Goal: Task Accomplishment & Management: Manage account settings

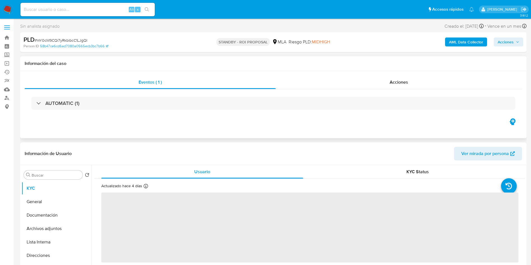
select select "10"
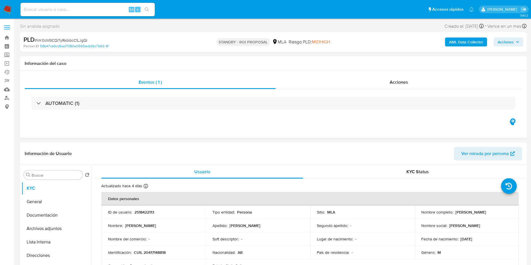
click at [98, 5] on div "Alt s" at bounding box center [87, 9] width 134 height 13
click at [99, 11] on input at bounding box center [87, 9] width 134 height 7
paste input "U6nocaCsjTdeGSZcJmF80rh5"
type input "U6nocaCsjTdeGSZcJmF80rh5"
click at [148, 13] on button "search-icon" at bounding box center [146, 10] width 11 height 8
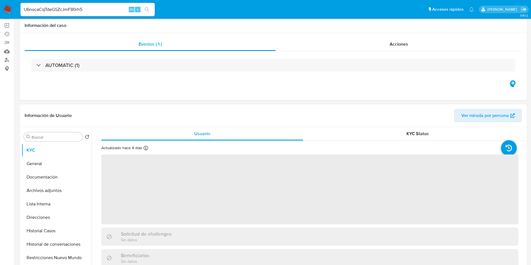
select select "10"
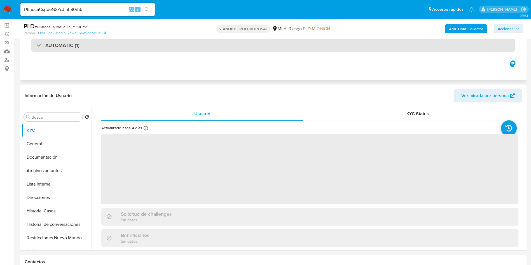
scroll to position [42, 0]
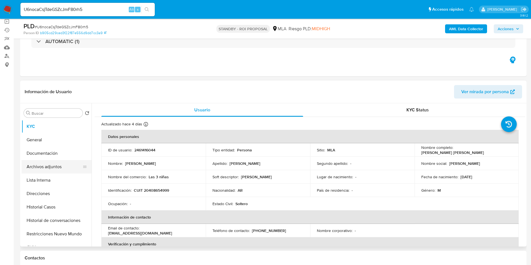
click at [46, 161] on button "Archivos adjuntos" at bounding box center [55, 166] width 66 height 13
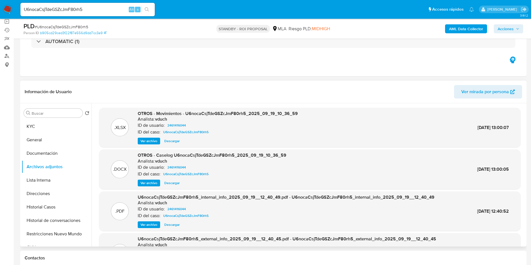
click at [150, 184] on span "Ver archivo" at bounding box center [149, 183] width 17 height 6
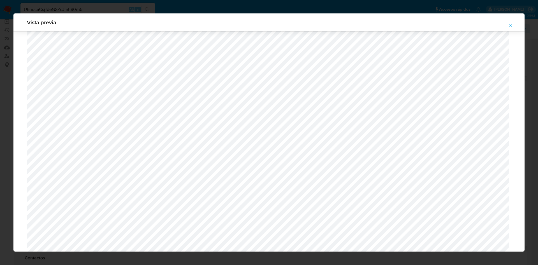
scroll to position [157, 0]
click at [502, 20] on span "Vista previa" at bounding box center [269, 23] width 484 height 6
click at [511, 24] on icon "Attachment preview" at bounding box center [510, 26] width 4 height 4
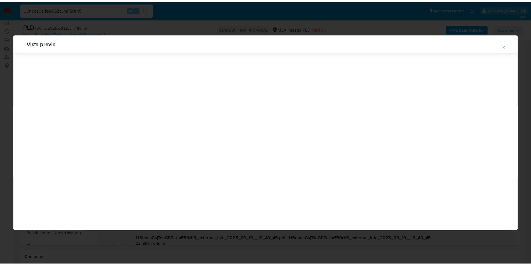
scroll to position [0, 0]
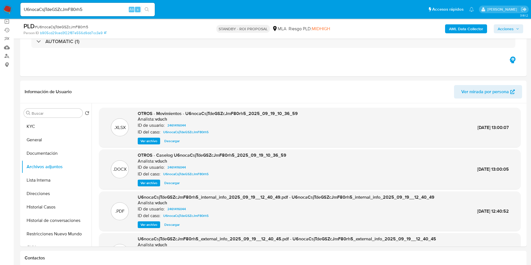
click at [112, 3] on div "U6nocaCsjTdeGSZcJmF80rh5 Alt s" at bounding box center [87, 9] width 134 height 13
click at [111, 9] on input "U6nocaCsjTdeGSZcJmF80rh5" at bounding box center [87, 9] width 134 height 7
paste input "rtQ6wEuZNVhEjjyhZja2TbfJ"
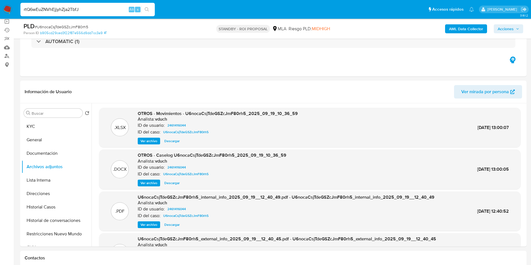
click at [154, 9] on input "rtQ6wEuZNVhEjjyhZja2TbfJ" at bounding box center [87, 9] width 134 height 7
type input "rtQ6wEuZNVhEjjyhZja2TbfJ"
click at [153, 10] on button "search-icon" at bounding box center [146, 10] width 11 height 8
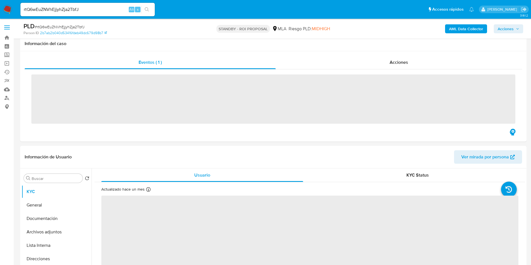
scroll to position [84, 0]
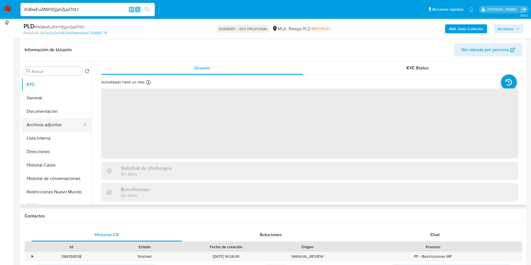
click at [50, 125] on button "Archivos adjuntos" at bounding box center [55, 124] width 66 height 13
select select "10"
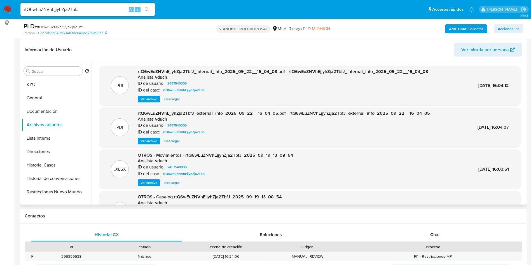
scroll to position [42, 0]
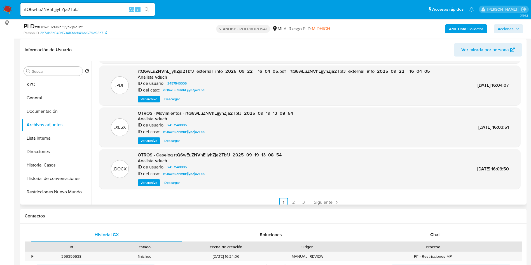
click at [149, 180] on span "Ver archivo" at bounding box center [149, 183] width 17 height 6
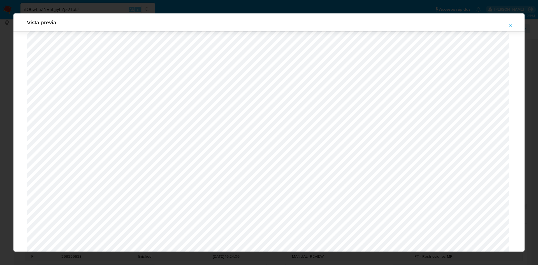
scroll to position [157, 0]
click at [506, 29] on button "Attachment preview" at bounding box center [510, 25] width 12 height 9
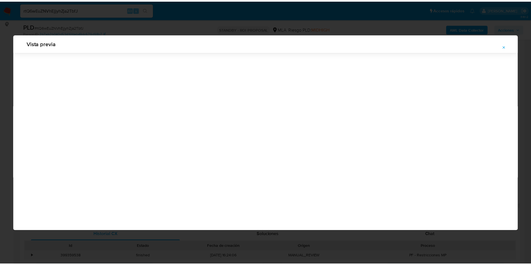
scroll to position [0, 0]
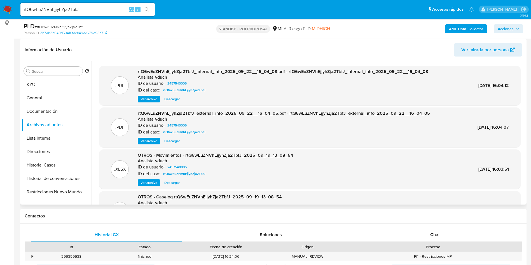
click at [77, 11] on input "rtQ6wEuZNVhEjjyhZja2TbfJ" at bounding box center [87, 9] width 134 height 7
paste input "mw8cCQvtKoxCkVkGIDwG1V7x"
type input "mw8cCQvtKoxCkVkGIDwG1V7x"
click at [149, 9] on icon "search-icon" at bounding box center [147, 9] width 4 height 4
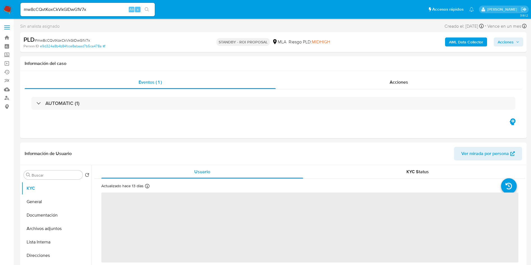
select select "10"
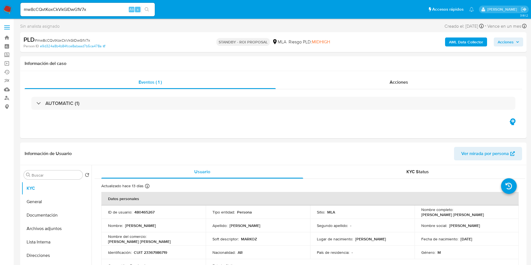
click at [100, 10] on input "mw8cCQvtKoxCkVkGIDwG1V7x" at bounding box center [87, 9] width 134 height 7
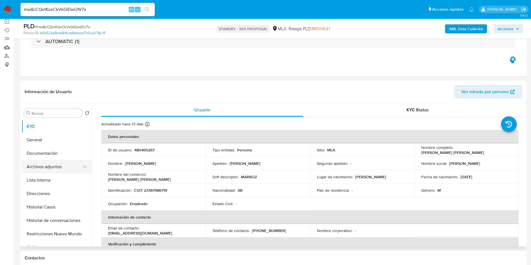
click at [40, 169] on button "Archivos adjuntos" at bounding box center [55, 166] width 66 height 13
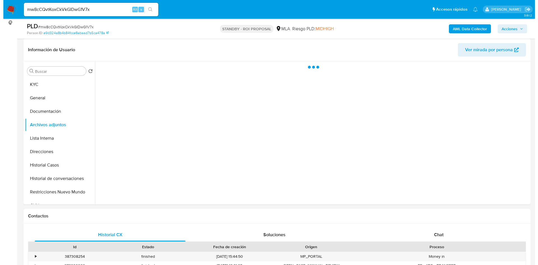
scroll to position [42, 0]
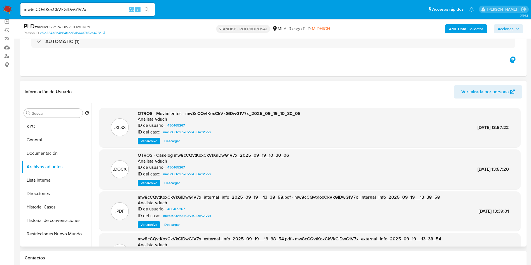
click at [148, 185] on span "Ver archivo" at bounding box center [149, 183] width 17 height 6
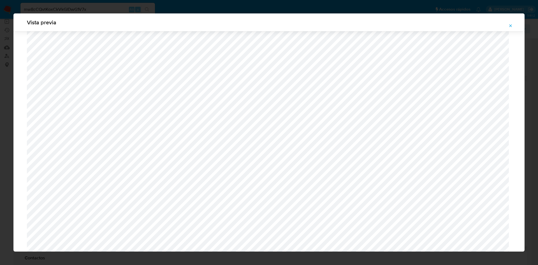
scroll to position [577, 0]
click at [509, 24] on icon "Attachment preview" at bounding box center [510, 26] width 4 height 4
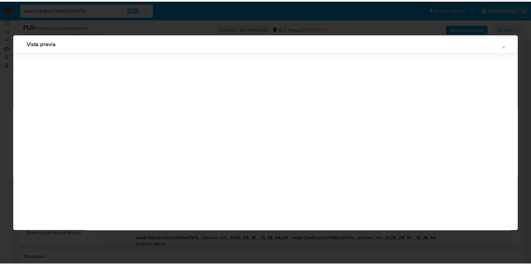
scroll to position [0, 0]
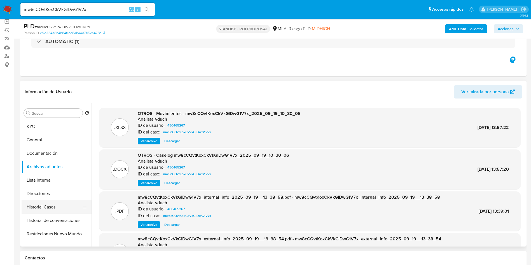
click at [39, 209] on button "Historial Casos" at bounding box center [55, 207] width 66 height 13
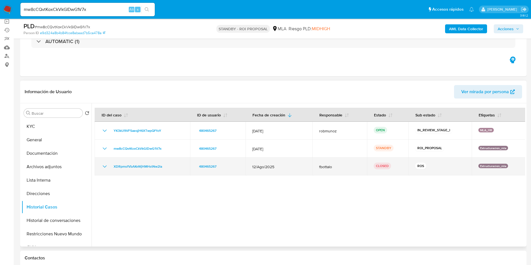
click at [107, 167] on icon "Mostrar/Ocultar" at bounding box center [104, 166] width 7 height 7
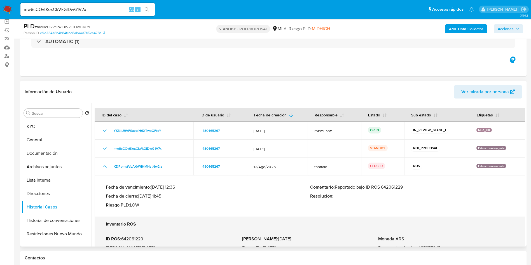
click at [394, 189] on p "Comentario : Reportado bajo ID ROS 642061229" at bounding box center [412, 188] width 204 height 6
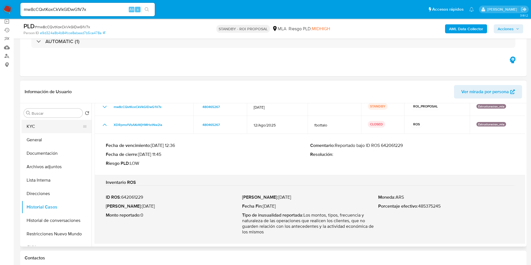
click at [36, 123] on button "KYC" at bounding box center [55, 126] width 66 height 13
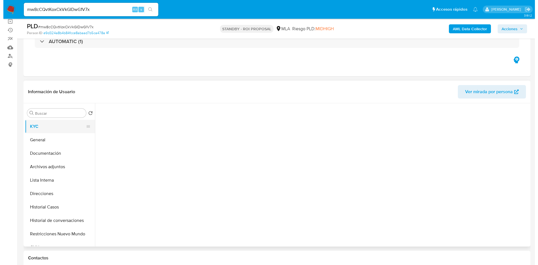
scroll to position [0, 0]
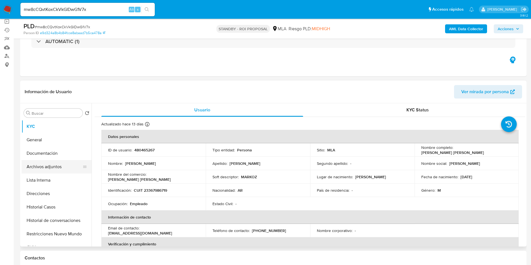
click at [44, 161] on button "Archivos adjuntos" at bounding box center [55, 166] width 66 height 13
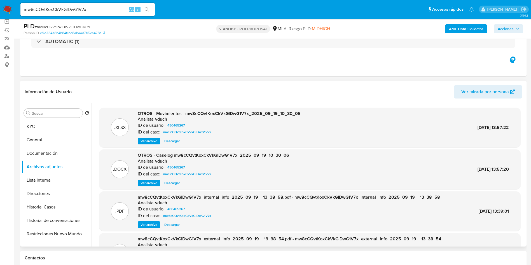
click at [146, 185] on span "Ver archivo" at bounding box center [149, 183] width 17 height 6
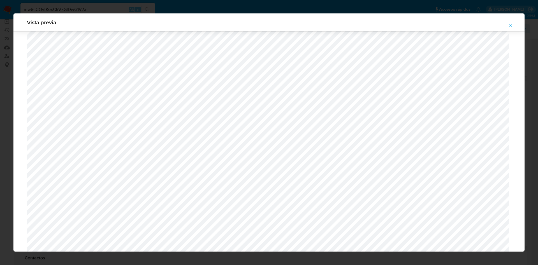
scroll to position [157, 0]
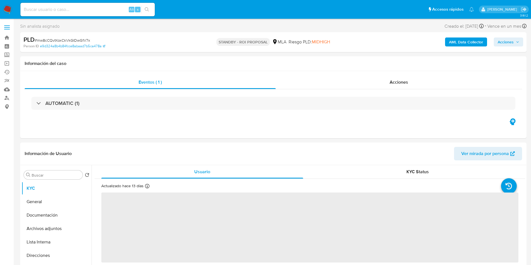
select select "10"
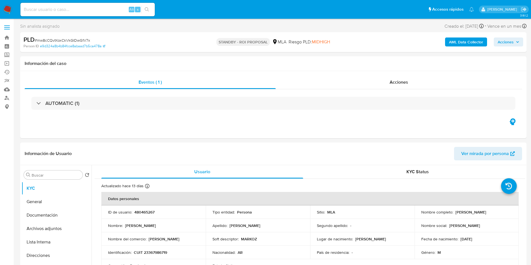
click at [485, 39] on button "AML Data Collector" at bounding box center [466, 42] width 42 height 9
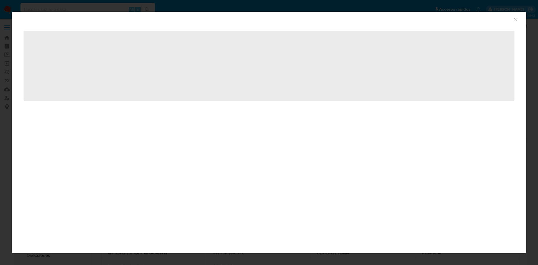
click at [512, 20] on div "AML Data Collector" at bounding box center [264, 19] width 497 height 6
click at [514, 19] on icon "Cerrar ventana" at bounding box center [516, 20] width 6 height 6
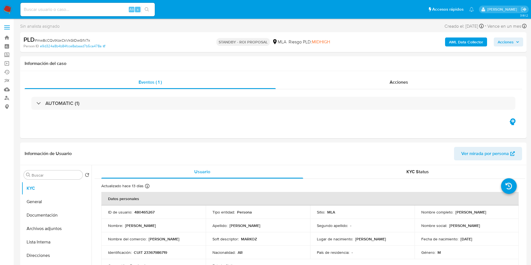
click at [101, 6] on input at bounding box center [87, 9] width 134 height 7
paste input "ap8R69MaeXUPDoP5CAfFsDIZ"
type input "ap8R69MaeXUPDoP5CAfFsDIZ"
click at [147, 10] on icon "search-icon" at bounding box center [147, 9] width 4 height 4
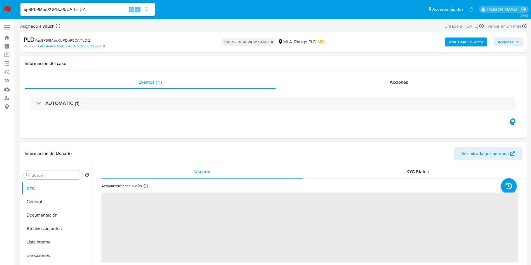
select select "10"
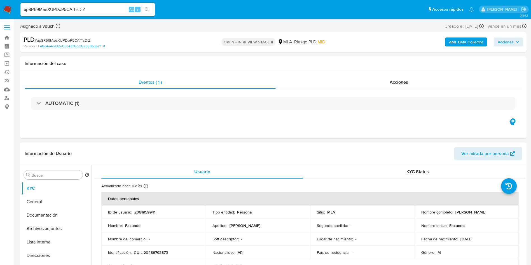
click at [141, 220] on td "Nombre : Facundo" at bounding box center [153, 225] width 104 height 13
click at [140, 213] on p "2081959941" at bounding box center [144, 212] width 21 height 5
copy p "2081959941"
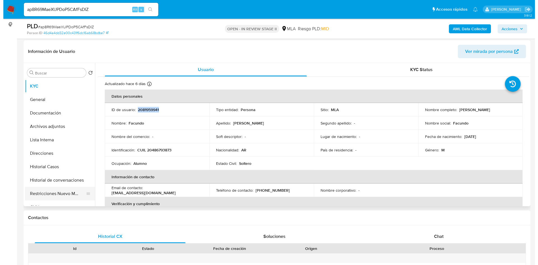
scroll to position [84, 0]
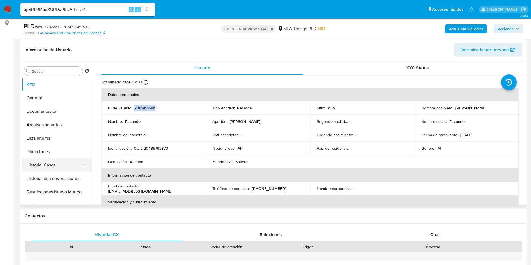
click at [64, 169] on button "Historial Casos" at bounding box center [55, 165] width 66 height 13
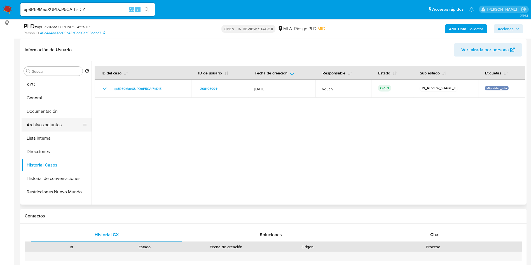
click at [69, 121] on button "Archivos adjuntos" at bounding box center [55, 124] width 66 height 13
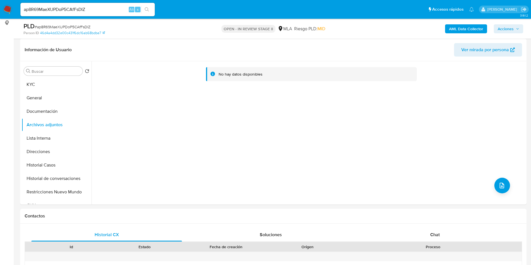
click at [460, 31] on b "AML Data Collector" at bounding box center [466, 28] width 34 height 9
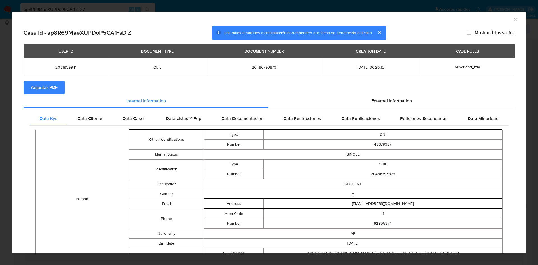
click at [39, 89] on span "Adjuntar PDF" at bounding box center [44, 88] width 27 height 12
drag, startPoint x: 150, startPoint y: 200, endPoint x: 193, endPoint y: 113, distance: 96.7
click at [160, 202] on tbody "Other Identifications Type DNI Number 48679387 Marital Status SINGLE Identifica…" at bounding box center [315, 200] width 373 height 139
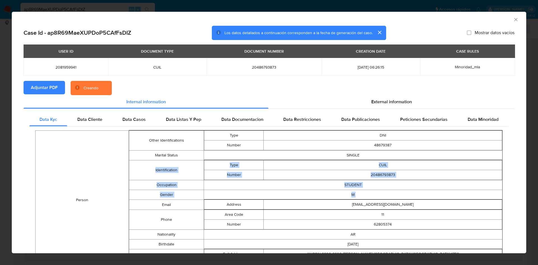
click at [306, 189] on td "STUDENT" at bounding box center [353, 185] width 298 height 10
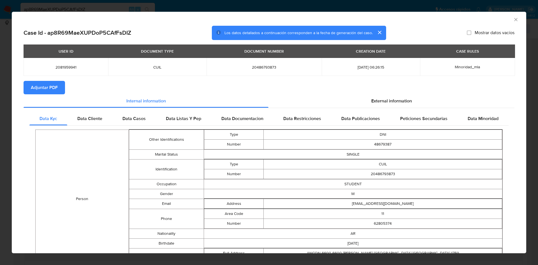
click at [510, 16] on div "AML Data Collector" at bounding box center [269, 19] width 514 height 14
click at [513, 22] on icon "Cerrar ventana" at bounding box center [516, 20] width 6 height 6
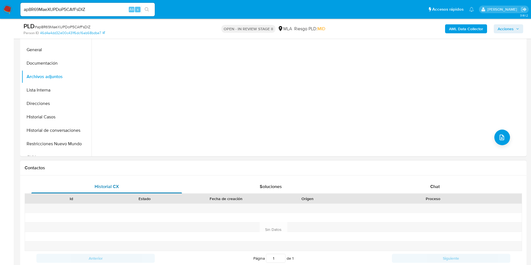
scroll to position [168, 0]
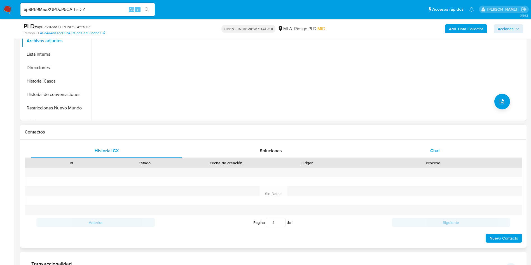
click at [408, 145] on div "Chat" at bounding box center [435, 150] width 151 height 13
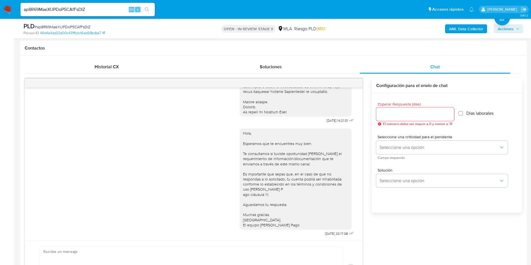
scroll to position [42, 0]
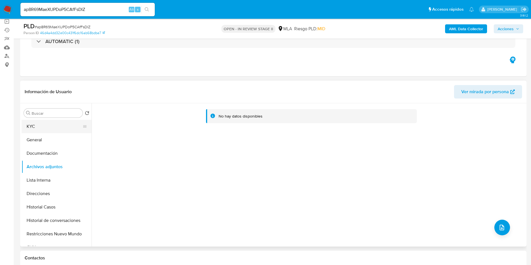
click at [34, 129] on button "KYC" at bounding box center [55, 126] width 66 height 13
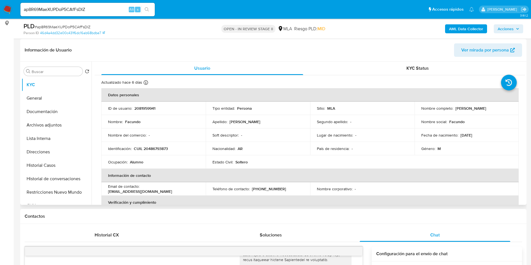
scroll to position [84, 0]
click at [64, 69] on input "Buscar" at bounding box center [56, 71] width 49 height 5
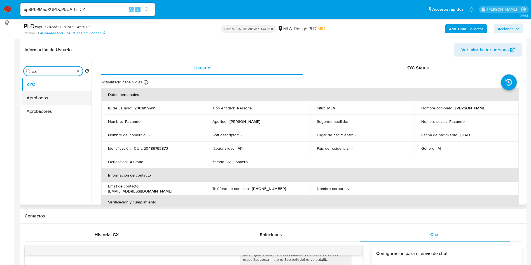
type input "apr"
click at [50, 98] on button "Aprobados" at bounding box center [55, 97] width 66 height 13
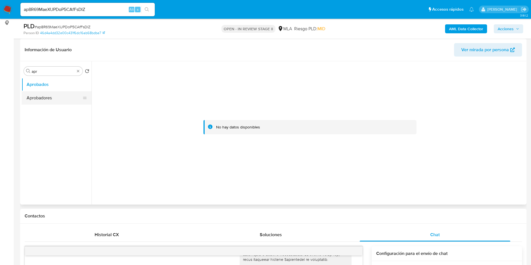
click at [42, 94] on button "Aprobadores" at bounding box center [55, 97] width 66 height 13
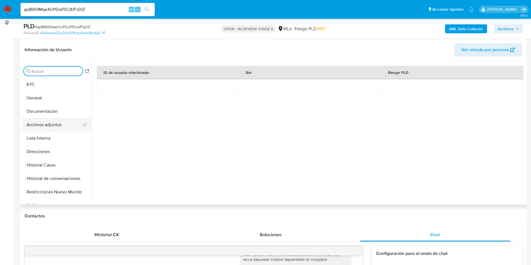
click at [30, 129] on button "Archivos adjuntos" at bounding box center [55, 124] width 66 height 13
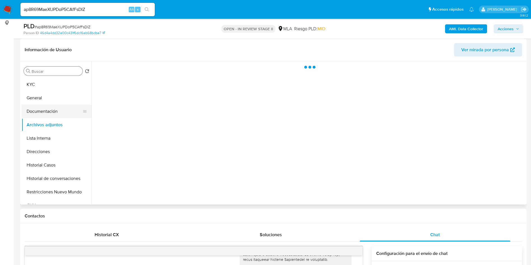
click at [42, 113] on button "Documentación" at bounding box center [55, 111] width 66 height 13
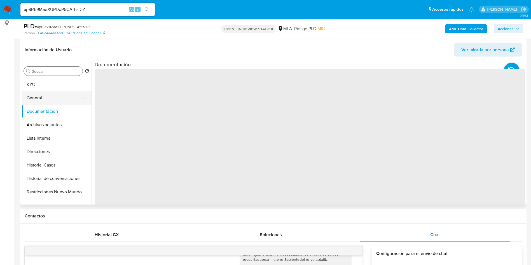
click at [54, 97] on button "General" at bounding box center [55, 97] width 66 height 13
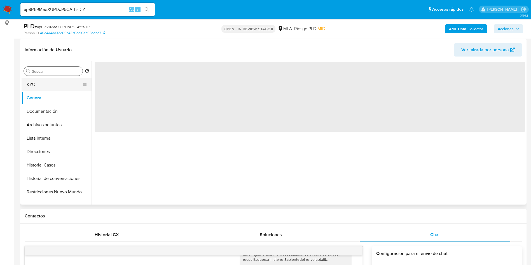
click at [58, 83] on button "KYC" at bounding box center [55, 84] width 66 height 13
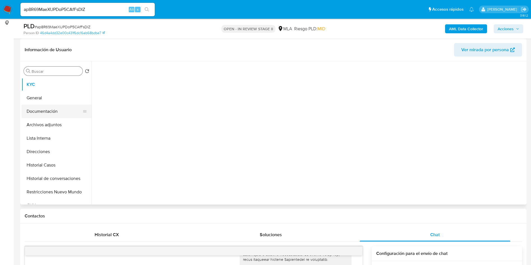
click at [43, 114] on button "Documentación" at bounding box center [55, 111] width 66 height 13
click at [58, 83] on button "KYC" at bounding box center [55, 84] width 66 height 13
click at [60, 110] on button "Documentación" at bounding box center [55, 111] width 66 height 13
click at [57, 80] on button "KYC" at bounding box center [55, 84] width 66 height 13
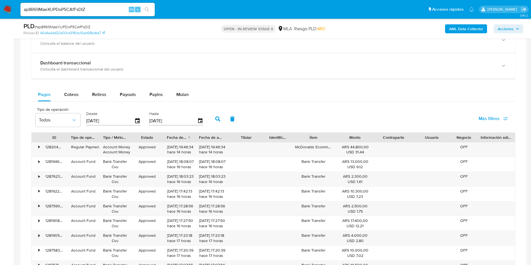
scroll to position [546, 0]
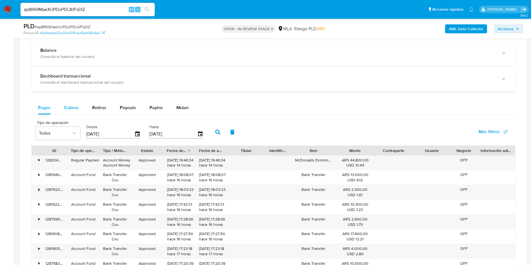
click at [71, 110] on span "Cobros" at bounding box center [71, 107] width 15 height 6
select select "10"
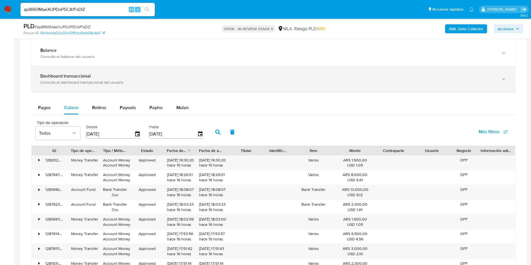
click at [86, 78] on b "Dashboard transaccional" at bounding box center [65, 76] width 50 height 6
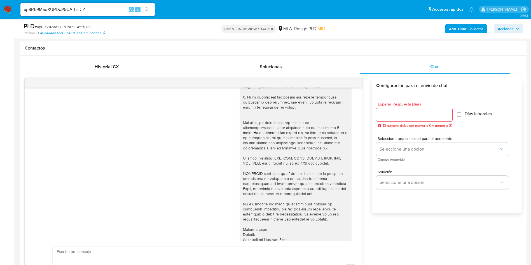
scroll to position [0, 0]
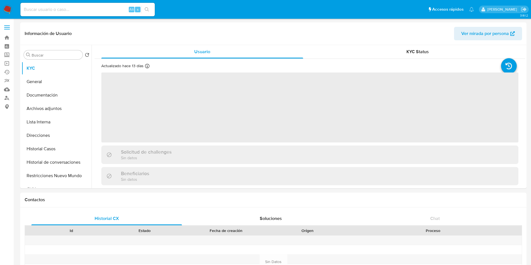
select select "10"
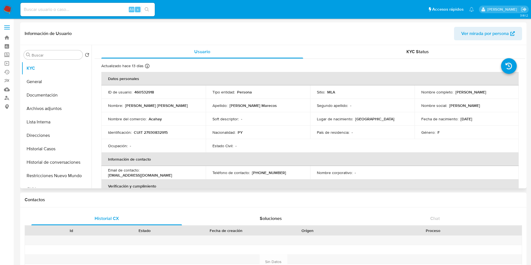
click at [251, 111] on td "Apellido : Galeano Marecos" at bounding box center [258, 105] width 104 height 13
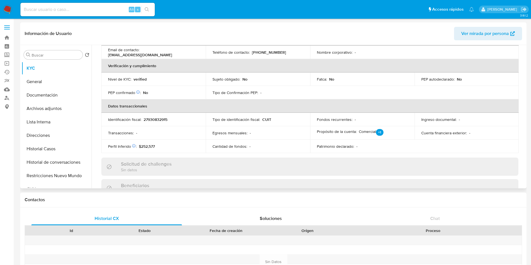
scroll to position [11, 0]
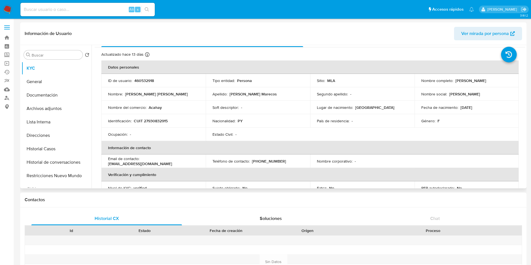
drag, startPoint x: 420, startPoint y: 82, endPoint x: 477, endPoint y: 84, distance: 57.5
click at [477, 83] on div "Nombre completo : Myrna Beatriz Galeano Marecos" at bounding box center [467, 80] width 91 height 5
copy p "[PERSON_NAME]"
click at [150, 120] on p "CUIT 27930832915" at bounding box center [151, 120] width 34 height 5
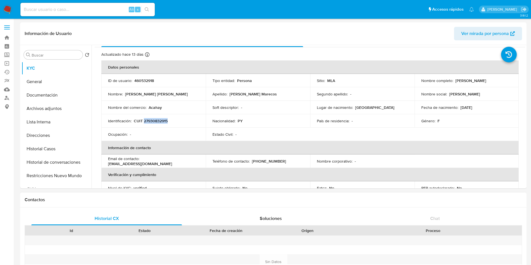
copy p "27930832915"
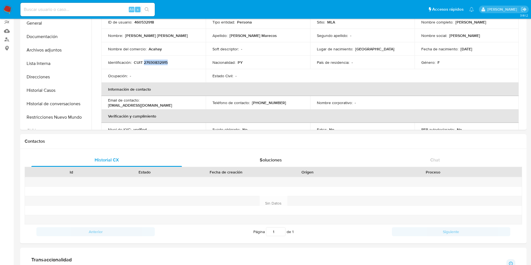
scroll to position [0, 0]
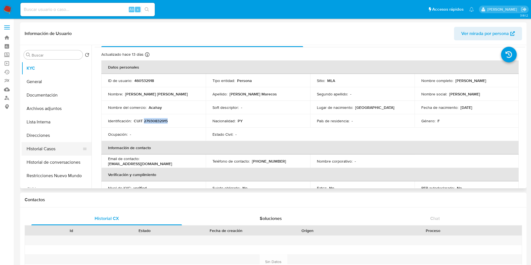
click at [70, 148] on button "Historial Casos" at bounding box center [55, 148] width 66 height 13
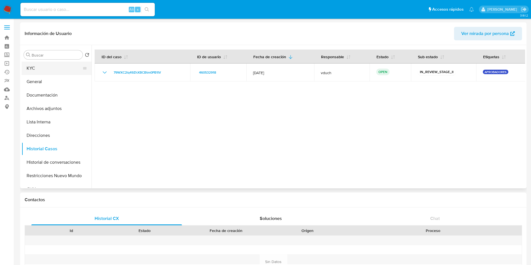
click at [34, 73] on button "KYC" at bounding box center [55, 68] width 66 height 13
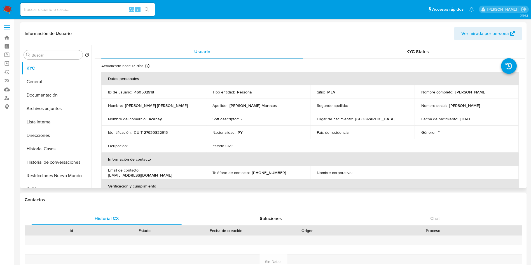
click at [145, 91] on p "460532918" at bounding box center [144, 92] width 20 height 5
copy p "460532918"
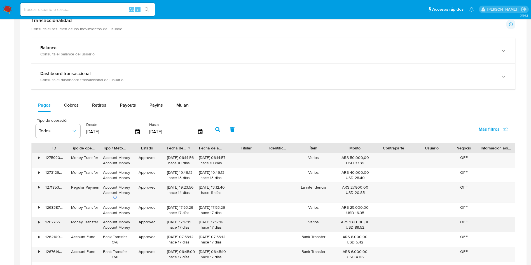
scroll to position [294, 0]
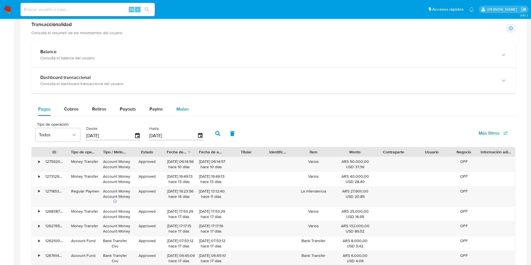
click at [181, 107] on span "Mulan" at bounding box center [182, 109] width 12 height 6
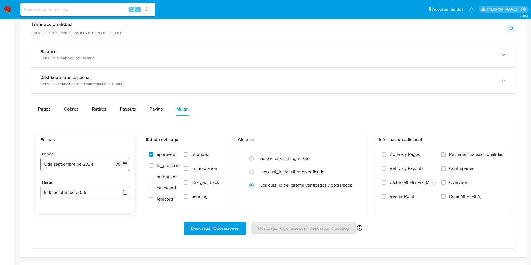
click at [122, 162] on button "6 de septiembre de 2024" at bounding box center [85, 164] width 90 height 13
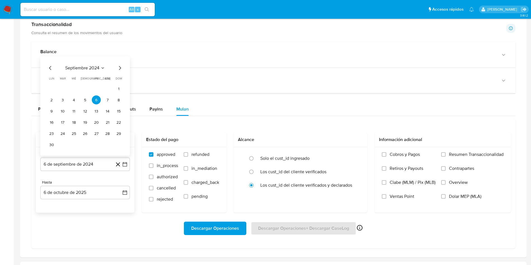
click at [85, 69] on span "septiembre 2024" at bounding box center [82, 68] width 34 height 6
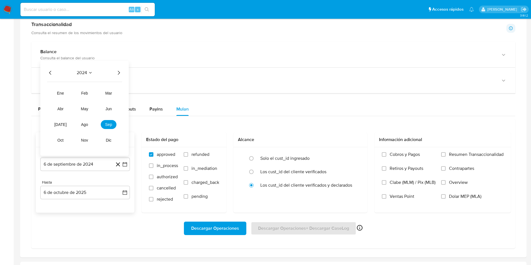
click at [121, 74] on icon "Año siguiente" at bounding box center [118, 72] width 7 height 7
click at [87, 108] on span "may" at bounding box center [84, 109] width 7 height 4
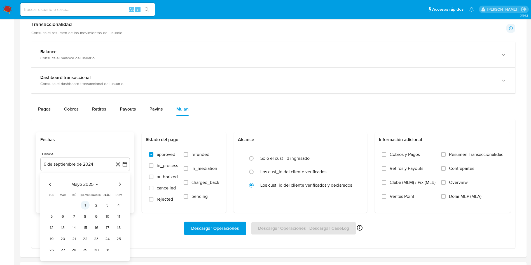
click at [85, 208] on button "1" at bounding box center [85, 205] width 9 height 9
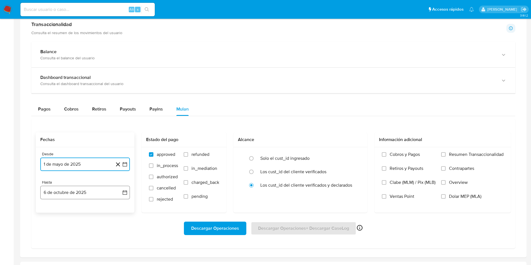
click at [127, 195] on icon "button" at bounding box center [125, 193] width 6 height 6
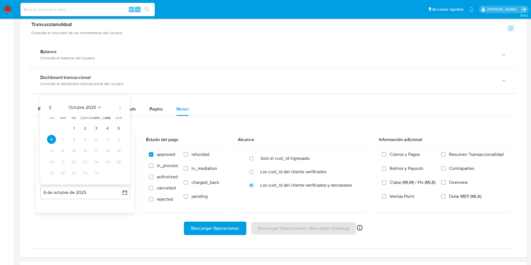
click at [49, 108] on icon "Mes anterior" at bounding box center [50, 107] width 7 height 7
click at [117, 175] on button "31" at bounding box center [118, 173] width 9 height 9
click at [113, 239] on div "Descargar Operaciones Descargar Operaciones + Descargar CaseLog Habilitado solo…" at bounding box center [273, 228] width 475 height 31
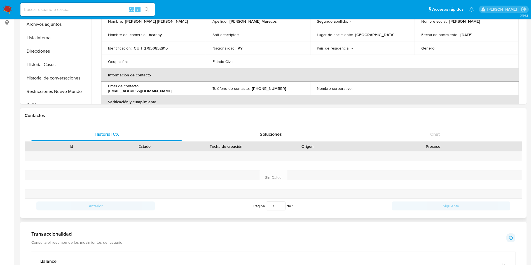
scroll to position [0, 0]
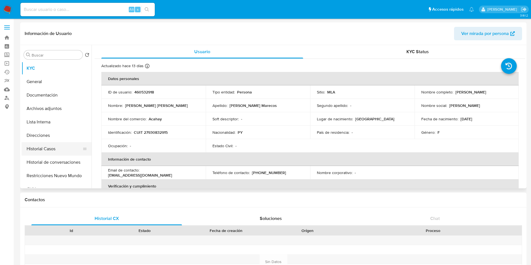
click at [41, 148] on button "Historial Casos" at bounding box center [55, 148] width 66 height 13
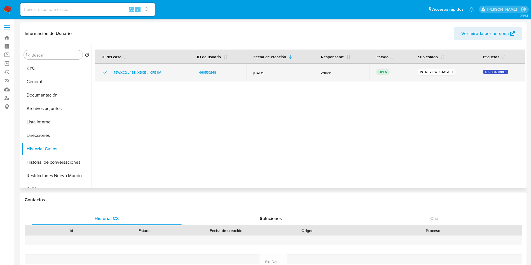
click at [143, 77] on td "79WXC2lq49ZhXBCBtm0PB1IV" at bounding box center [143, 73] width 96 height 18
click at [142, 73] on span "79WXC2lq49ZhXBCBtm0PB1IV" at bounding box center [137, 72] width 47 height 7
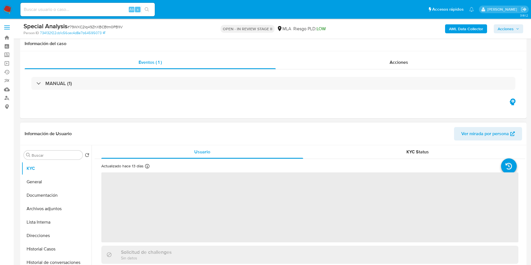
select select "10"
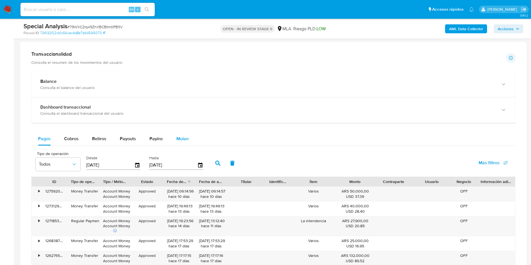
click at [185, 141] on span "Mulan" at bounding box center [182, 139] width 12 height 6
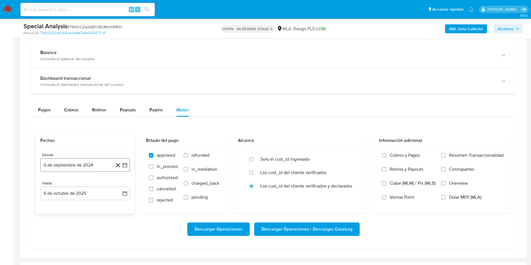
scroll to position [420, 0]
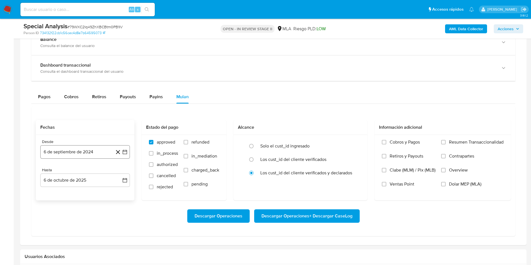
click at [126, 150] on icon "button" at bounding box center [125, 152] width 4 height 4
click at [84, 164] on div "septiembre 2024 septiembre 2024 lun lunes mar martes mié miércoles jue jueves v…" at bounding box center [85, 211] width 90 height 100
click at [87, 171] on span "septiembre 2024" at bounding box center [82, 172] width 34 height 6
click at [119, 170] on icon "Año siguiente" at bounding box center [118, 172] width 7 height 7
click at [86, 210] on span "may" at bounding box center [84, 208] width 7 height 4
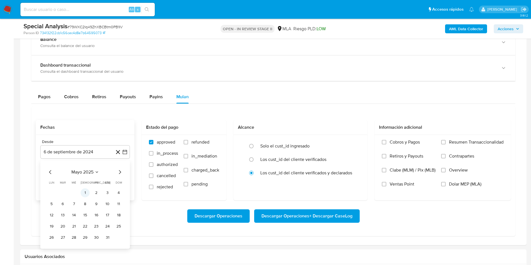
click at [84, 194] on button "1" at bounding box center [85, 193] width 9 height 9
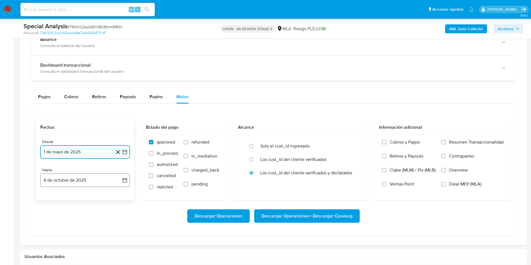
click at [124, 181] on icon "button" at bounding box center [125, 181] width 6 height 6
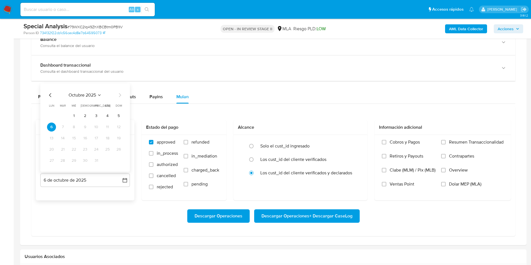
click at [48, 96] on icon "Mes anterior" at bounding box center [50, 95] width 7 height 7
click at [48, 95] on icon "Mes anterior" at bounding box center [50, 95] width 7 height 7
click at [119, 161] on button "31" at bounding box center [118, 160] width 9 height 9
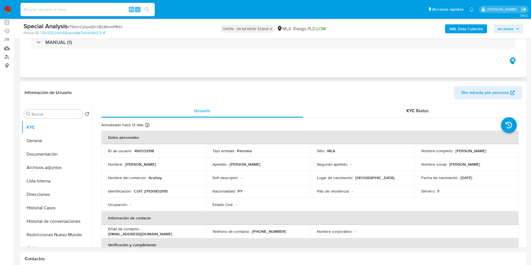
scroll to position [0, 0]
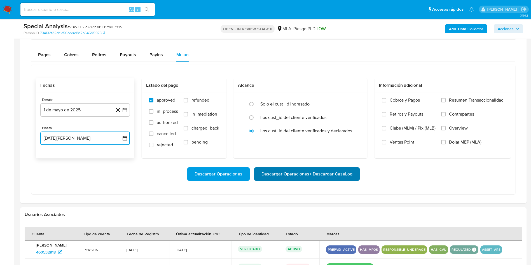
click at [307, 180] on span "Descargar Operaciones + Descargar CaseLog" at bounding box center [307, 174] width 91 height 12
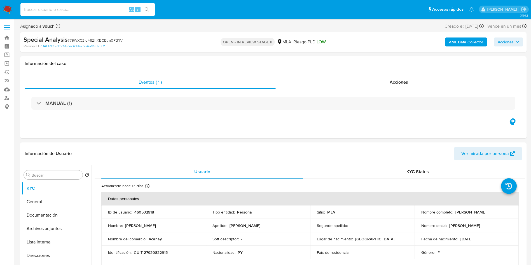
click at [115, 8] on input at bounding box center [87, 9] width 134 height 7
paste input "rbcRSRLBCb3hi8tR7Y6kflS5"
type input "rbcRSRLBCb3hi8tR7Y6kflS5"
click at [150, 10] on button "search-icon" at bounding box center [146, 10] width 11 height 8
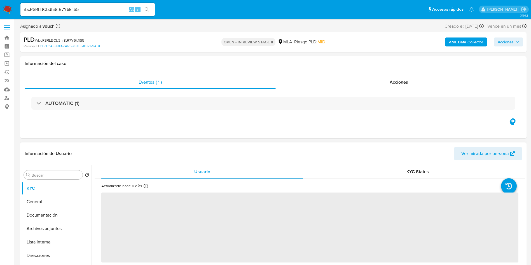
select select "10"
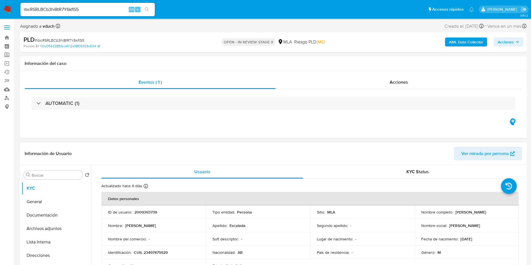
click at [145, 211] on p "2009393739" at bounding box center [145, 212] width 23 height 5
copy p "2009393739"
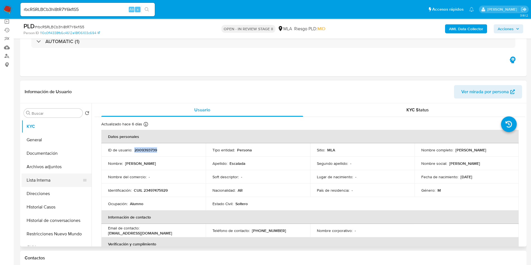
click at [34, 174] on button "Lista Interna" at bounding box center [55, 180] width 66 height 13
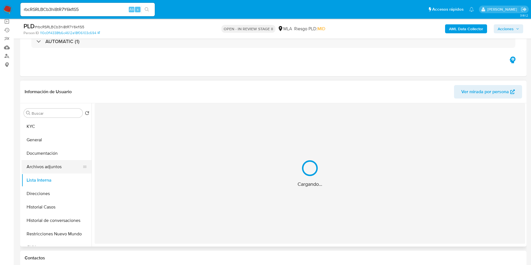
click at [26, 163] on button "Archivos adjuntos" at bounding box center [55, 166] width 66 height 13
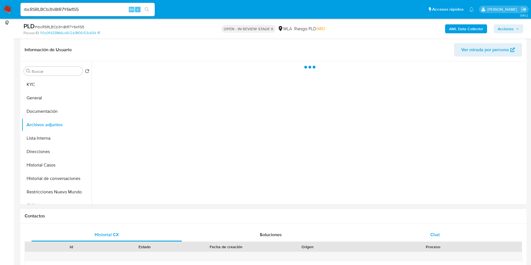
click at [443, 234] on div "Chat" at bounding box center [435, 234] width 151 height 13
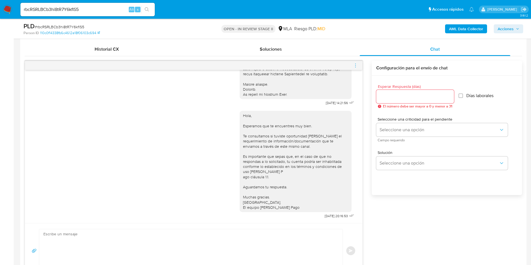
scroll to position [252, 0]
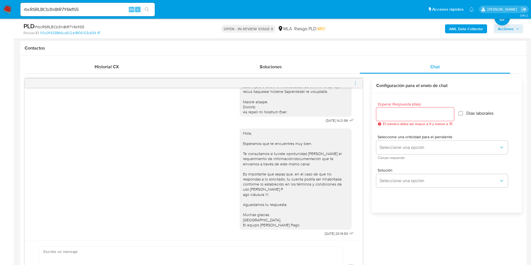
click at [359, 85] on div at bounding box center [194, 83] width 338 height 9
click at [351, 80] on div at bounding box center [194, 83] width 338 height 9
click at [357, 81] on icon "menu-action" at bounding box center [355, 83] width 5 height 5
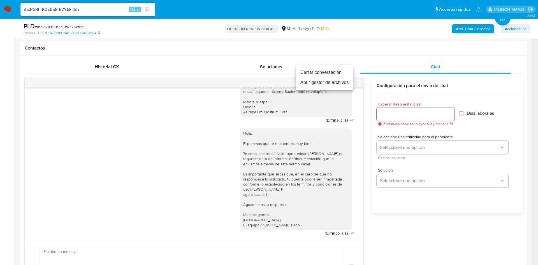
click at [336, 75] on li "Cerrar conversación" at bounding box center [324, 73] width 57 height 10
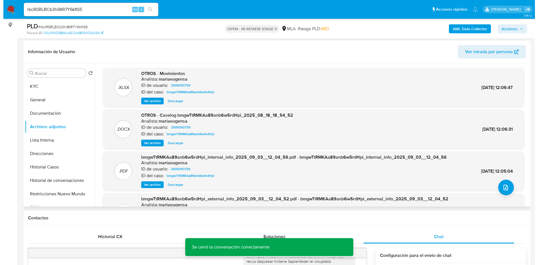
scroll to position [84, 0]
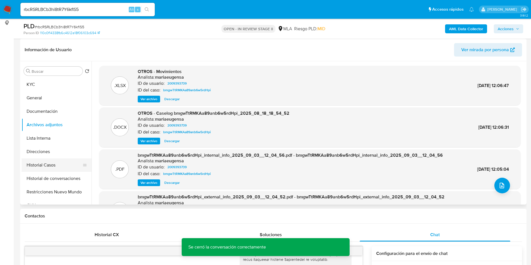
click at [61, 165] on button "Historial Casos" at bounding box center [55, 165] width 66 height 13
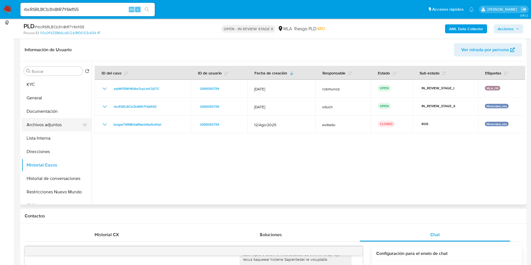
click at [47, 123] on button "Archivos adjuntos" at bounding box center [55, 124] width 66 height 13
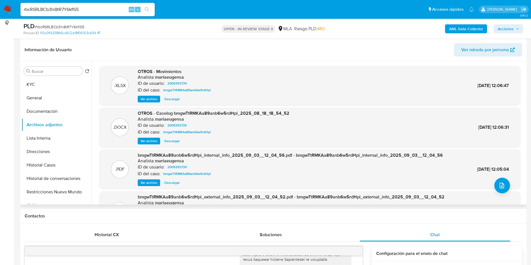
click at [145, 138] on span "Ver archivo" at bounding box center [149, 141] width 17 height 6
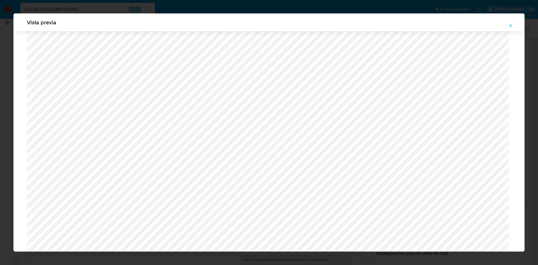
scroll to position [241, 0]
click at [508, 24] on icon "Attachment preview" at bounding box center [510, 26] width 4 height 4
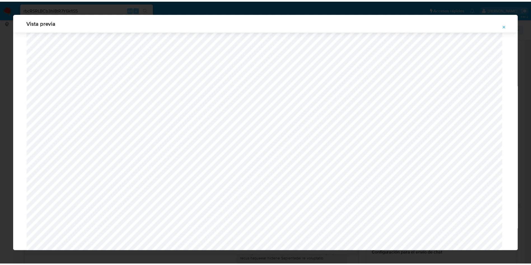
scroll to position [0, 0]
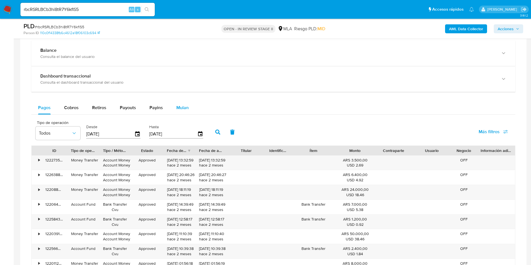
click at [187, 108] on button "Mulan" at bounding box center [183, 107] width 26 height 13
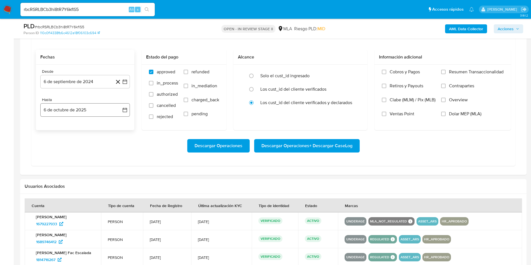
scroll to position [630, 0]
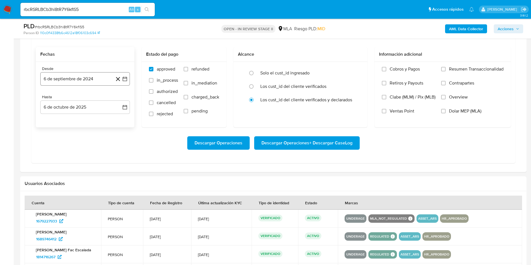
click at [129, 77] on button "6 de septiembre de 2024" at bounding box center [85, 78] width 90 height 13
click at [85, 101] on span "septiembre 2024" at bounding box center [82, 99] width 34 height 6
click at [121, 98] on icon "Año siguiente" at bounding box center [118, 99] width 7 height 7
click at [88, 149] on span "ago" at bounding box center [84, 151] width 7 height 4
click at [93, 120] on button "1" at bounding box center [96, 119] width 9 height 9
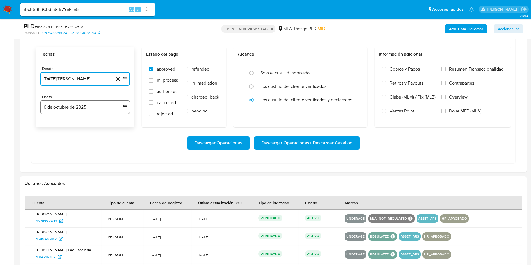
click at [124, 106] on icon "button" at bounding box center [125, 107] width 6 height 6
click at [49, 127] on icon "Mes anterior" at bounding box center [50, 127] width 2 height 4
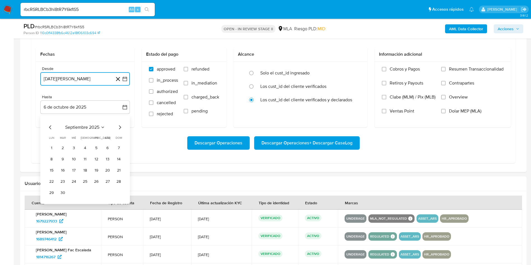
click at [63, 192] on button "30" at bounding box center [62, 193] width 9 height 9
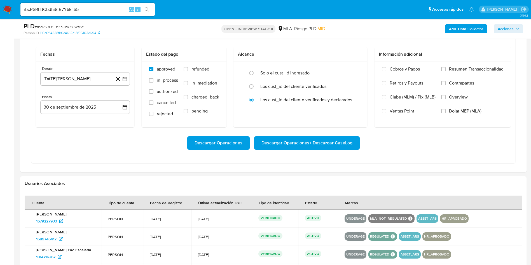
click at [104, 170] on div at bounding box center [273, 49] width 507 height 245
click at [280, 145] on span "Descargar Operaciones + Descargar CaseLog" at bounding box center [307, 143] width 91 height 12
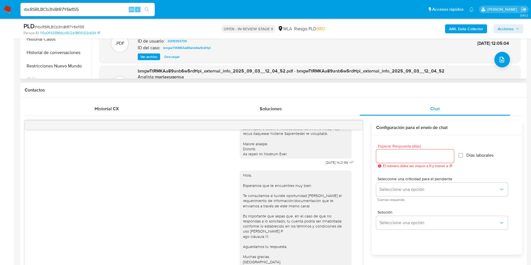
scroll to position [0, 0]
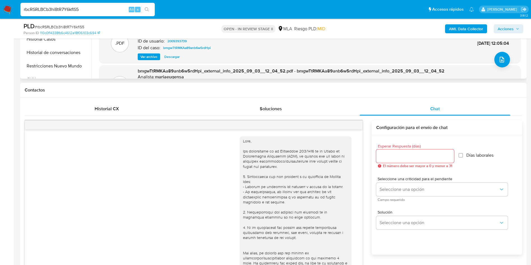
click at [104, 8] on input "rbcRSRLBCb3hi8tR7Y6kflS5" at bounding box center [87, 9] width 134 height 7
paste input "5e8pjmWeKyDFP15A9EtCtZKx"
type input "5e8pjmWeKyDFP15A9EtCtZKx"
click at [147, 9] on icon "search-icon" at bounding box center [147, 9] width 4 height 4
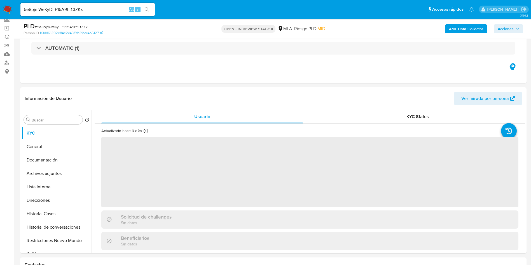
scroll to position [84, 0]
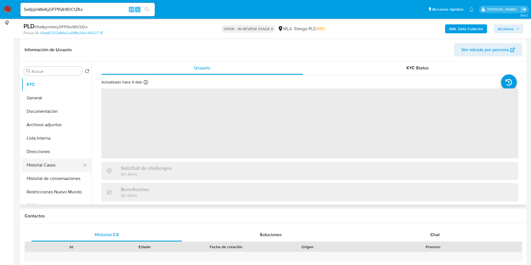
select select "10"
click at [55, 168] on button "Historial Casos" at bounding box center [55, 165] width 66 height 13
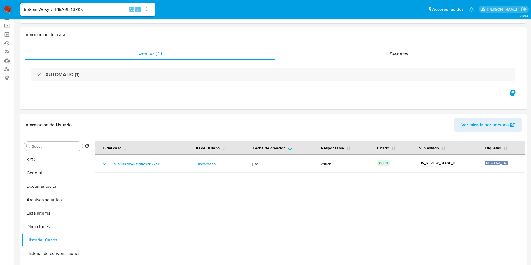
scroll to position [42, 0]
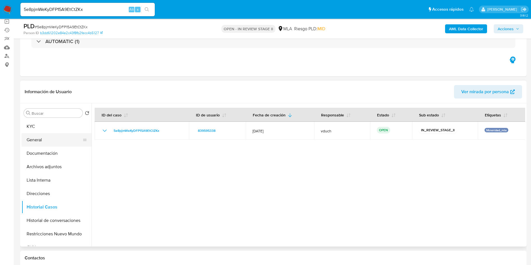
click at [59, 144] on button "General" at bounding box center [55, 139] width 66 height 13
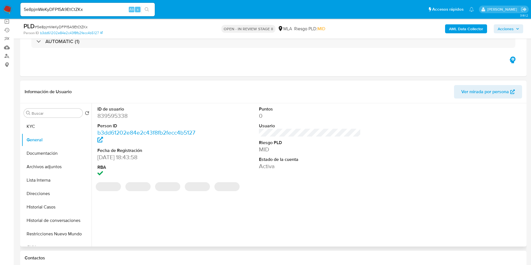
click at [113, 118] on dd "839595338" at bounding box center [148, 116] width 102 height 8
copy dd "839595338"
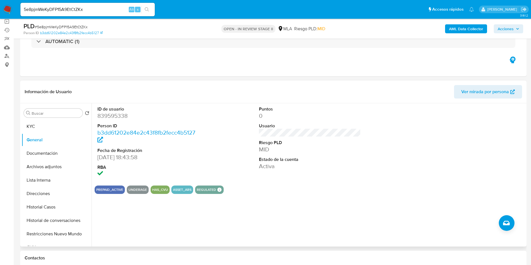
click at [257, 110] on div "Puntos 0 Usuario Riesgo PLD MID Estado de la cuenta Activa" at bounding box center [310, 142] width 108 height 78
click at [52, 126] on button "KYC" at bounding box center [55, 126] width 66 height 13
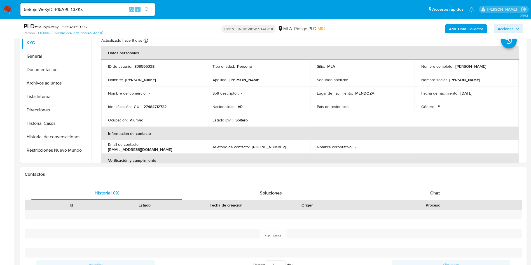
scroll to position [126, 0]
click at [425, 192] on div "Chat" at bounding box center [435, 192] width 151 height 13
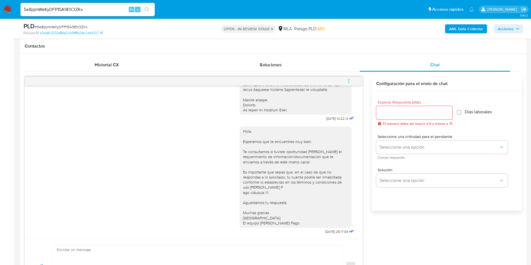
scroll to position [252, 0]
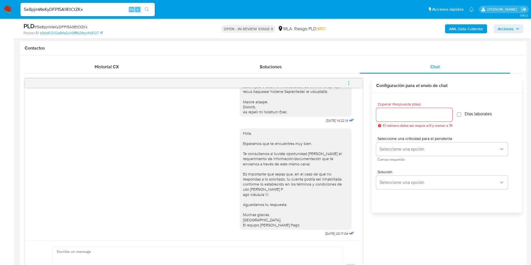
click at [349, 83] on icon "menu-action" at bounding box center [349, 83] width 5 height 5
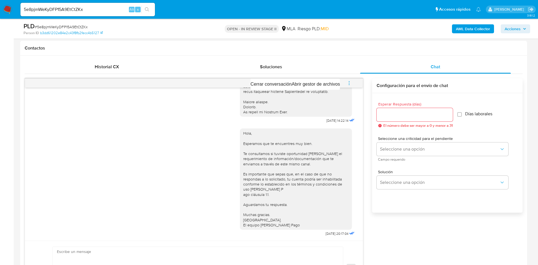
click at [301, 74] on div at bounding box center [269, 132] width 538 height 265
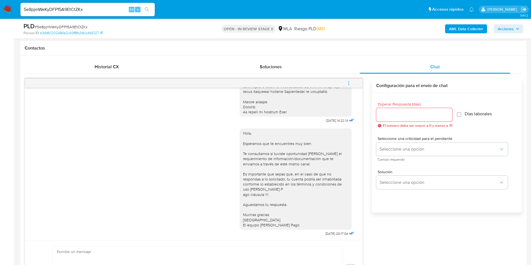
click at [354, 84] on button "menu-action" at bounding box center [349, 82] width 18 height 13
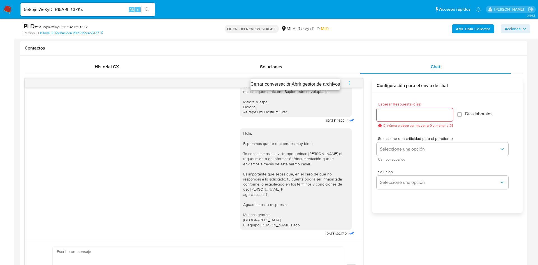
click at [275, 81] on li "Cerrar conversación" at bounding box center [270, 84] width 41 height 7
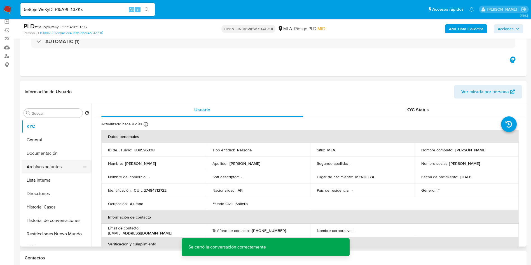
click at [51, 170] on button "Archivos adjuntos" at bounding box center [55, 166] width 66 height 13
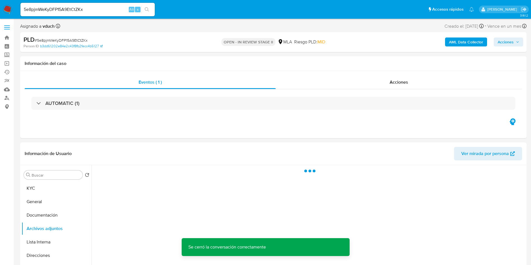
scroll to position [84, 0]
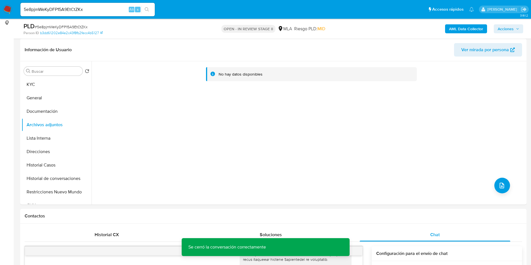
click at [470, 33] on b "AML Data Collector" at bounding box center [466, 28] width 34 height 9
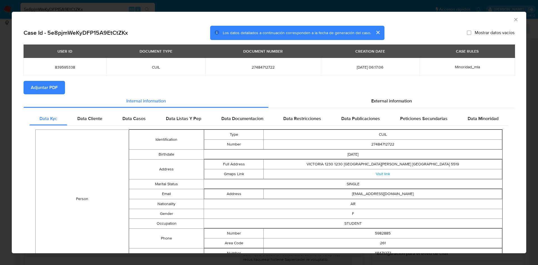
click at [37, 84] on span "Adjuntar PDF" at bounding box center [44, 88] width 27 height 12
click at [509, 22] on div "AML Data Collector" at bounding box center [269, 19] width 514 height 14
click at [513, 18] on icon "Cerrar ventana" at bounding box center [516, 20] width 6 height 6
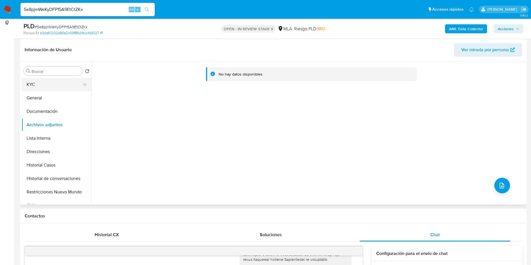
click at [57, 86] on button "KYC" at bounding box center [55, 84] width 66 height 13
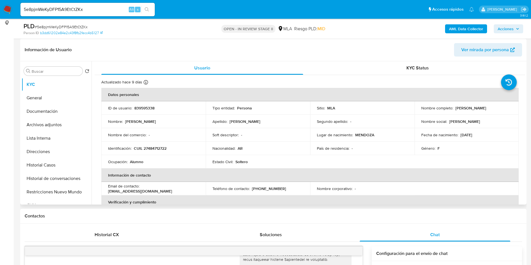
drag, startPoint x: 438, startPoint y: 113, endPoint x: 498, endPoint y: 110, distance: 60.0
click at [498, 110] on td "Nombre completo : Milagros Valentina Villanueva Alvarado" at bounding box center [467, 107] width 104 height 13
copy p "Milagros Valentina Villanueva Alvarado"
click at [157, 148] on p "CUIL 27484712722" at bounding box center [150, 148] width 33 height 5
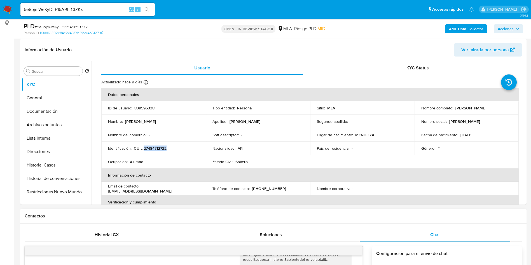
copy p "27484712722"
click at [277, 177] on th "Información de contacto" at bounding box center [310, 175] width 418 height 13
click at [61, 122] on button "Archivos adjuntos" at bounding box center [55, 124] width 66 height 13
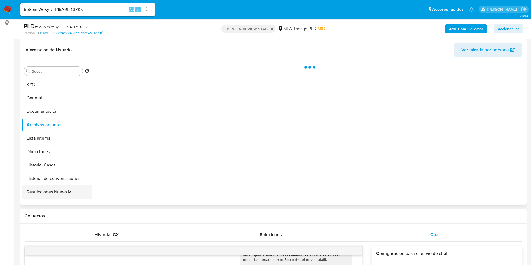
click at [73, 192] on button "Restricciones Nuevo Mundo" at bounding box center [55, 191] width 66 height 13
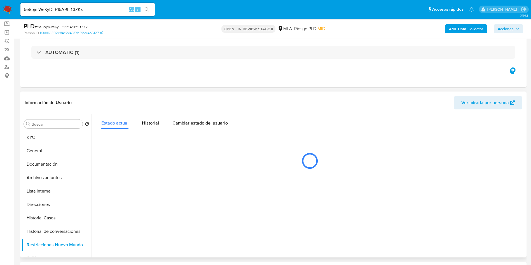
scroll to position [0, 0]
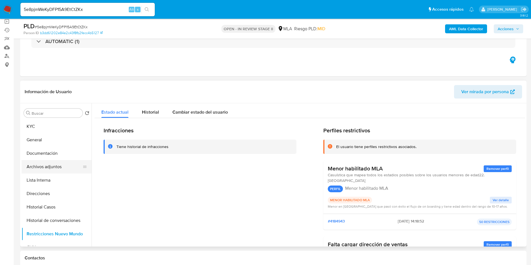
click at [22, 165] on button "Archivos adjuntos" at bounding box center [55, 166] width 66 height 13
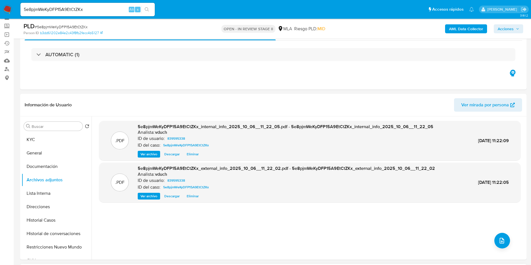
scroll to position [42, 0]
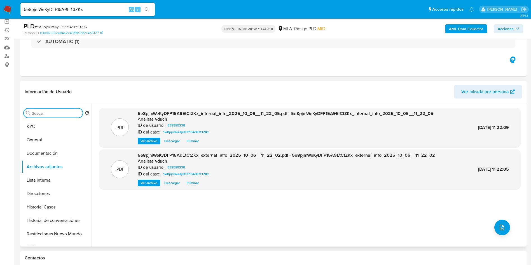
click at [55, 113] on input "Buscar" at bounding box center [56, 113] width 49 height 5
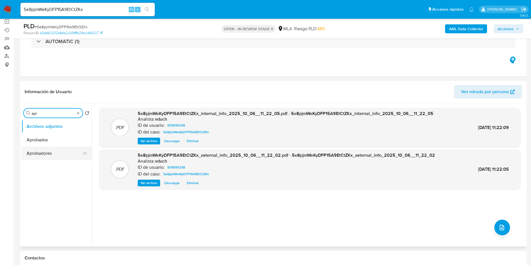
type input "apr"
click at [47, 153] on button "Aprobadores" at bounding box center [55, 153] width 66 height 13
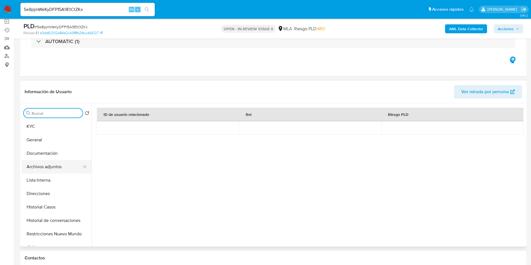
click at [47, 169] on button "Archivos adjuntos" at bounding box center [55, 166] width 66 height 13
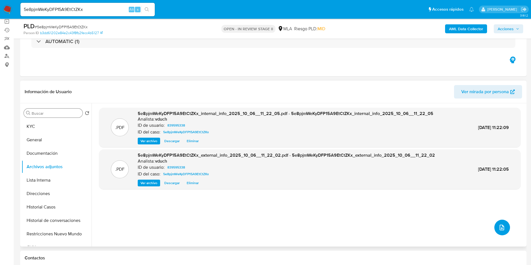
click at [502, 225] on icon "upload-file" at bounding box center [502, 227] width 7 height 7
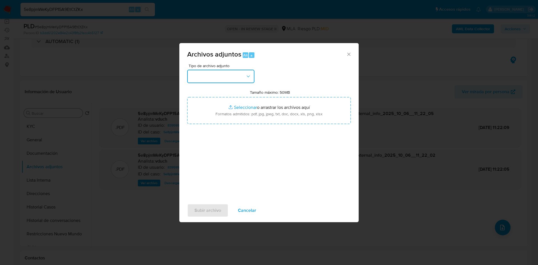
click at [224, 75] on button "button" at bounding box center [220, 76] width 67 height 13
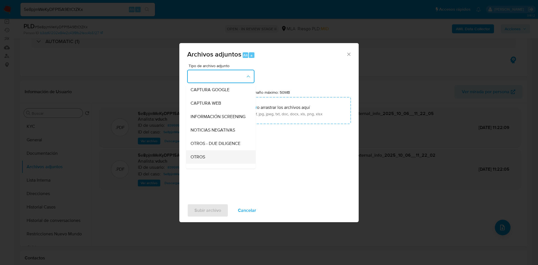
click at [213, 162] on div "OTROS" at bounding box center [218, 156] width 57 height 13
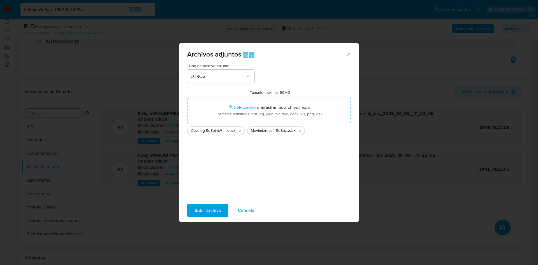
click at [204, 211] on span "Subir archivo" at bounding box center [207, 210] width 27 height 12
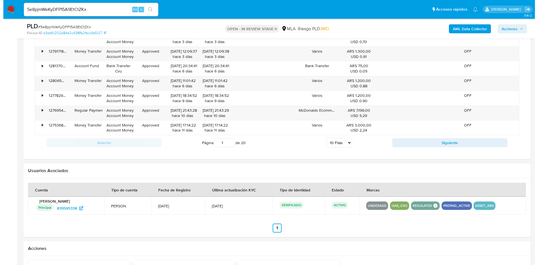
scroll to position [857, 0]
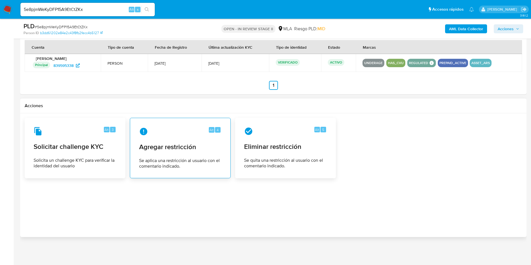
click at [152, 160] on span "Se aplica una restricción al usuario con el comentario indicado." at bounding box center [180, 163] width 82 height 11
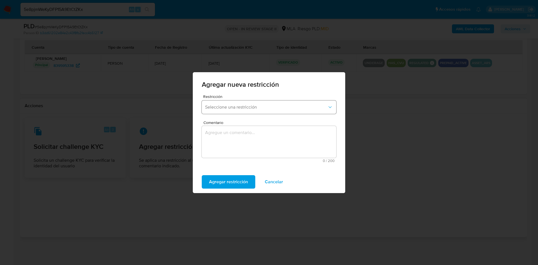
click at [227, 110] on span "Seleccione una restricción" at bounding box center [266, 107] width 122 height 6
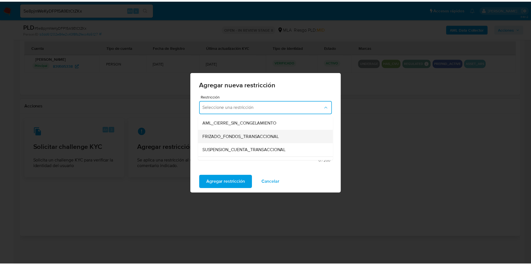
scroll to position [84, 0]
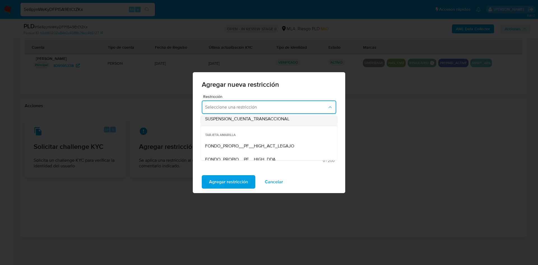
click at [243, 117] on span "SUSPENSION_CUENTA_TRANSACCIONAL" at bounding box center [247, 119] width 84 height 6
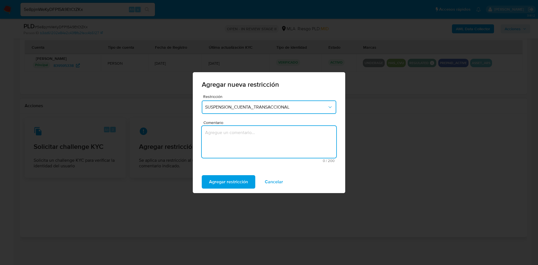
click at [236, 143] on textarea "Comentario" at bounding box center [269, 142] width 134 height 32
type textarea "AML"
click at [232, 184] on span "Agregar restricción" at bounding box center [228, 182] width 39 height 12
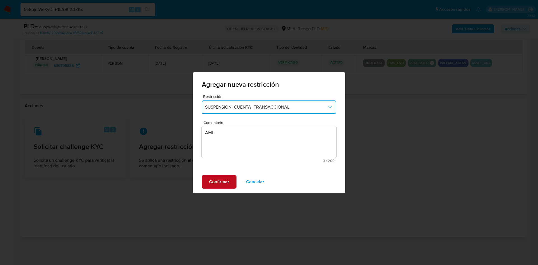
click at [210, 176] on span "Confirmar" at bounding box center [219, 182] width 20 height 12
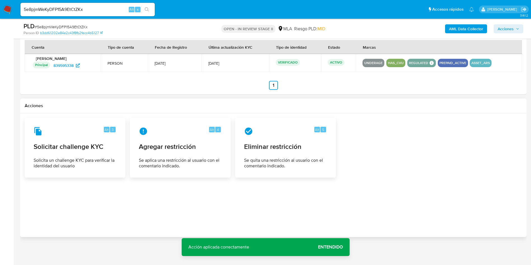
click at [514, 30] on span "Acciones" at bounding box center [506, 28] width 16 height 9
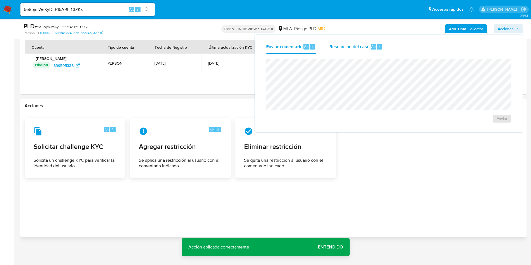
click at [361, 47] on span "Resolución del caso" at bounding box center [350, 46] width 40 height 6
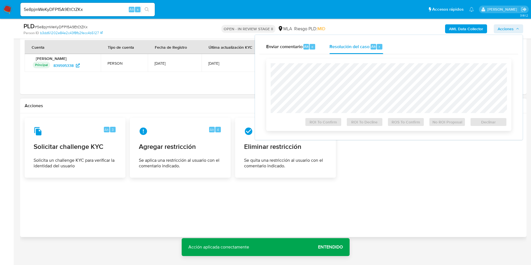
scroll to position [665, 0]
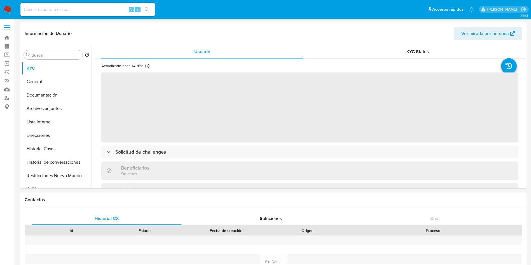
select select "10"
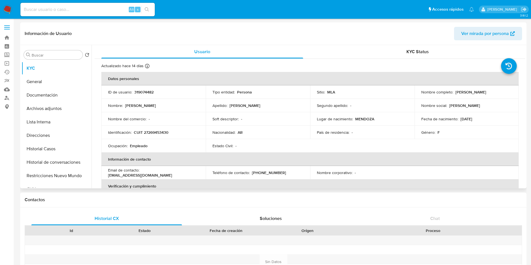
click at [158, 126] on td "Identificación : CUIT 27269453430" at bounding box center [153, 132] width 104 height 13
drag, startPoint x: 455, startPoint y: 92, endPoint x: 489, endPoint y: 95, distance: 34.0
click at [487, 95] on p "[PERSON_NAME]" at bounding box center [471, 92] width 31 height 5
drag, startPoint x: 454, startPoint y: 91, endPoint x: 497, endPoint y: 91, distance: 42.6
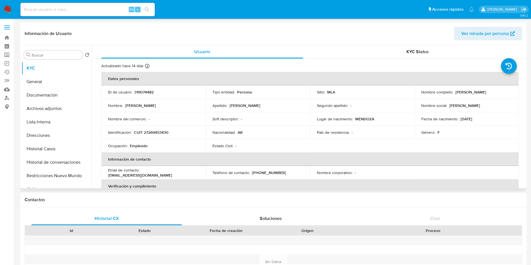
click at [497, 91] on div "Nombre completo : [PERSON_NAME]" at bounding box center [467, 92] width 91 height 5
copy p "[PERSON_NAME]"
click at [147, 135] on p "CUIT 27269453430" at bounding box center [151, 132] width 35 height 5
copy p "27269453430"
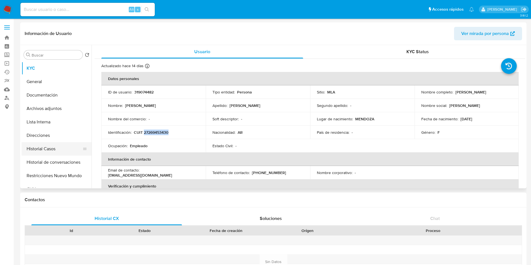
click at [50, 148] on button "Historial Casos" at bounding box center [55, 148] width 66 height 13
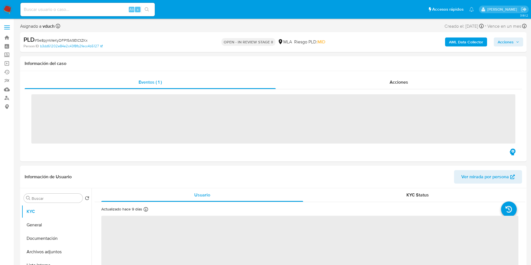
click at [502, 41] on span "Acciones" at bounding box center [506, 42] width 16 height 9
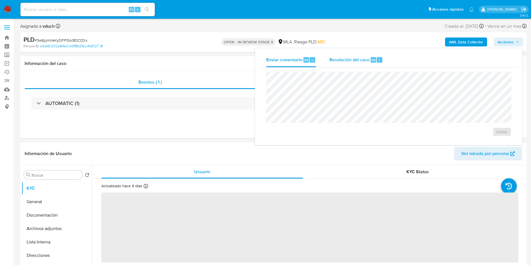
click at [368, 55] on div "Resolución del caso Alt r" at bounding box center [357, 60] width 54 height 15
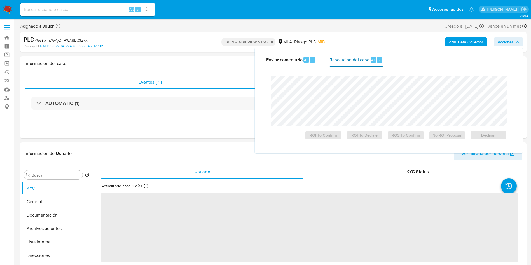
select select "10"
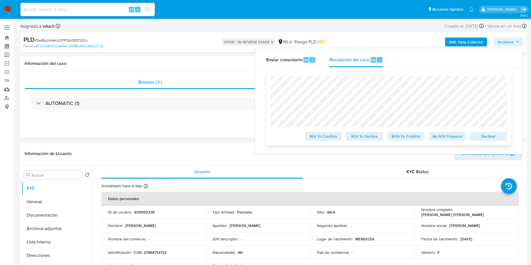
click at [483, 135] on span "Declinar" at bounding box center [488, 136] width 29 height 8
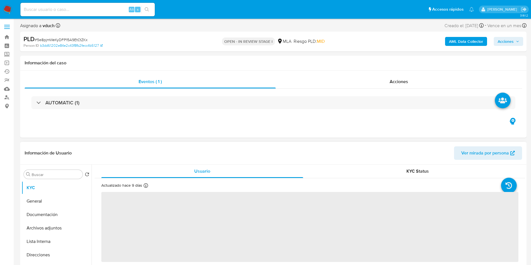
select select "10"
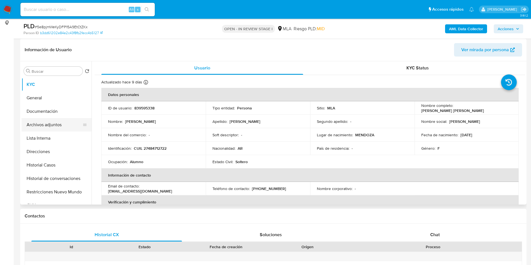
click at [58, 123] on button "Archivos adjuntos" at bounding box center [55, 124] width 66 height 13
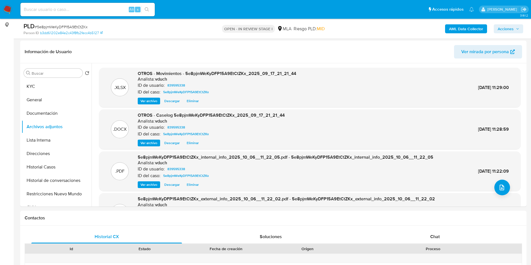
scroll to position [84, 0]
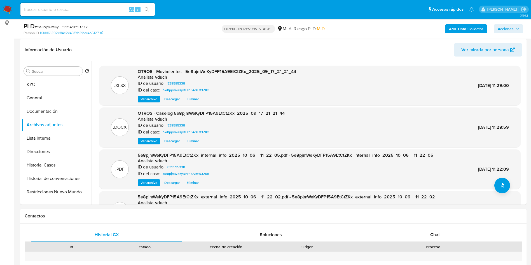
click at [505, 25] on span "Acciones" at bounding box center [506, 28] width 16 height 9
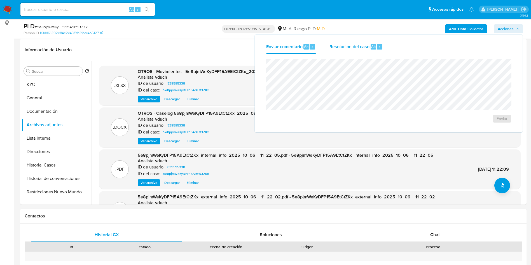
click at [369, 47] on span "Resolución del caso" at bounding box center [350, 46] width 40 height 6
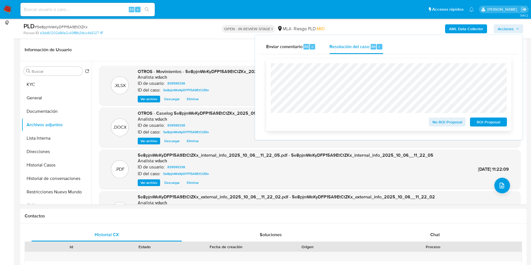
click at [487, 123] on span "ROI Proposal" at bounding box center [488, 122] width 29 height 8
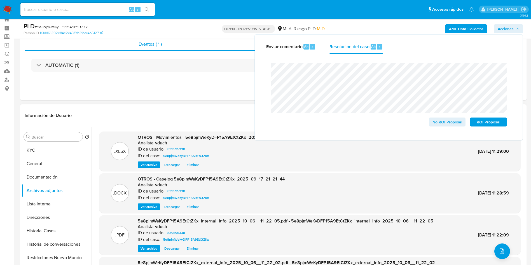
scroll to position [0, 0]
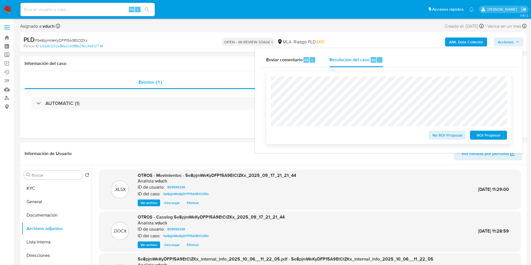
click at [493, 136] on span "ROI Proposal" at bounding box center [488, 135] width 29 height 8
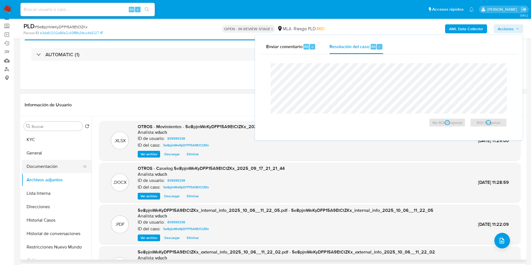
scroll to position [42, 0]
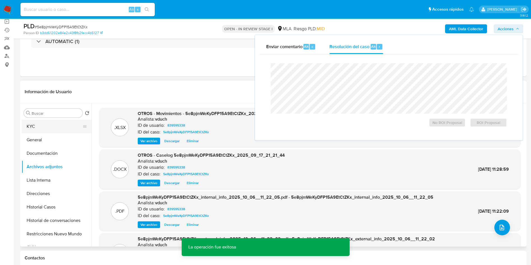
click at [54, 132] on button "KYC" at bounding box center [55, 126] width 66 height 13
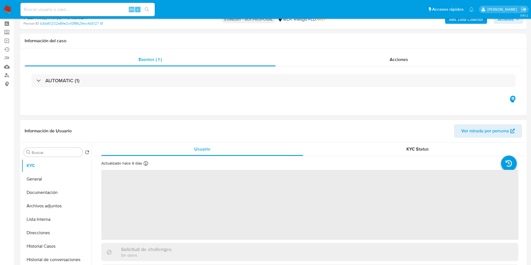
scroll to position [42, 0]
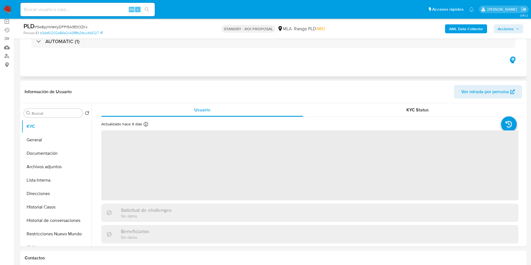
select select "10"
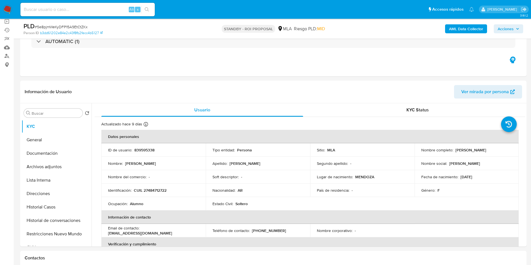
click at [88, 14] on div "Alt s" at bounding box center [87, 9] width 134 height 13
click at [117, 7] on input at bounding box center [87, 9] width 134 height 7
paste input "a7B0I16skGpUEqY4CfdCsezV"
type input "a7B0I16skGpUEqY4CfdCsezV"
click at [145, 6] on button "search-icon" at bounding box center [146, 10] width 11 height 8
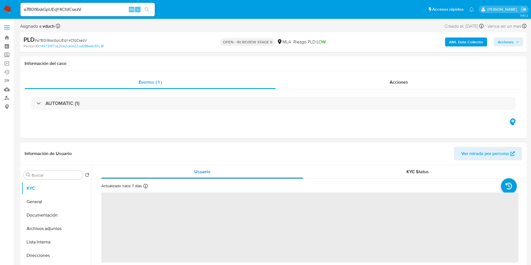
select select "10"
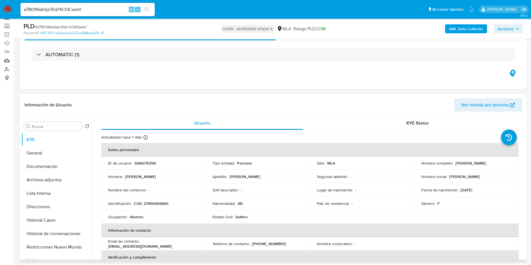
scroll to position [42, 0]
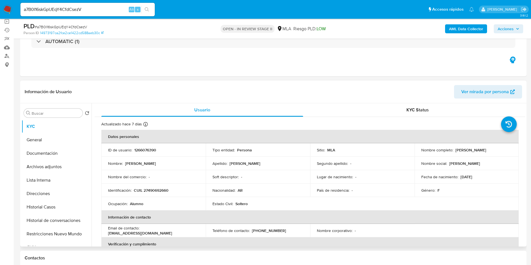
click at [139, 145] on td "ID de usuario : 1266076390" at bounding box center [153, 149] width 104 height 13
copy p "1266076390"
drag, startPoint x: 455, startPoint y: 150, endPoint x: 503, endPoint y: 149, distance: 48.8
click at [503, 149] on div "Nombre completo : Juana Milagros Chanquia" at bounding box center [467, 150] width 91 height 5
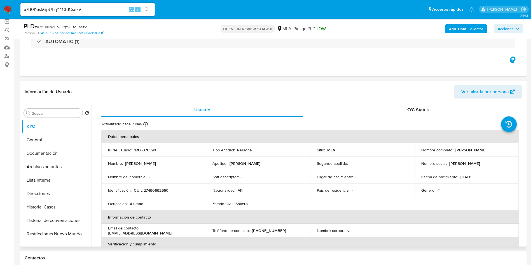
click at [462, 161] on p "Juana Milagros" at bounding box center [465, 163] width 31 height 5
drag, startPoint x: 453, startPoint y: 150, endPoint x: 500, endPoint y: 149, distance: 46.8
click at [500, 149] on div "Nombre completo : Juana Milagros Chanquia" at bounding box center [467, 150] width 91 height 5
click at [463, 169] on td "Nombre social : Juana Milagros" at bounding box center [467, 163] width 104 height 13
drag, startPoint x: 454, startPoint y: 151, endPoint x: 501, endPoint y: 148, distance: 46.9
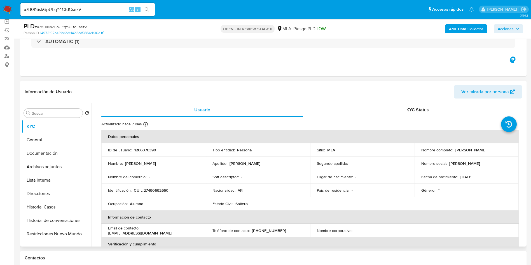
click at [501, 148] on div "Nombre completo : Juana Milagros Chanquia" at bounding box center [467, 150] width 91 height 5
copy p "Juana Milagros Chanquia"
click at [158, 191] on p "CUIL 27490692660" at bounding box center [151, 190] width 35 height 5
copy p "27490692660"
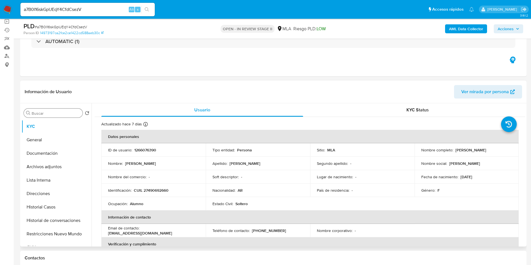
click at [54, 113] on input "Buscar" at bounding box center [56, 113] width 49 height 5
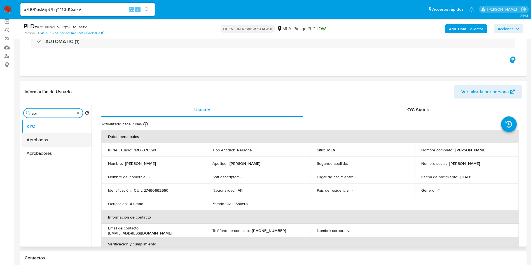
type input "apr"
click at [57, 139] on button "Aprobados" at bounding box center [55, 139] width 66 height 13
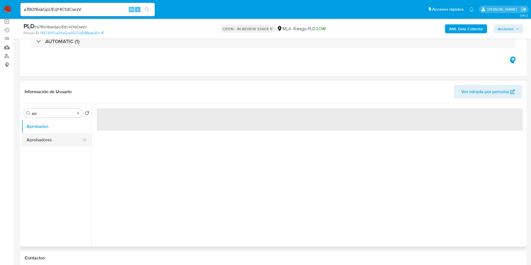
click at [67, 143] on button "Aprobadores" at bounding box center [55, 139] width 66 height 13
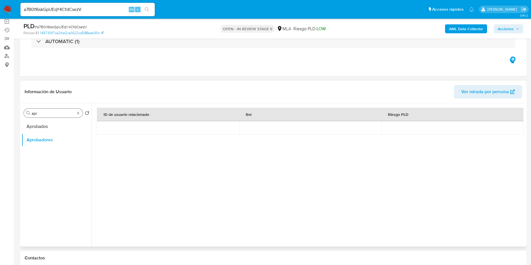
click at [74, 113] on input "apr" at bounding box center [53, 113] width 43 height 5
click at [78, 115] on div "Buscar apr" at bounding box center [53, 113] width 59 height 9
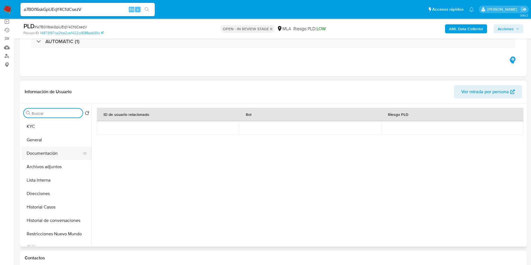
click at [55, 154] on button "Documentación" at bounding box center [55, 153] width 66 height 13
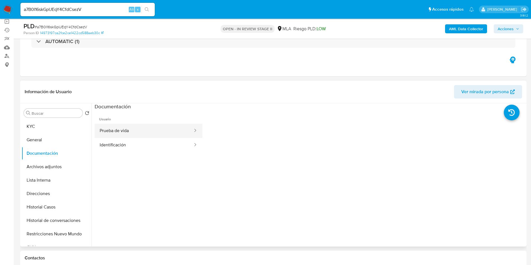
click at [133, 132] on button "Prueba de vida" at bounding box center [144, 131] width 99 height 14
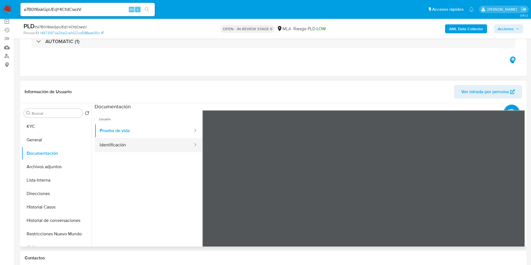
click at [147, 138] on button "Identificación" at bounding box center [144, 145] width 99 height 14
click at [142, 129] on button "Prueba de vida" at bounding box center [144, 131] width 99 height 14
click at [131, 146] on button "Identificación" at bounding box center [144, 145] width 99 height 14
click at [517, 203] on icon at bounding box center [518, 202] width 3 height 6
click at [175, 126] on button "Prueba de vida" at bounding box center [144, 131] width 99 height 14
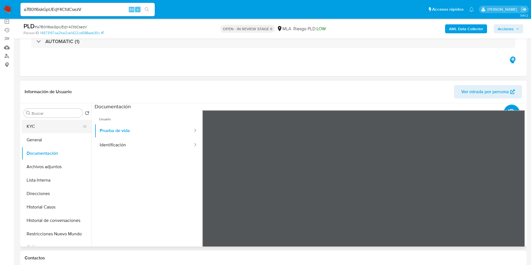
click at [69, 129] on button "KYC" at bounding box center [55, 126] width 66 height 13
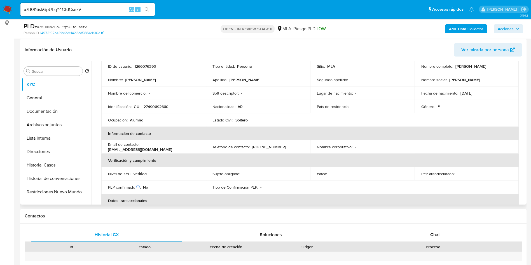
scroll to position [0, 0]
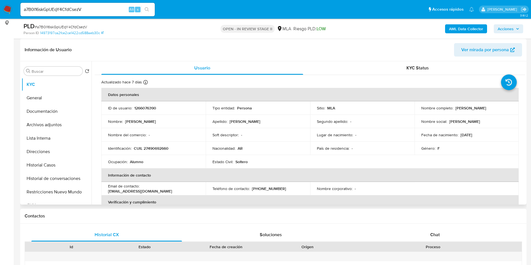
click at [312, 199] on th "Verificación y cumplimiento" at bounding box center [310, 202] width 418 height 13
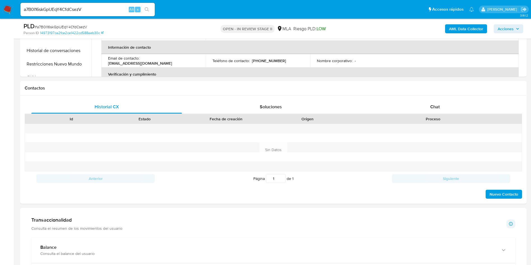
scroll to position [336, 0]
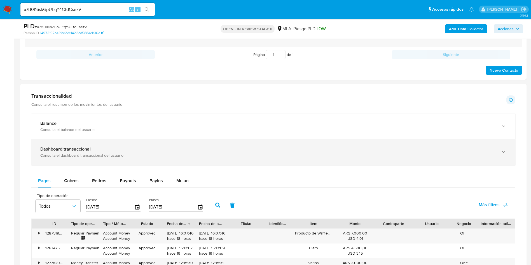
click at [51, 152] on b "Dashboard transaccional" at bounding box center [65, 149] width 50 height 6
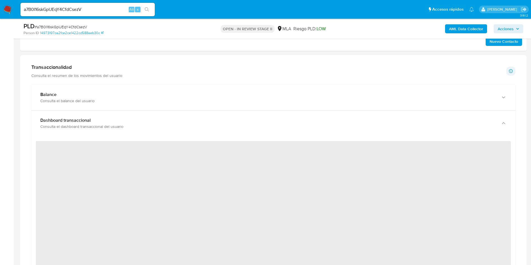
scroll to position [378, 0]
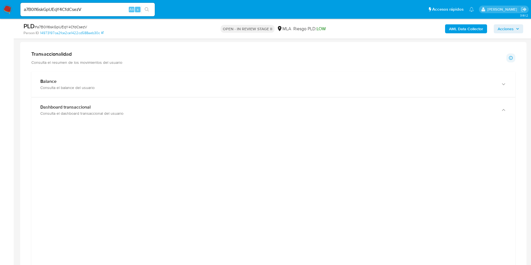
click at [0, 162] on aside "Bandeja Tablero Screening Búsqueda en Listas Watchlist Herramientas Operaciones…" at bounding box center [7, 246] width 14 height 1249
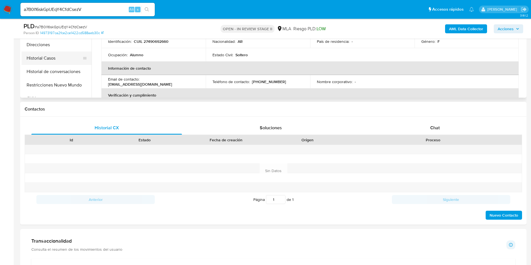
scroll to position [42, 0]
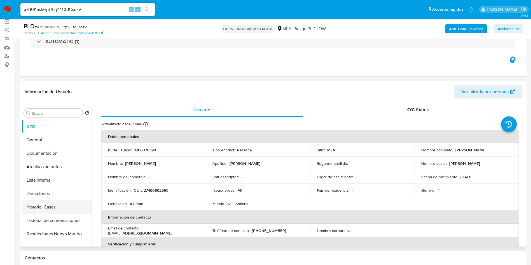
click at [59, 201] on button "Historial Casos" at bounding box center [55, 207] width 66 height 13
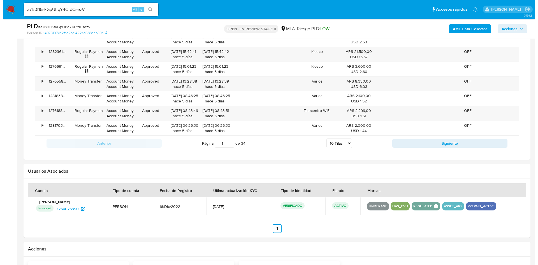
scroll to position [984, 0]
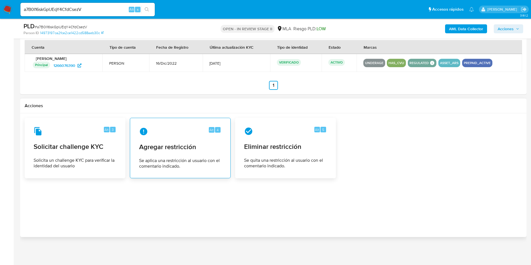
click at [177, 141] on div "Alt 4 Agregar restricción Se aplica una restricción al usuario con el comentari…" at bounding box center [180, 148] width 91 height 51
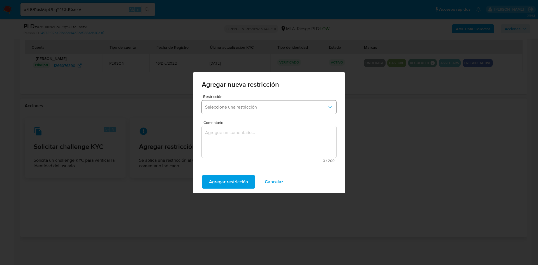
click at [239, 103] on button "Seleccione una restricción" at bounding box center [269, 107] width 134 height 13
click at [0, 136] on div "Agregar nueva restricción Restricción Seleccione una restricción Comentario 0 /…" at bounding box center [269, 132] width 538 height 265
click at [277, 181] on span "Cancelar" at bounding box center [274, 182] width 18 height 12
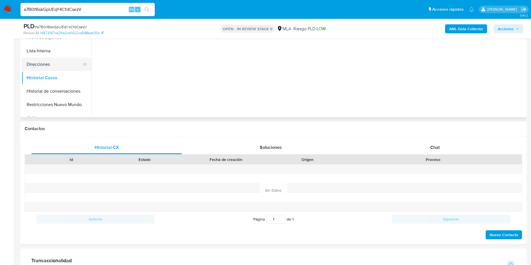
scroll to position [101, 0]
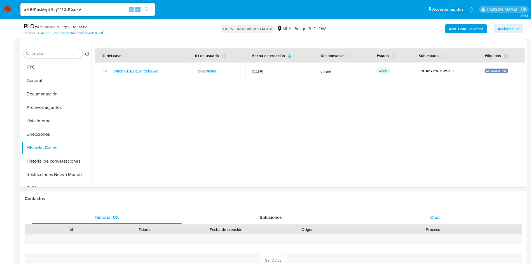
click at [412, 215] on div "Chat" at bounding box center [435, 217] width 151 height 13
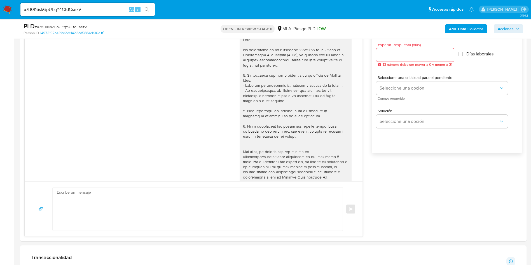
scroll to position [139, 0]
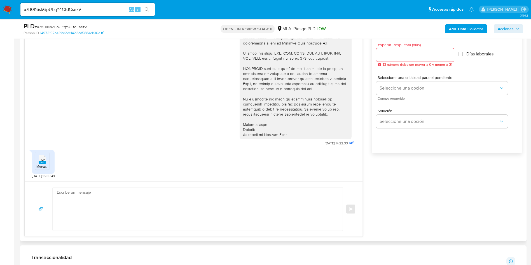
click at [39, 164] on icon "PDF" at bounding box center [42, 160] width 7 height 10
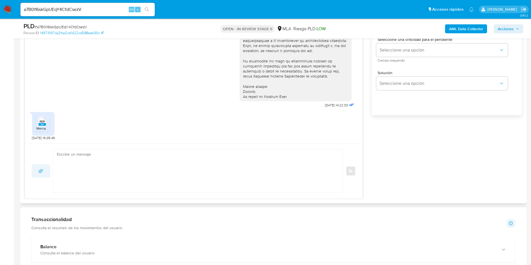
scroll to position [354, 0]
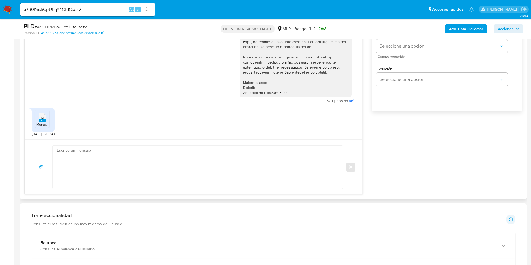
click at [62, 163] on textarea at bounding box center [196, 167] width 279 height 43
paste textarea "Hola XXX, ¡Gracias por tu respuesta! Queremos informarte que el uso de la cuent…"
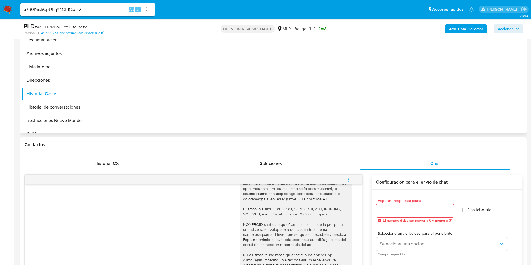
scroll to position [59, 0]
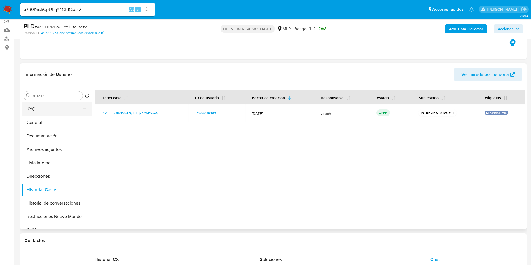
click at [78, 112] on button "KYC" at bounding box center [55, 109] width 66 height 13
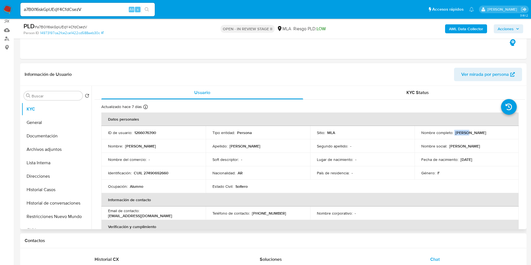
drag, startPoint x: 454, startPoint y: 133, endPoint x: 467, endPoint y: 131, distance: 13.1
click at [467, 131] on div "Nombre completo : Juana Milagros Chanquia" at bounding box center [467, 132] width 91 height 5
click at [462, 132] on p "[PERSON_NAME]" at bounding box center [471, 132] width 31 height 5
click at [462, 132] on p "Juana Milagros Chanquia" at bounding box center [471, 132] width 31 height 5
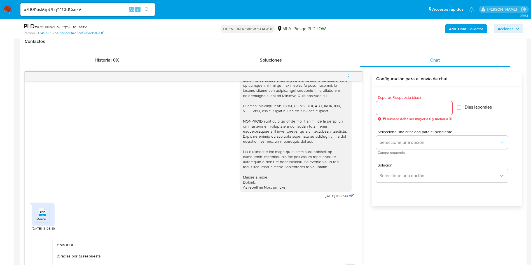
scroll to position [311, 0]
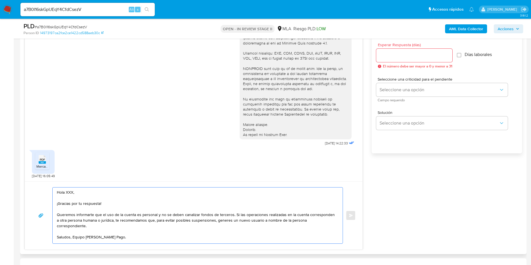
click at [71, 188] on textarea "Hola XXX, ¡Gracias por tu respuesta! Queremos informarte que el uso de la cuent…" at bounding box center [196, 216] width 279 height 56
paste textarea "Juana"
click at [72, 236] on textarea "Hola Juana, ¡Gracias por tu respuesta! Queremos informarte que el uso de la cue…" at bounding box center [196, 216] width 279 height 56
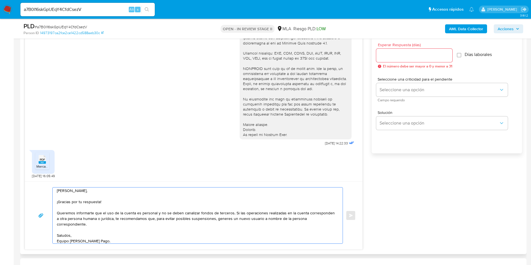
scroll to position [2, 0]
click at [232, 213] on textarea "Hola Juana, ¡Gracias por tu respuesta! Queremos informarte que el uso de la cue…" at bounding box center [196, 216] width 279 height 56
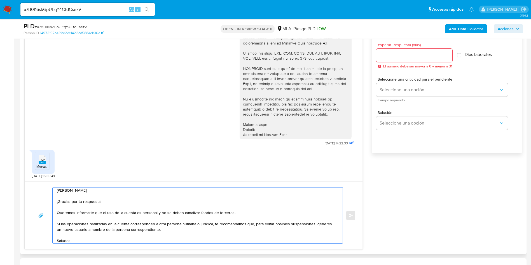
drag, startPoint x: 157, startPoint y: 224, endPoint x: 211, endPoint y: 224, distance: 54.1
click at [211, 224] on textarea "Hola Juana, ¡Gracias por tu respuesta! Queremos informarte que el uso de la cue…" at bounding box center [196, 216] width 279 height 56
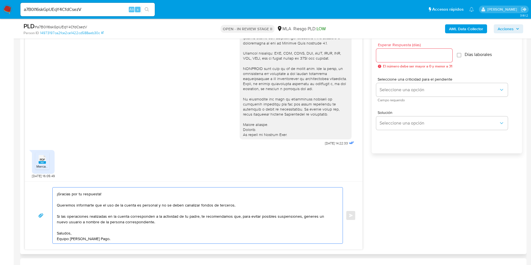
click at [130, 236] on textarea "Hola Juana, ¡Gracias por tu respuesta! Queremos informarte que el uso de la cue…" at bounding box center [196, 216] width 279 height 56
click at [129, 237] on textarea "Hola Juana, ¡Gracias por tu respuesta! Queremos informarte que el uso de la cue…" at bounding box center [196, 216] width 279 height 56
drag, startPoint x: 160, startPoint y: 223, endPoint x: 301, endPoint y: 219, distance: 140.7
click at [301, 219] on textarea "Hola Juana, ¡Gracias por tu respuesta! Queremos informarte que el uso de la cue…" at bounding box center [196, 216] width 279 height 56
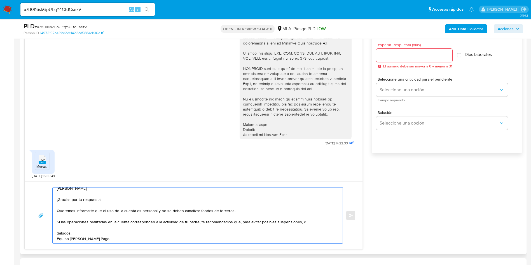
scroll to position [4, 0]
click at [76, 225] on textarea "Hola Juana, ¡Gracias por tu respuesta! Queremos informarte que el uso de la cue…" at bounding box center [196, 216] width 279 height 56
click at [80, 220] on textarea "Hola Juana, ¡Gracias por tu respuesta! Queremos informarte que el uso de la cue…" at bounding box center [196, 216] width 279 height 56
click at [81, 220] on textarea "Hola Juana, ¡Gracias por tu respuesta! Queremos informarte que el uso de la cue…" at bounding box center [196, 216] width 279 height 56
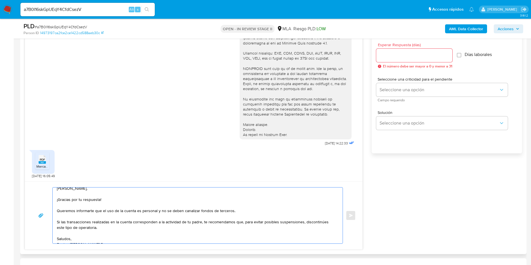
click at [156, 212] on textarea "Hola Juana, ¡Gracias por tu respuesta! Queremos informarte que el uso de la cue…" at bounding box center [196, 216] width 279 height 56
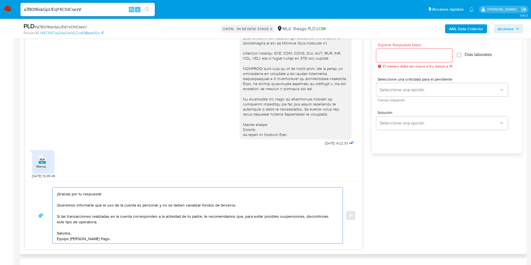
click at [147, 239] on textarea "Hola Juana, ¡Gracias por tu respuesta! Queremos informarte que el uso de la cue…" at bounding box center [196, 216] width 279 height 56
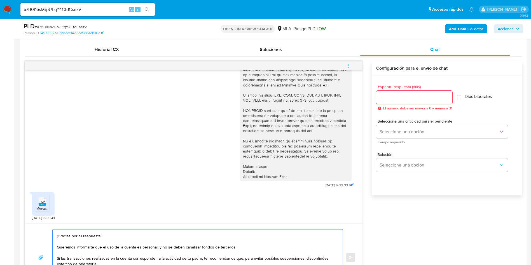
type textarea "Hola Juana, ¡Gracias por tu respuesta! Queremos informarte que el uso de la cue…"
click at [391, 97] on input "Esperar Respuesta (días)" at bounding box center [414, 97] width 76 height 7
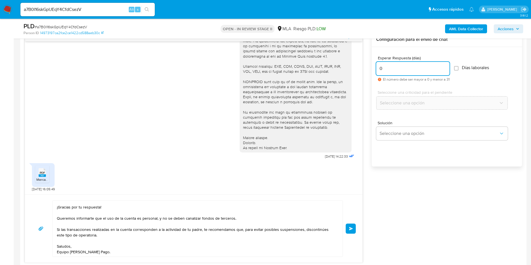
scroll to position [311, 0]
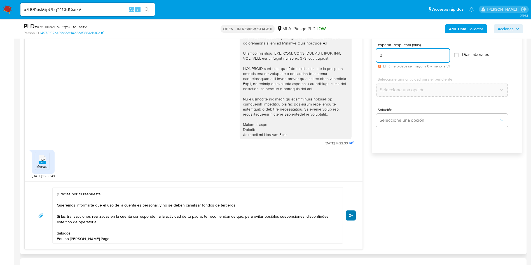
type input "0"
click at [352, 215] on span "Enviar" at bounding box center [351, 215] width 4 height 3
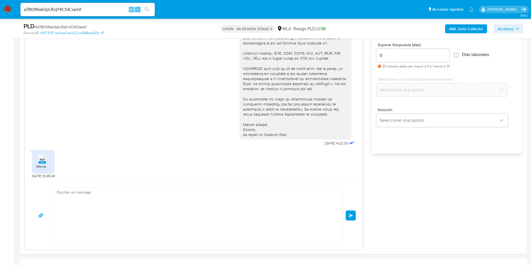
scroll to position [222, 0]
click at [73, 10] on input "a7B0I16skGpUEqY4CfdCsezV" at bounding box center [87, 9] width 134 height 7
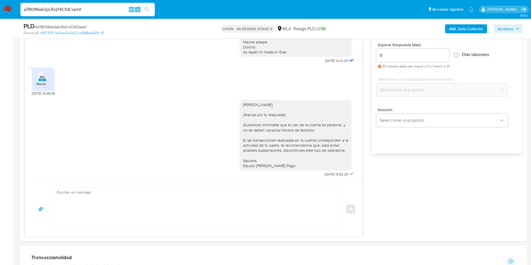
click at [73, 10] on input "a7B0I16skGpUEqY4CfdCsezV" at bounding box center [87, 9] width 134 height 7
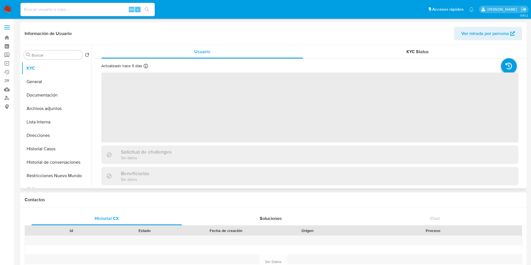
select select "10"
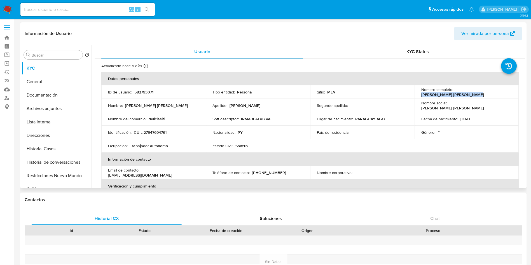
drag, startPoint x: 454, startPoint y: 93, endPoint x: 504, endPoint y: 91, distance: 49.6
click at [504, 91] on div "Nombre completo : [PERSON_NAME] [PERSON_NAME]" at bounding box center [467, 92] width 91 height 10
copy p "[PERSON_NAME] [PERSON_NAME]"
click at [150, 132] on p "CUIL 27947694761" at bounding box center [150, 132] width 33 height 5
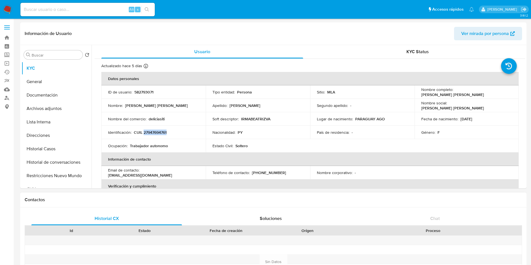
copy p "27947694761"
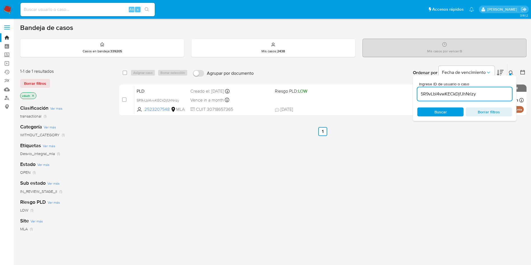
click at [464, 96] on input "5R9vLbl4vwKECkDjfJhNrizy" at bounding box center [465, 93] width 95 height 7
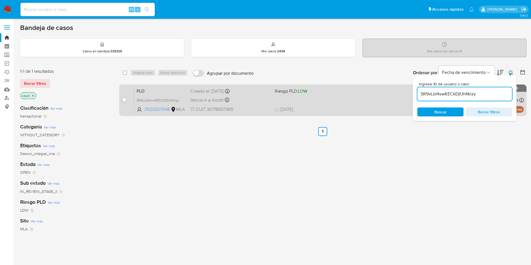
paste input "a7B0I16skGpUEqY4CfdCsezV"
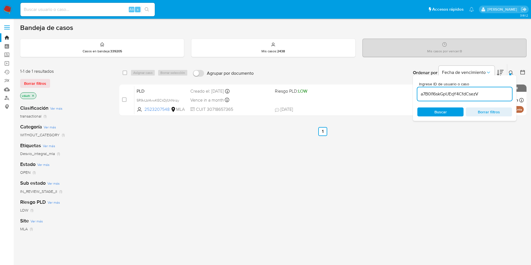
type input "a7B0I16skGpUEqY4CfdCsezV"
click at [125, 73] on input "checkbox" at bounding box center [125, 73] width 4 height 4
checkbox input "true"
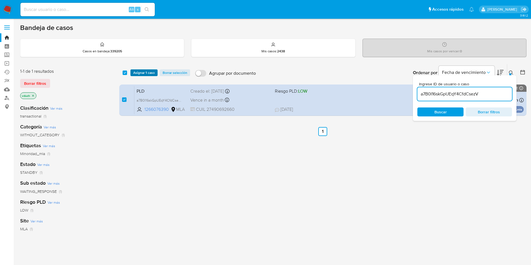
click at [137, 73] on span "Asignar 1 caso" at bounding box center [144, 73] width 22 height 6
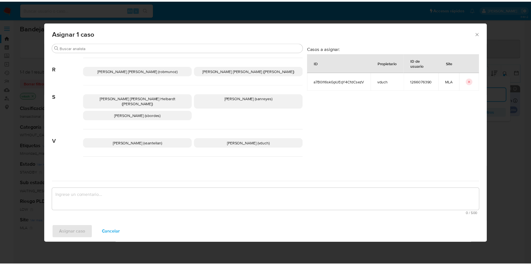
scroll to position [489, 0]
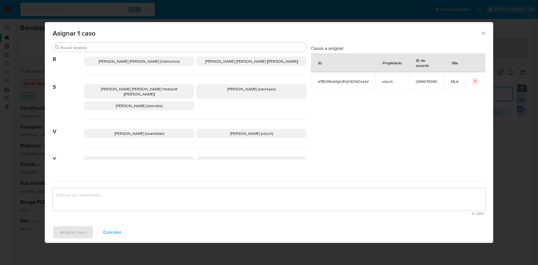
click at [236, 131] on span "[PERSON_NAME] (vduch)" at bounding box center [251, 134] width 43 height 6
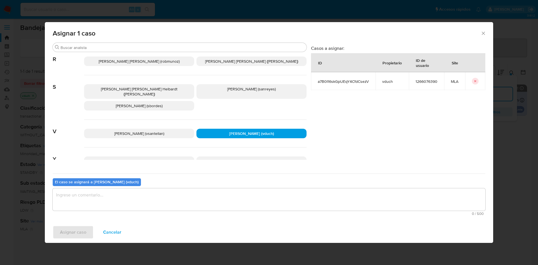
drag, startPoint x: 228, startPoint y: 192, endPoint x: 198, endPoint y: 204, distance: 33.0
click at [228, 192] on textarea "assign-modal" at bounding box center [269, 200] width 432 height 22
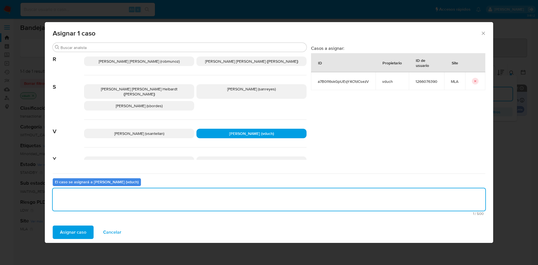
click at [85, 232] on span "Asignar caso" at bounding box center [73, 232] width 26 height 12
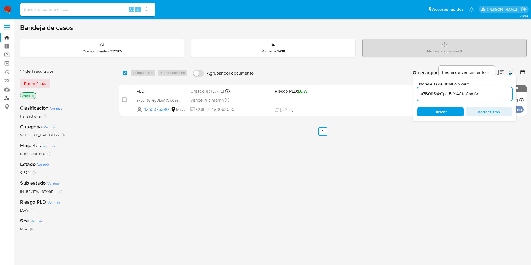
click at [8, 96] on link "Buscador de personas" at bounding box center [33, 98] width 67 height 9
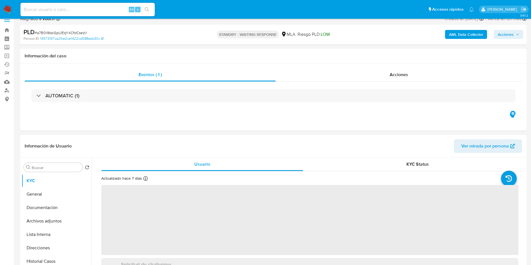
scroll to position [168, 0]
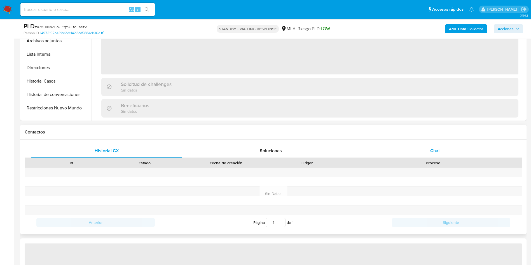
click at [447, 149] on div "Chat" at bounding box center [435, 150] width 151 height 13
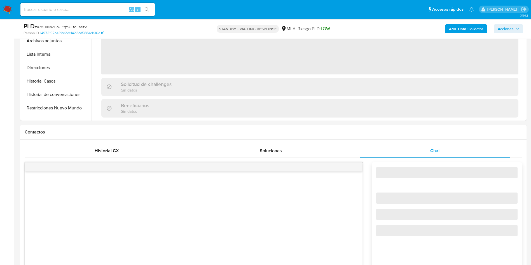
select select "10"
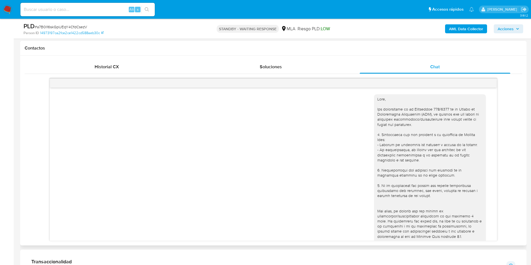
scroll to position [222, 0]
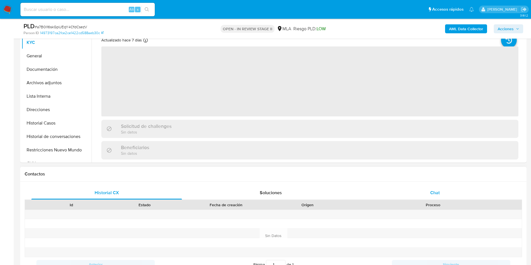
click at [457, 192] on div "Chat" at bounding box center [435, 192] width 151 height 13
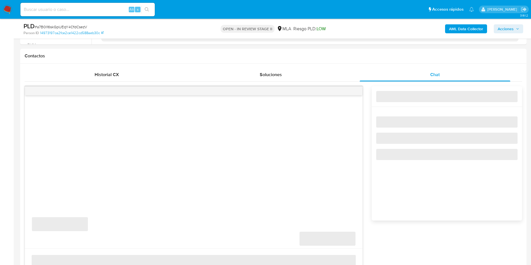
select select "10"
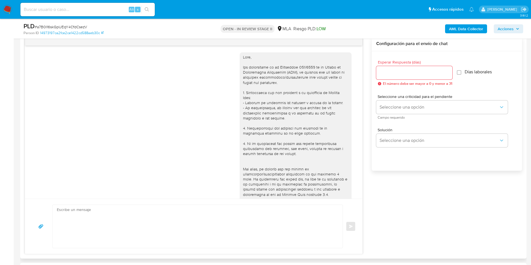
scroll to position [222, 0]
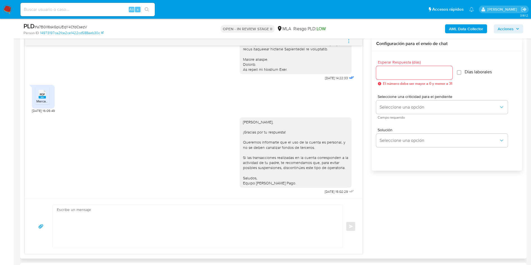
click at [350, 42] on icon "menu-action" at bounding box center [349, 41] width 5 height 5
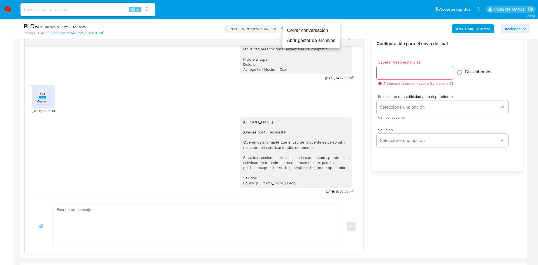
click at [322, 32] on li "Cerrar conversación" at bounding box center [310, 30] width 57 height 10
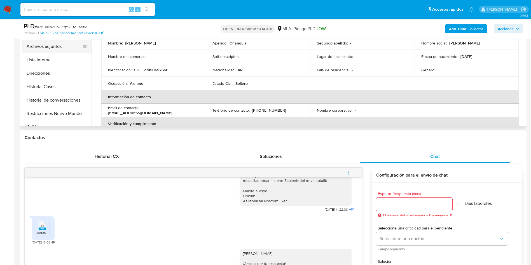
scroll to position [84, 0]
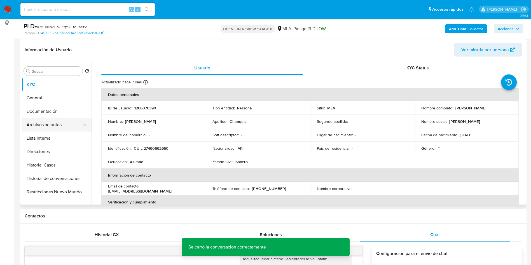
click at [58, 118] on ul "KYC General Documentación Archivos adjuntos Lista Interna Direcciones Historial…" at bounding box center [57, 141] width 70 height 126
click at [58, 122] on button "Archivos adjuntos" at bounding box center [55, 124] width 66 height 13
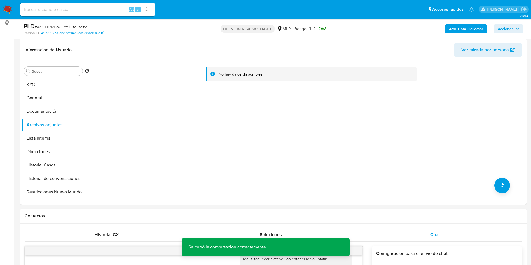
click at [466, 29] on b "AML Data Collector" at bounding box center [466, 28] width 34 height 9
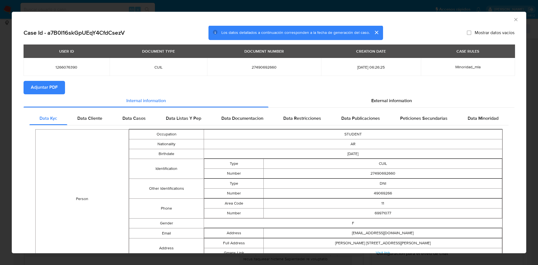
click at [51, 89] on span "Adjuntar PDF" at bounding box center [44, 88] width 27 height 12
click at [508, 14] on div "AML Data Collector" at bounding box center [269, 19] width 514 height 14
click at [514, 20] on icon "Cerrar ventana" at bounding box center [515, 19] width 3 height 3
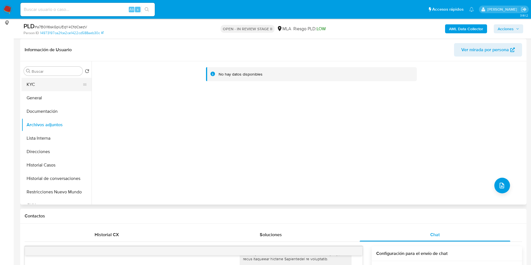
drag, startPoint x: 50, startPoint y: 84, endPoint x: 71, endPoint y: 81, distance: 21.3
click at [50, 85] on button "KYC" at bounding box center [55, 84] width 66 height 13
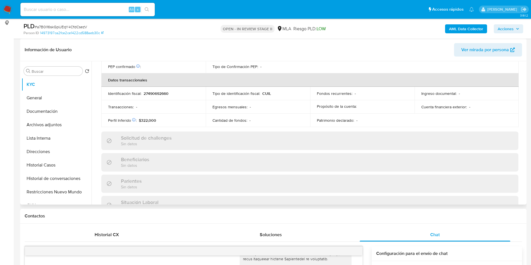
scroll to position [290, 0]
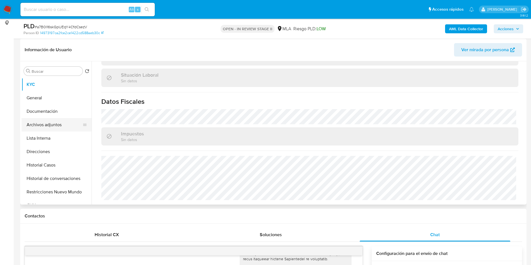
click at [66, 128] on button "Archivos adjuntos" at bounding box center [55, 124] width 66 height 13
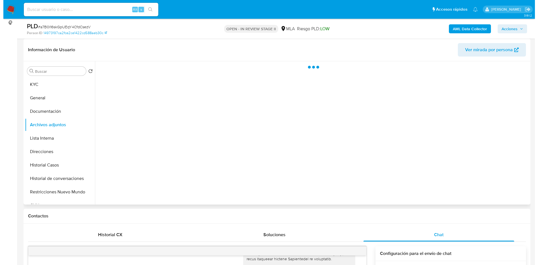
scroll to position [0, 0]
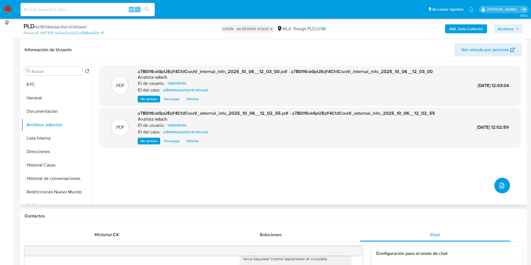
click at [498, 182] on button "upload-file" at bounding box center [503, 186] width 16 height 16
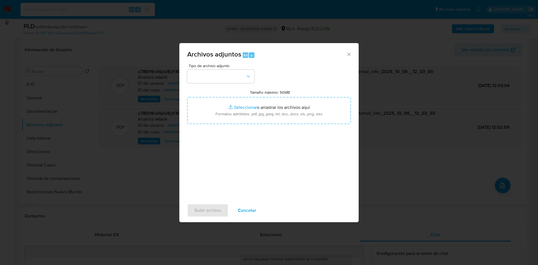
click at [257, 82] on div "Tipo de archivo adjunto Tamaño máximo: 50MB Seleccionar archivos Seleccionar o …" at bounding box center [269, 130] width 164 height 132
click at [254, 82] on div "Tipo de archivo adjunto Tamaño máximo: 50MB Seleccionar archivos Seleccionar o …" at bounding box center [269, 130] width 164 height 132
click at [251, 82] on button "button" at bounding box center [220, 76] width 67 height 13
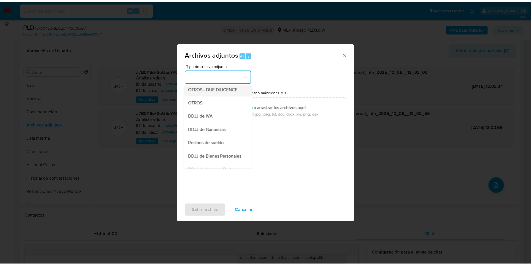
scroll to position [85, 0]
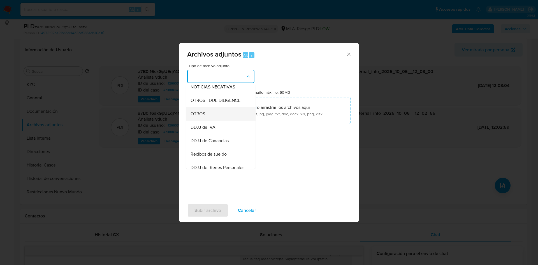
click at [209, 121] on div "OTROS" at bounding box center [218, 113] width 57 height 13
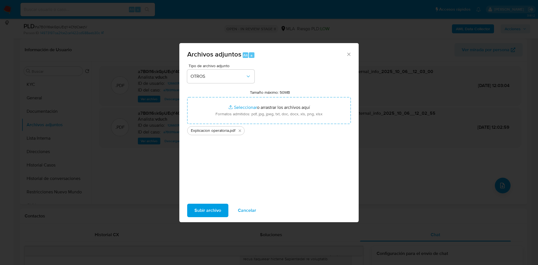
click at [211, 211] on span "Subir archivo" at bounding box center [207, 210] width 27 height 12
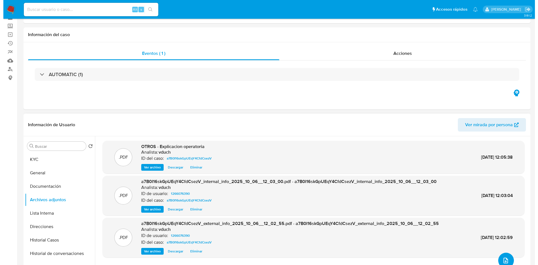
scroll to position [42, 0]
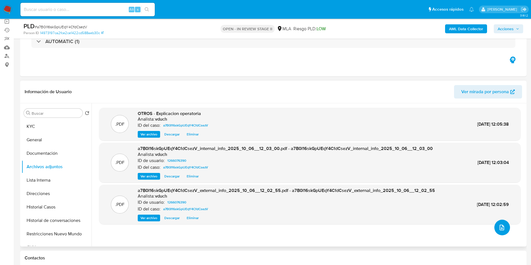
click at [499, 226] on icon "upload-file" at bounding box center [502, 227] width 7 height 7
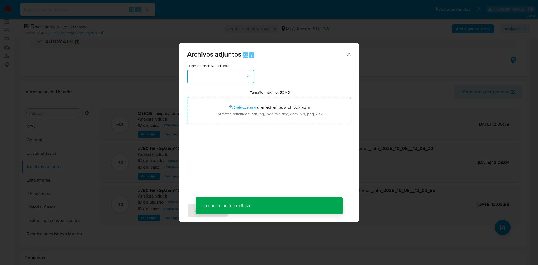
click at [218, 80] on button "button" at bounding box center [220, 76] width 67 height 13
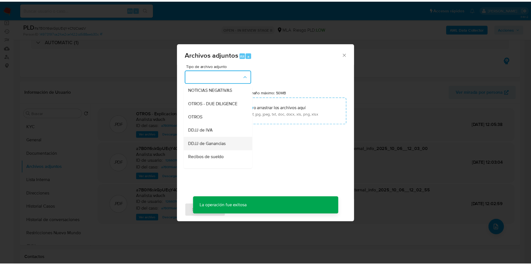
scroll to position [84, 0]
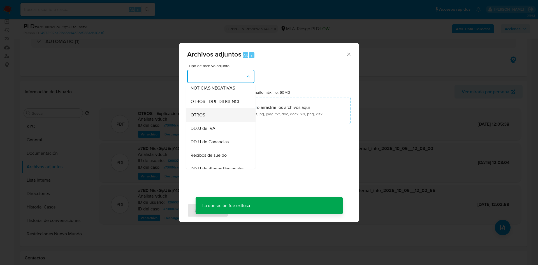
click at [216, 122] on div "OTROS" at bounding box center [218, 114] width 57 height 13
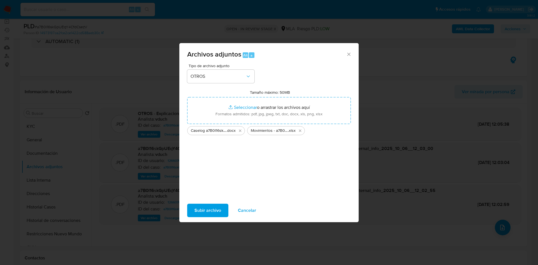
click at [209, 209] on span "Subir archivo" at bounding box center [207, 210] width 27 height 12
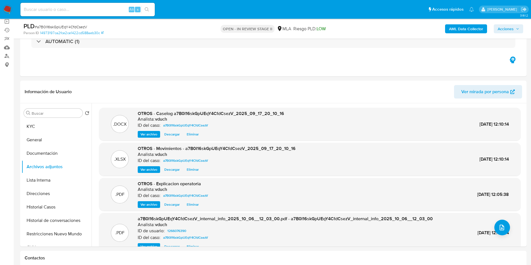
click at [515, 28] on span "Acciones" at bounding box center [509, 29] width 22 height 8
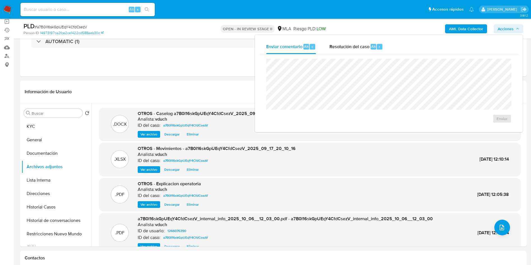
click at [377, 55] on div "Enviar" at bounding box center [389, 90] width 259 height 73
click at [374, 50] on div "Resolución del caso Alt r" at bounding box center [357, 46] width 54 height 15
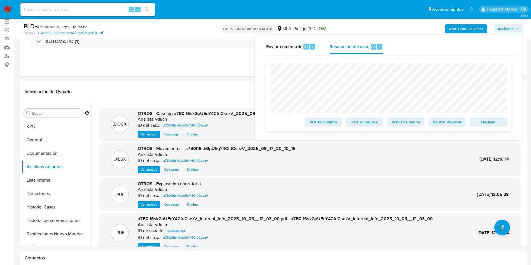
click at [450, 121] on span "No ROI Proposal" at bounding box center [447, 122] width 29 height 8
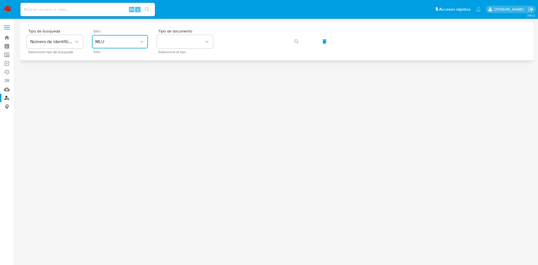
click at [120, 46] on button "MLU" at bounding box center [120, 41] width 56 height 13
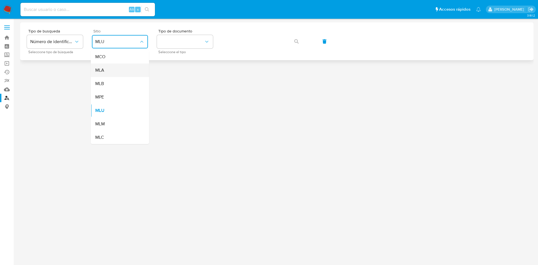
click at [108, 67] on div "MLA" at bounding box center [118, 70] width 46 height 13
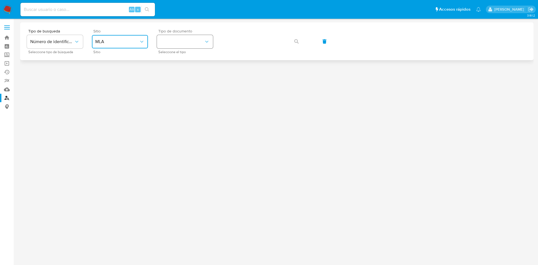
click at [165, 38] on button "identificationType" at bounding box center [185, 41] width 56 height 13
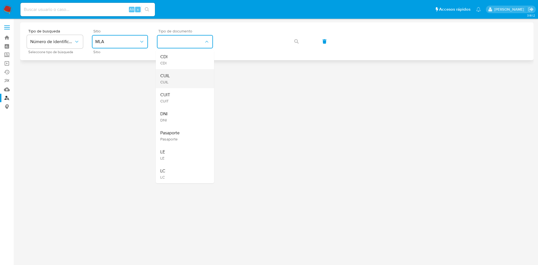
click at [169, 74] on span "CUIL" at bounding box center [165, 76] width 10 height 6
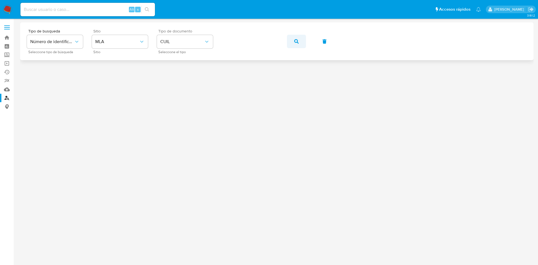
click at [294, 41] on icon "button" at bounding box center [296, 41] width 4 height 4
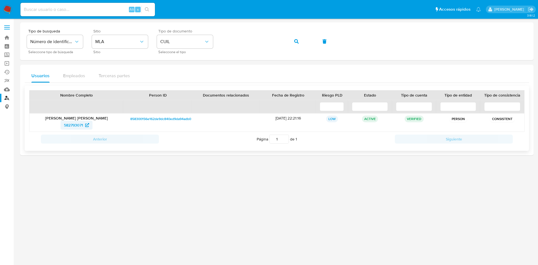
click at [85, 122] on span "582793071" at bounding box center [76, 125] width 25 height 9
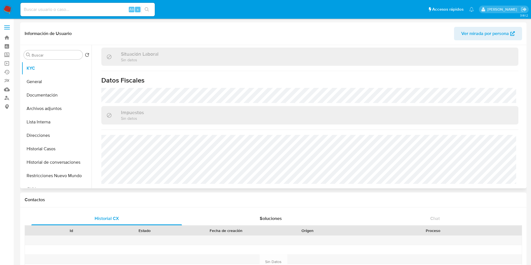
select select "10"
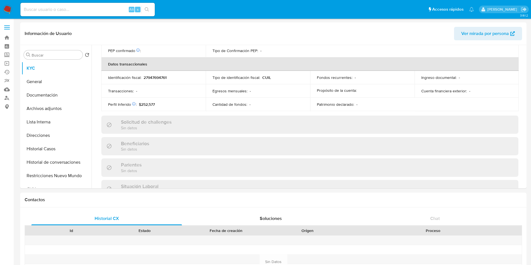
scroll to position [290, 0]
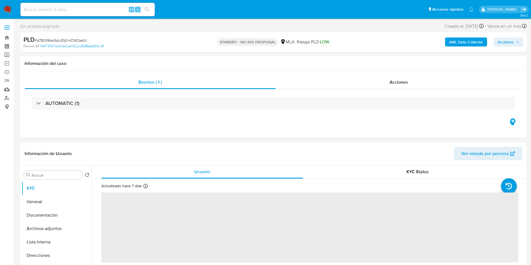
select select "10"
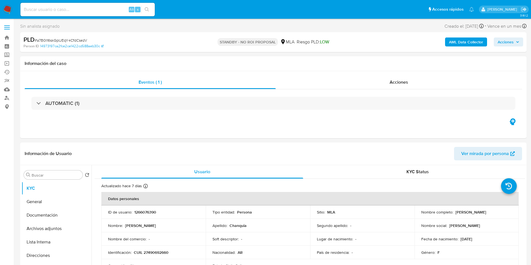
click at [109, 6] on input at bounding box center [87, 9] width 134 height 7
paste input "rbcRSRLBCb3hi8tR7Y6kflS5"
click at [154, 8] on input "rbcRSRLBCb3hi8tR7Y6kflS5" at bounding box center [87, 9] width 134 height 7
type input "rbcRSRLBCb3hi8tR7Y6kflS5"
click at [150, 9] on button "search-icon" at bounding box center [146, 10] width 11 height 8
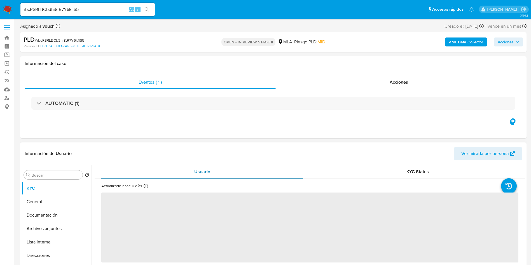
select select "10"
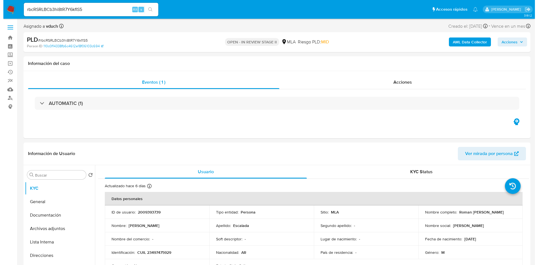
scroll to position [84, 0]
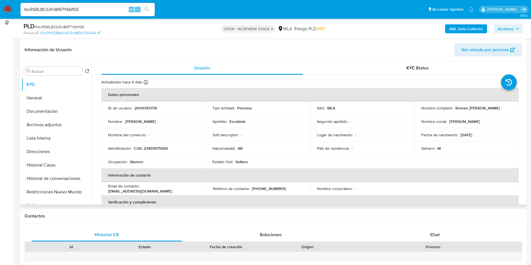
click at [139, 106] on p "2009393739" at bounding box center [145, 108] width 23 height 5
copy p "2009393739"
click at [71, 130] on button "Archivos adjuntos" at bounding box center [55, 124] width 66 height 13
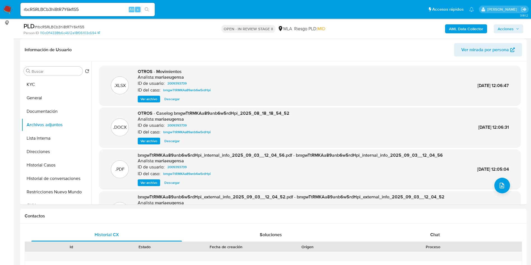
click at [445, 32] on div "AML Data Collector Acciones" at bounding box center [440, 28] width 165 height 13
click at [471, 35] on div "AML Data Collector Acciones" at bounding box center [440, 28] width 165 height 13
click at [446, 30] on button "AML Data Collector" at bounding box center [466, 28] width 42 height 9
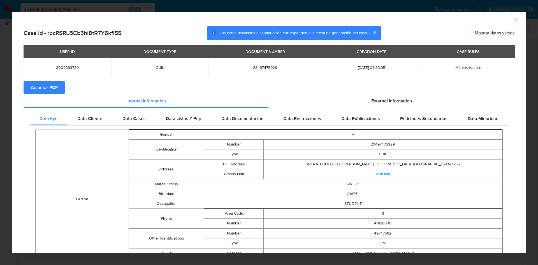
click at [61, 87] on button "Adjuntar PDF" at bounding box center [44, 87] width 41 height 13
click at [505, 18] on div "AML Data Collector" at bounding box center [264, 19] width 497 height 6
click at [510, 16] on div "AML Data Collector" at bounding box center [269, 19] width 514 height 14
click at [513, 20] on icon "Cerrar ventana" at bounding box center [516, 20] width 6 height 6
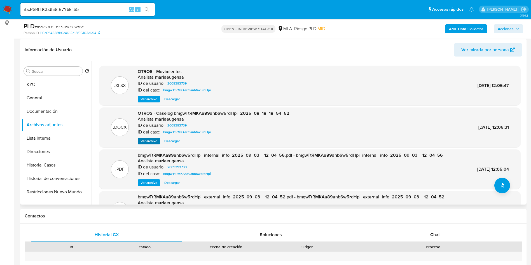
click at [153, 144] on div ".DOCX OTROS - Caselog bmgwTtRMKAa89anb6w5rdHpi_2025_08_18_18_54_52 Analista: ma…" at bounding box center [310, 128] width 422 height 40
click at [150, 143] on span "Ver archivo" at bounding box center [149, 141] width 17 height 6
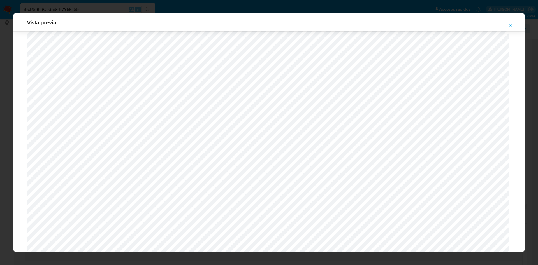
scroll to position [115, 0]
click at [509, 26] on icon "Attachment preview" at bounding box center [510, 26] width 4 height 4
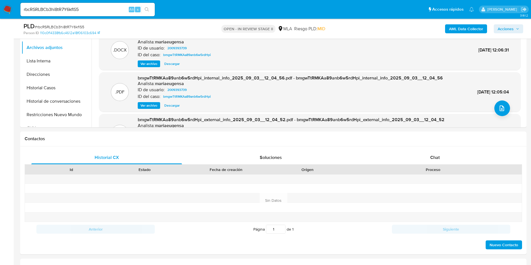
scroll to position [252, 0]
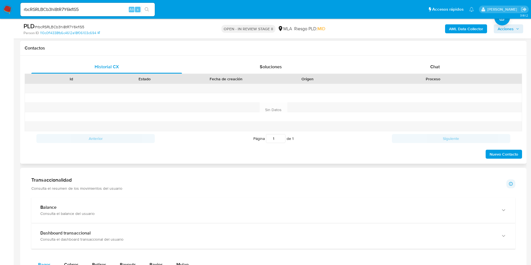
drag, startPoint x: 438, startPoint y: 79, endPoint x: 443, endPoint y: 60, distance: 19.4
click at [438, 79] on div "Proceso" at bounding box center [433, 79] width 170 height 6
click at [444, 56] on div "Historial CX Soluciones Chat Id Estado Fecha de creación Origen Proceso Anterio…" at bounding box center [273, 110] width 507 height 108
click at [438, 62] on div "Chat" at bounding box center [435, 66] width 151 height 13
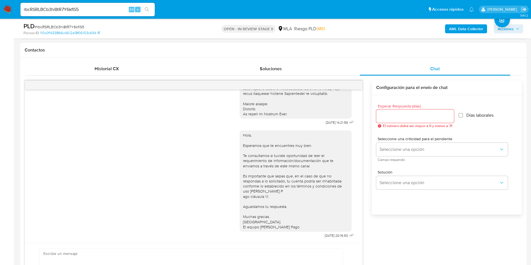
scroll to position [294, 0]
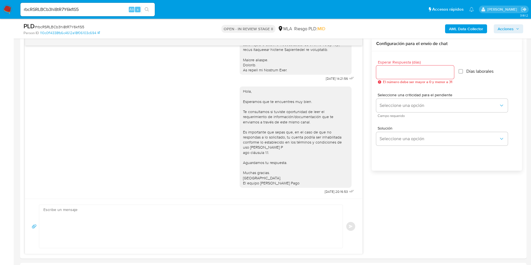
drag, startPoint x: 510, startPoint y: 26, endPoint x: 498, endPoint y: 30, distance: 12.1
click at [510, 26] on span "Acciones" at bounding box center [506, 28] width 16 height 9
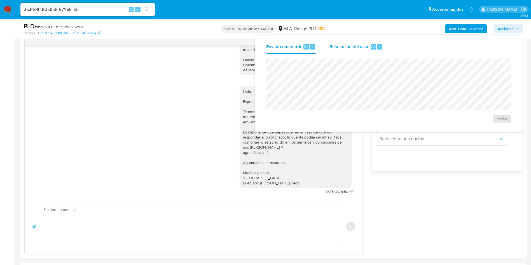
click at [345, 46] on span "Resolución del caso" at bounding box center [350, 46] width 40 height 6
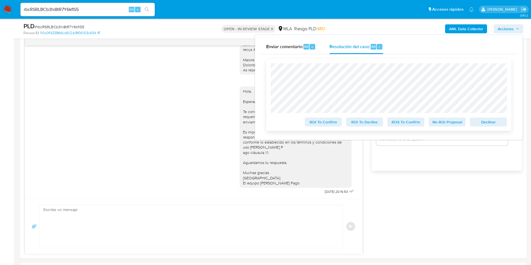
click at [480, 125] on span "Declinar" at bounding box center [488, 122] width 29 height 8
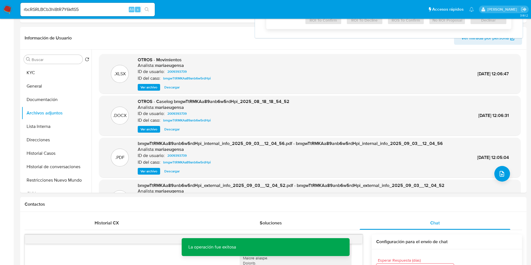
scroll to position [0, 0]
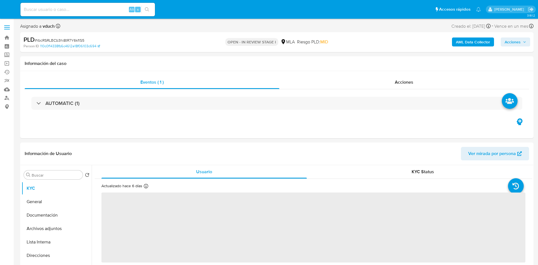
select select "10"
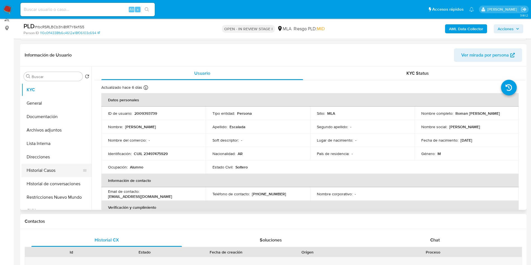
scroll to position [84, 0]
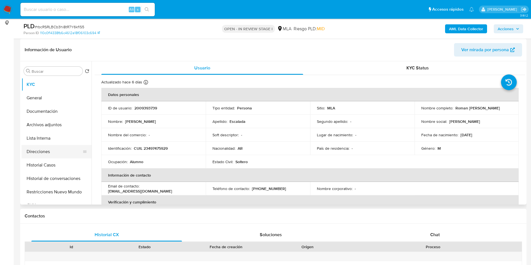
click at [41, 158] on button "Direcciones" at bounding box center [55, 151] width 66 height 13
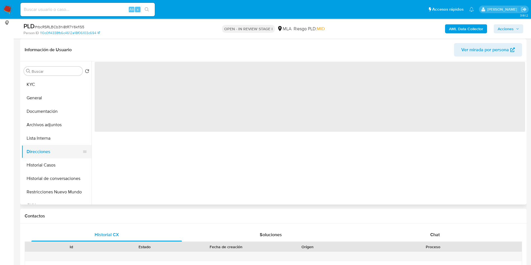
click at [36, 157] on button "Direcciones" at bounding box center [55, 151] width 66 height 13
click at [35, 161] on button "Historial Casos" at bounding box center [55, 165] width 66 height 13
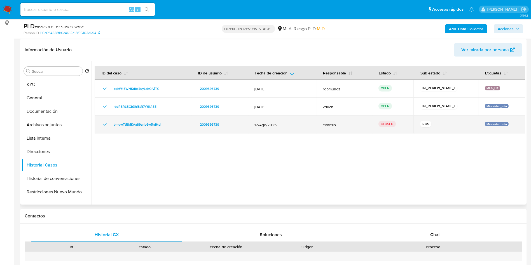
click at [102, 126] on icon "Mostrar/Ocultar" at bounding box center [104, 124] width 7 height 7
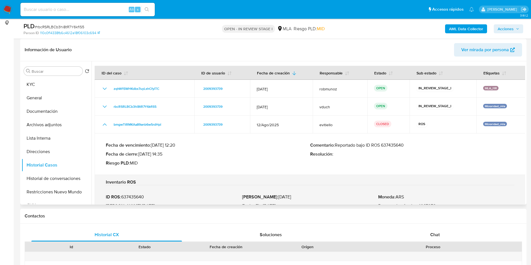
click at [390, 144] on p "Comentario : Reportado bajo ID ROS 637435640" at bounding box center [412, 146] width 204 height 6
click at [37, 126] on button "Archivos adjuntos" at bounding box center [55, 124] width 66 height 13
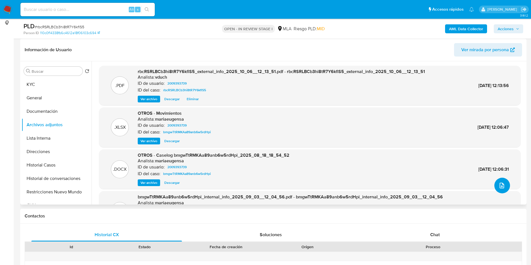
click at [502, 186] on icon "upload-file" at bounding box center [502, 186] width 4 height 6
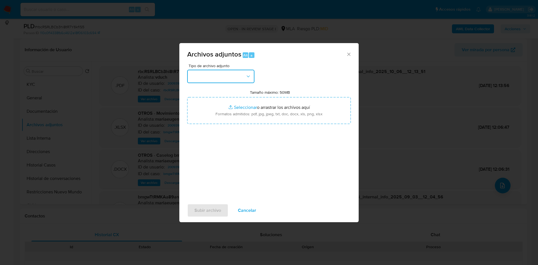
click at [238, 80] on button "button" at bounding box center [220, 76] width 67 height 13
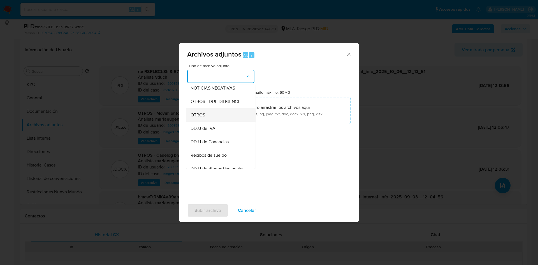
click at [209, 118] on div "OTROS" at bounding box center [218, 114] width 57 height 13
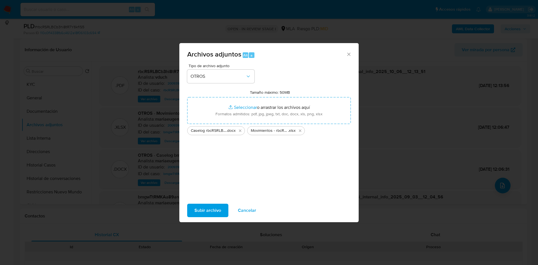
click at [204, 211] on span "Subir archivo" at bounding box center [207, 210] width 27 height 12
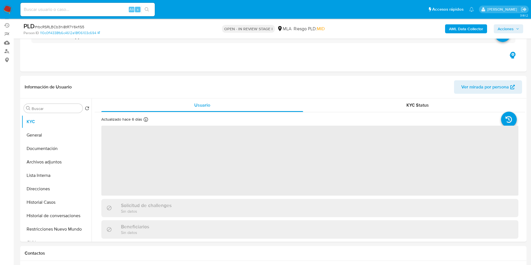
scroll to position [84, 0]
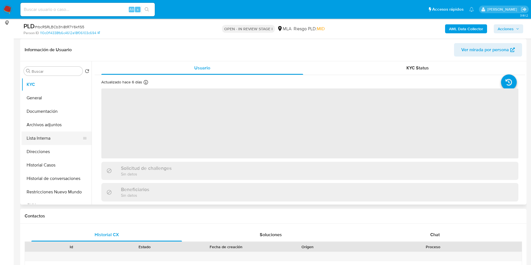
click at [66, 132] on button "Lista Interna" at bounding box center [55, 138] width 66 height 13
select select "10"
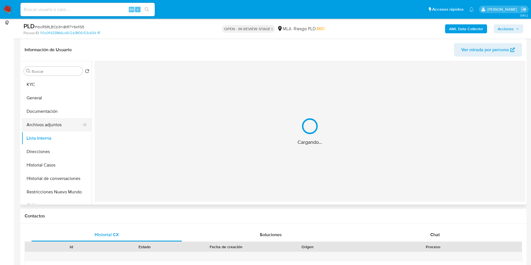
click at [69, 124] on button "Archivos adjuntos" at bounding box center [55, 124] width 66 height 13
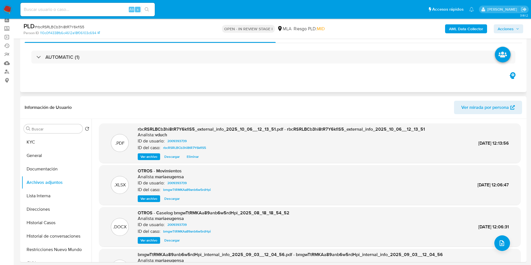
scroll to position [0, 0]
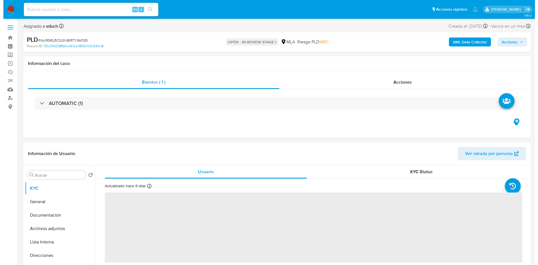
scroll to position [84, 0]
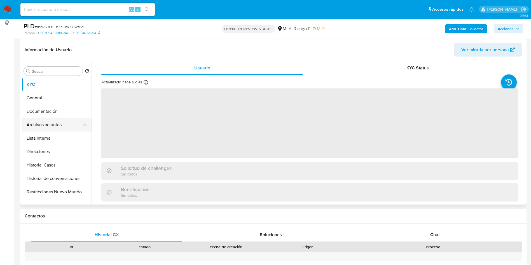
select select "10"
click at [60, 123] on button "Archivos adjuntos" at bounding box center [55, 124] width 66 height 13
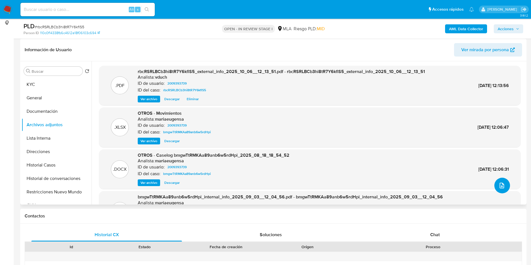
click at [500, 182] on icon "upload-file" at bounding box center [502, 185] width 7 height 7
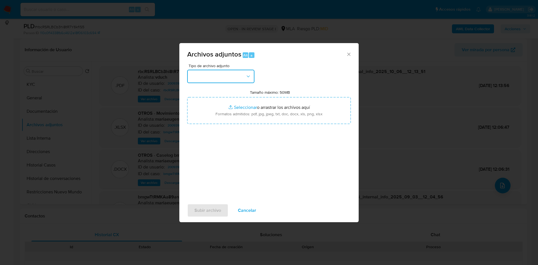
click at [220, 77] on button "button" at bounding box center [220, 76] width 67 height 13
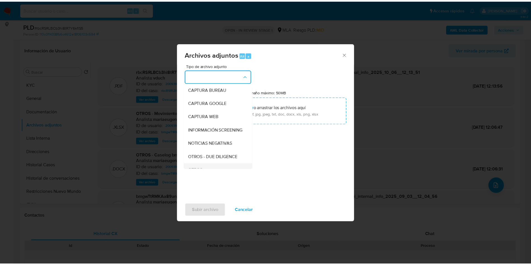
scroll to position [42, 0]
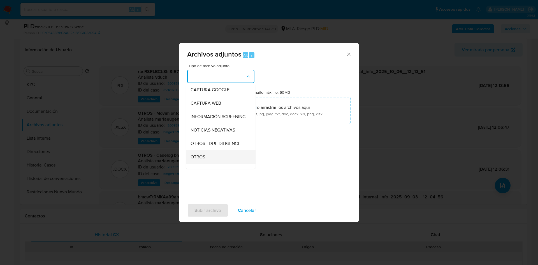
click at [213, 159] on div "OTROS" at bounding box center [218, 156] width 57 height 13
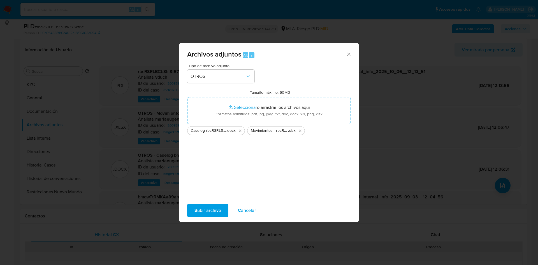
click at [203, 209] on span "Subir archivo" at bounding box center [207, 210] width 27 height 12
click at [348, 52] on icon "Cerrar" at bounding box center [349, 55] width 6 height 6
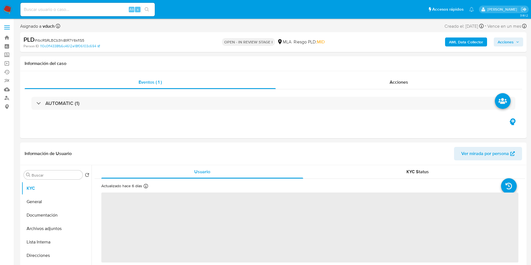
click at [75, 35] on div "PLD # rbcRSRLBCb3hi8tR7Y6kflS5 Person ID 110c0f14338fb6c4612e18f06103c694 OPEN …" at bounding box center [273, 42] width 507 height 20
click at [75, 34] on div "PLD # rbcRSRLBCb3hi8tR7Y6kflS5 Person ID 110c0f14338fb6c4612e18f06103c694 OPEN …" at bounding box center [273, 42] width 507 height 20
select select "10"
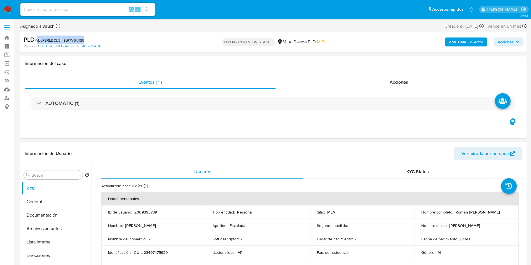
copy span "rbcRSRLBCb3hi8tR7Y6kflS5"
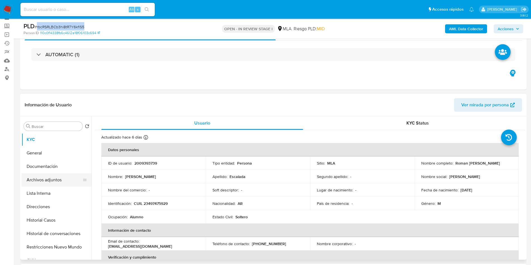
scroll to position [42, 0]
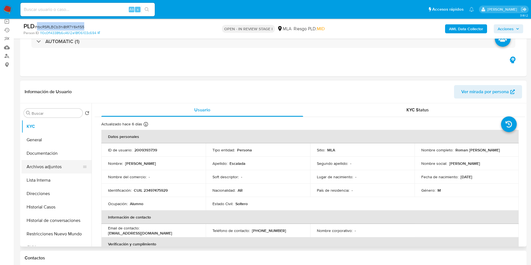
click at [43, 168] on button "Archivos adjuntos" at bounding box center [55, 166] width 66 height 13
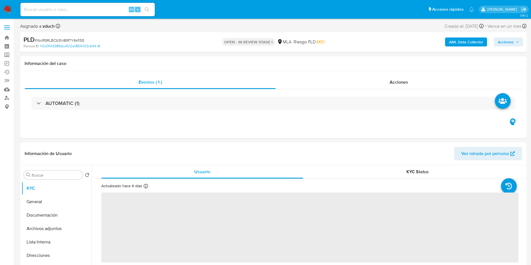
select select "10"
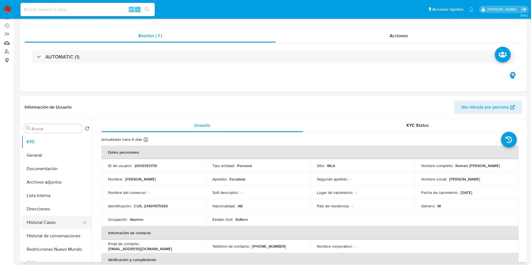
scroll to position [84, 0]
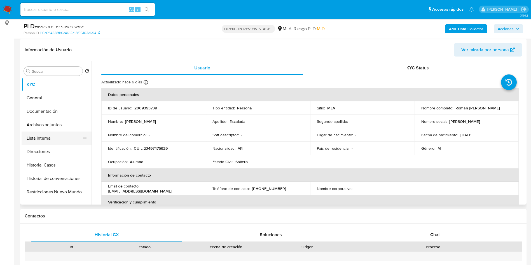
click at [51, 137] on button "Lista Interna" at bounding box center [55, 138] width 66 height 13
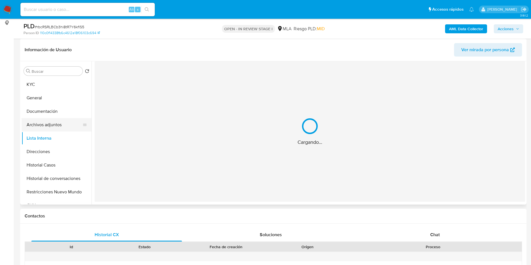
click at [51, 125] on button "Archivos adjuntos" at bounding box center [55, 124] width 66 height 13
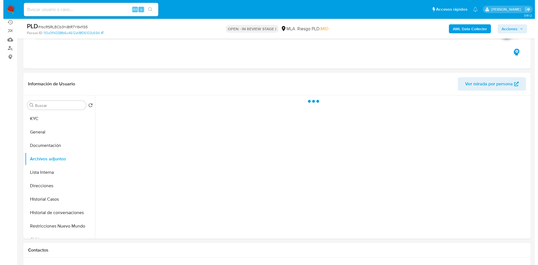
scroll to position [42, 0]
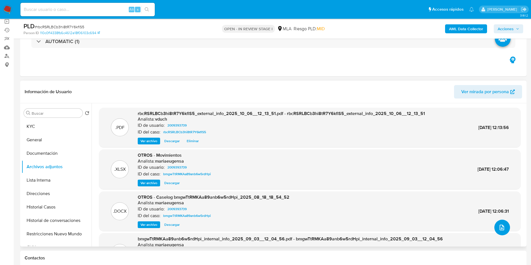
click at [504, 221] on button "upload-file" at bounding box center [503, 228] width 16 height 16
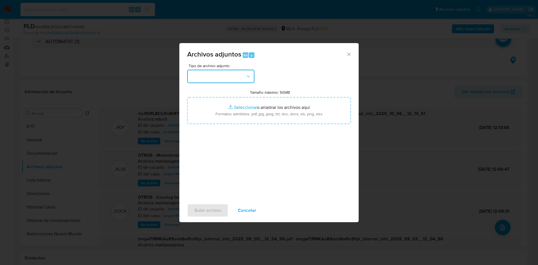
click at [194, 71] on button "button" at bounding box center [220, 76] width 67 height 13
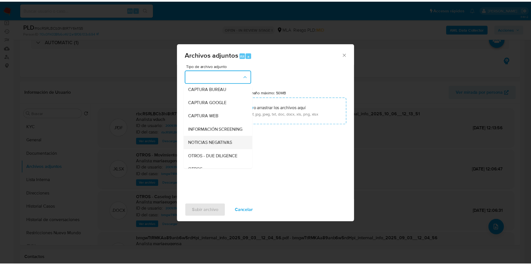
scroll to position [84, 0]
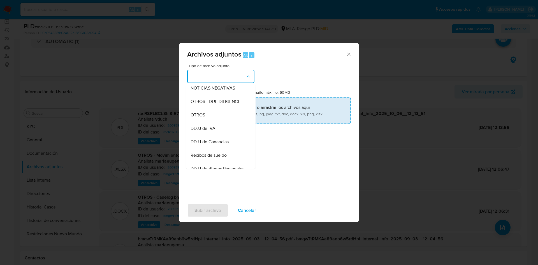
click at [205, 115] on div "OTROS" at bounding box center [218, 114] width 57 height 13
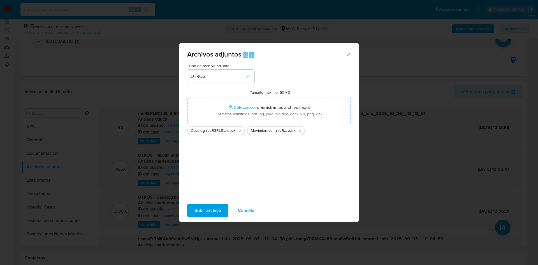
click at [198, 210] on span "Subir archivo" at bounding box center [207, 210] width 27 height 12
click at [202, 208] on span "Subir archivo" at bounding box center [207, 210] width 27 height 12
click at [246, 183] on div "Tipo de archivo adjunto OTROS Tamaño máximo: 50MB Seleccionar archivos Seleccio…" at bounding box center [269, 130] width 164 height 132
click at [257, 206] on button "Cancelar" at bounding box center [247, 210] width 33 height 13
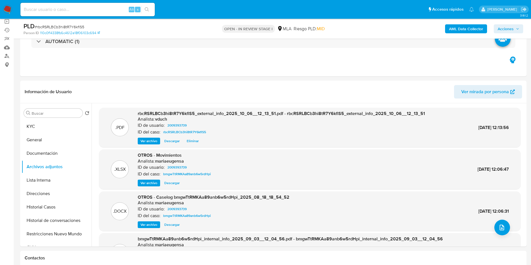
click at [73, 29] on div "PLD # rbcRSRLBCb3hi8tR7Y6kflS5" at bounding box center [106, 26] width 165 height 8
click at [73, 29] on span "# rbcRSRLBCb3hi8tR7Y6kflS5" at bounding box center [60, 27] width 50 height 6
copy span "rbcRSRLBCb3hi8tR7Y6kflS5"
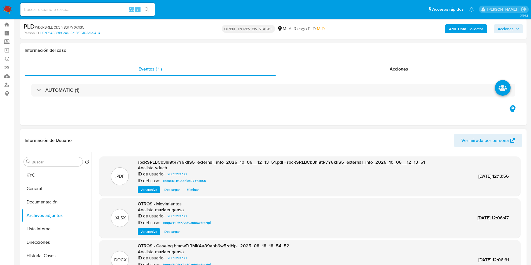
scroll to position [0, 0]
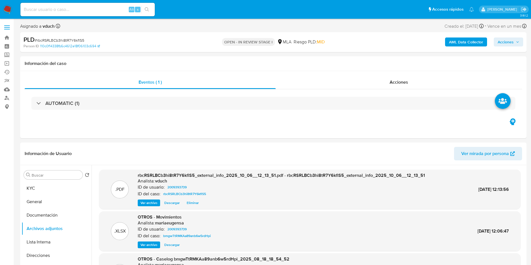
click at [108, 11] on input at bounding box center [87, 9] width 134 height 7
paste input "79WXC2lq49ZhXBCBtm0PB1IV"
type input "79WXC2lq49ZhXBCBtm0PB1IV"
click at [150, 7] on button "search-icon" at bounding box center [146, 10] width 11 height 8
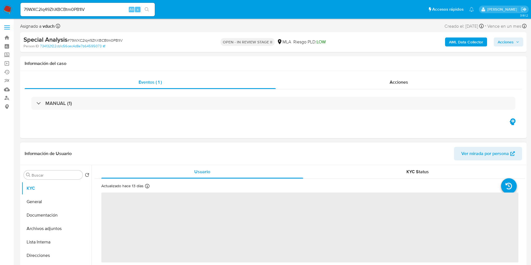
select select "10"
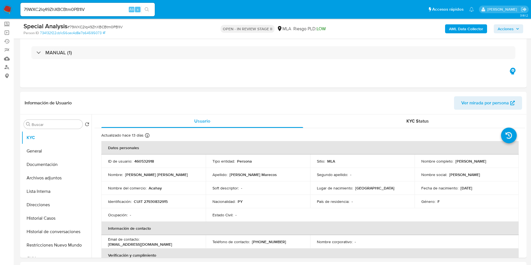
scroll to position [42, 0]
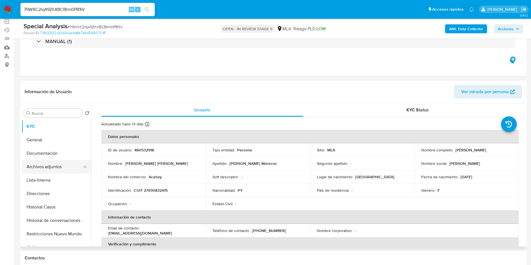
click at [52, 163] on button "Archivos adjuntos" at bounding box center [55, 166] width 66 height 13
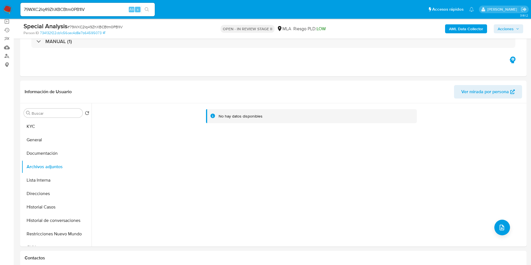
click at [452, 25] on b "AML Data Collector" at bounding box center [466, 28] width 34 height 9
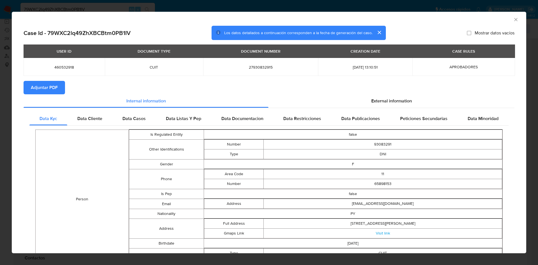
click at [57, 85] on span "Adjuntar PDF" at bounding box center [44, 88] width 27 height 12
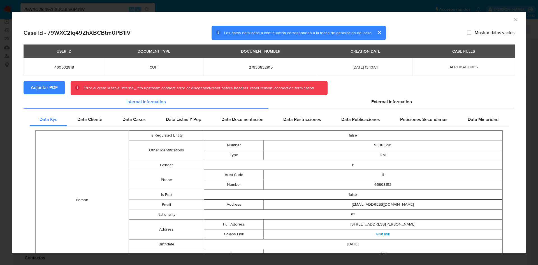
click at [513, 17] on icon "Cerrar ventana" at bounding box center [516, 20] width 6 height 6
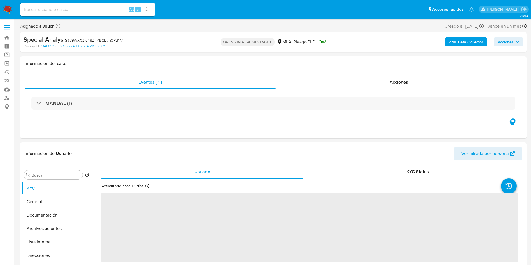
select select "10"
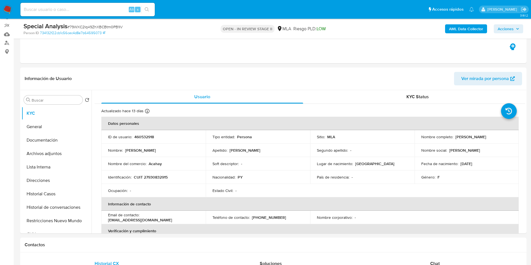
scroll to position [84, 0]
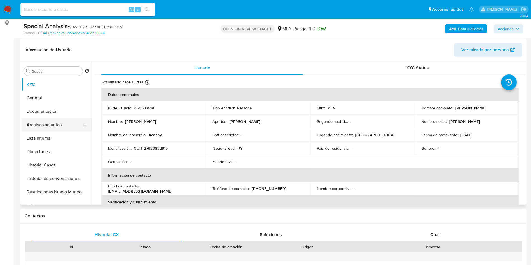
click at [71, 128] on button "Archivos adjuntos" at bounding box center [55, 124] width 66 height 13
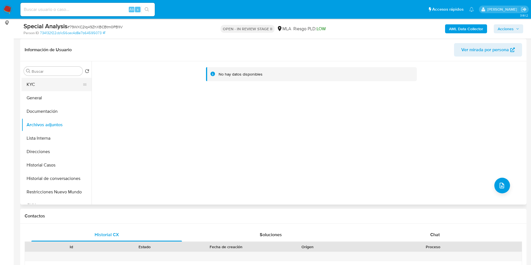
click at [40, 80] on button "KYC" at bounding box center [55, 84] width 66 height 13
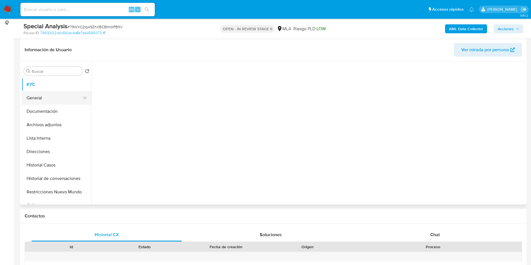
click at [45, 97] on button "General" at bounding box center [55, 97] width 66 height 13
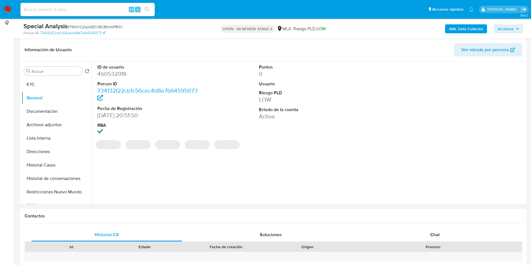
click at [303, 264] on div at bounding box center [307, 265] width 73 height 9
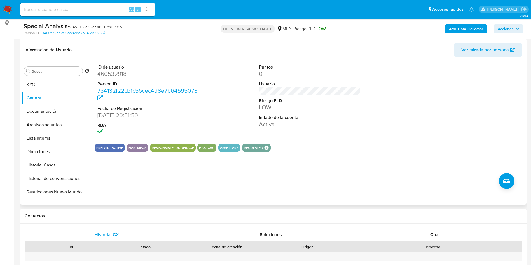
click at [294, 134] on div "Puntos 0 Usuario Riesgo PLD LOW Estado de la cuenta Activa" at bounding box center [310, 100] width 108 height 78
click at [74, 160] on button "Historial Casos" at bounding box center [55, 165] width 66 height 13
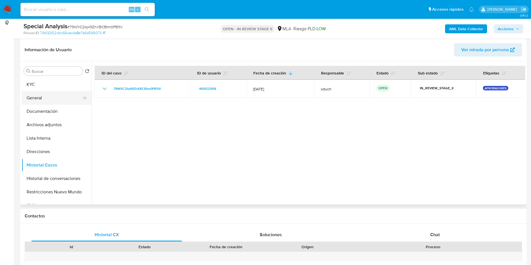
click at [69, 97] on button "General" at bounding box center [55, 97] width 66 height 13
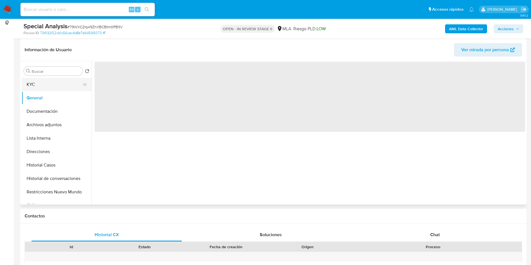
click at [74, 78] on button "KYC" at bounding box center [55, 84] width 66 height 13
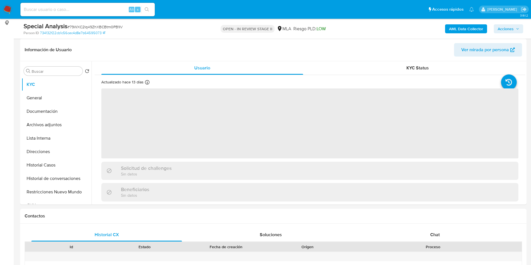
click at [110, 24] on div "Special Analysis # 79WXC2lq49ZhXBCBtm0PB1IV" at bounding box center [106, 26] width 165 height 8
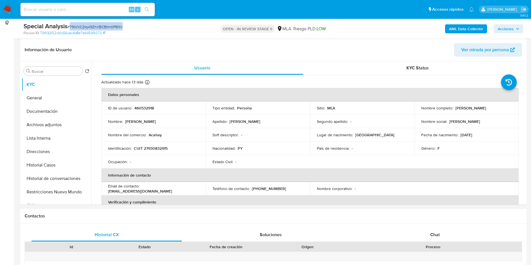
copy span "79WXC2lq49ZhXBCBtm0PB1IV"
click at [145, 104] on td "ID de usuario : 460532918" at bounding box center [153, 107] width 104 height 13
copy p "460532918"
click at [100, 28] on span "# 79WXC2lq49ZhXBCBtm0PB1IV" at bounding box center [95, 27] width 55 height 6
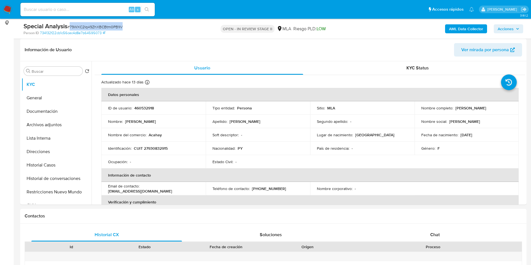
click at [100, 28] on span "# 79WXC2lq49ZhXBCBtm0PB1IV" at bounding box center [95, 27] width 55 height 6
copy span "79WXC2lq49ZhXBCBtm0PB1IV"
click at [54, 73] on input "Buscar" at bounding box center [56, 71] width 49 height 5
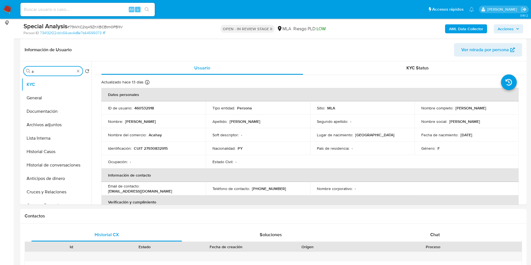
type input "a"
click at [142, 106] on p "460532918" at bounding box center [144, 108] width 20 height 5
copy p "460532918"
click at [75, 125] on button "Archivos adjuntos" at bounding box center [55, 124] width 66 height 13
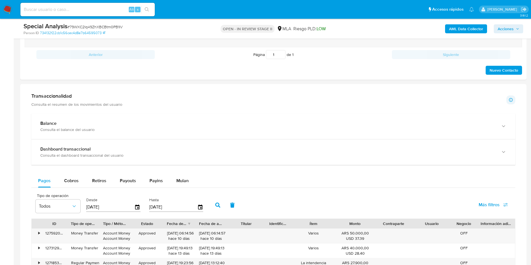
scroll to position [252, 0]
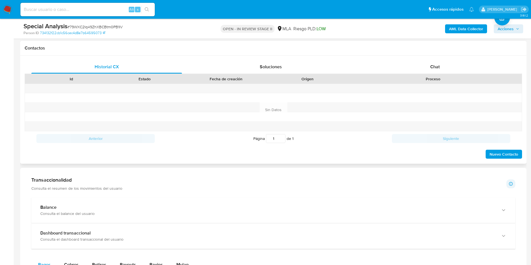
click at [462, 74] on div "Proceso" at bounding box center [434, 79] width 178 height 10
click at [464, 69] on div "Chat" at bounding box center [435, 66] width 151 height 13
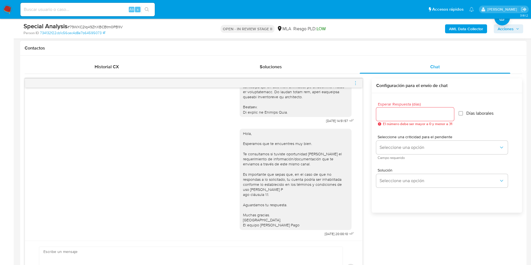
click at [353, 84] on div at bounding box center [194, 83] width 338 height 9
click at [355, 83] on icon "menu-action" at bounding box center [355, 83] width 5 height 5
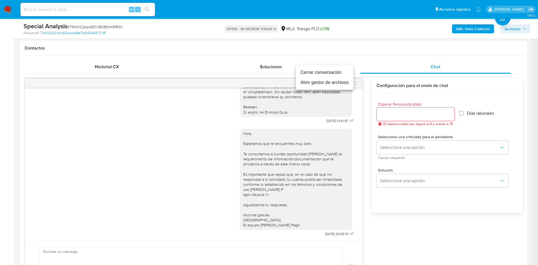
click at [344, 73] on li "Cerrar conversación" at bounding box center [324, 73] width 57 height 10
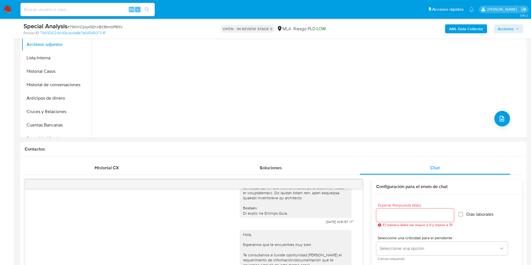
scroll to position [84, 0]
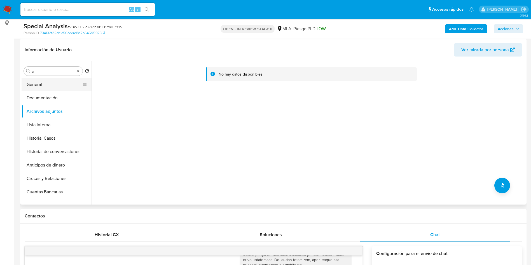
click at [83, 80] on div at bounding box center [85, 84] width 4 height 13
click at [75, 73] on div "Buscar a" at bounding box center [53, 71] width 59 height 9
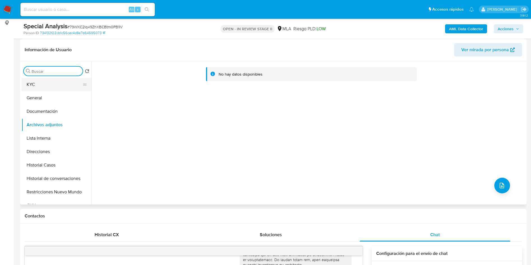
click at [43, 85] on button "KYC" at bounding box center [55, 84] width 66 height 13
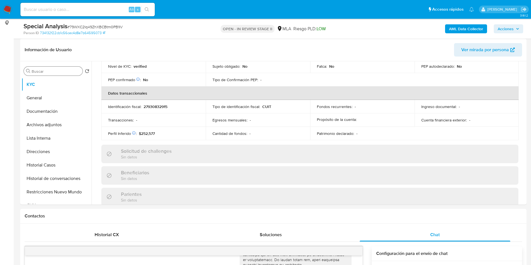
scroll to position [294, 0]
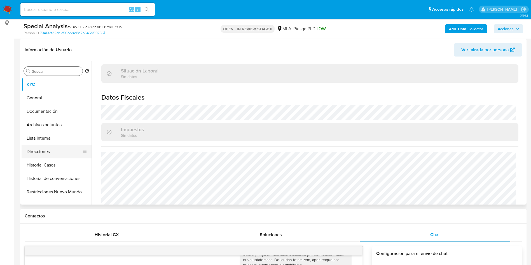
click at [43, 150] on button "Direcciones" at bounding box center [55, 151] width 66 height 13
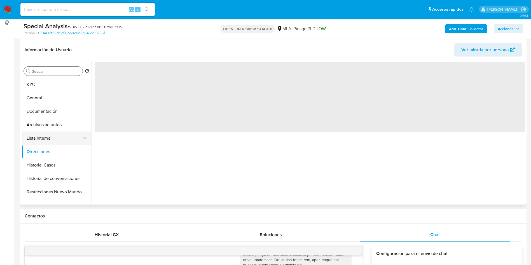
click at [43, 138] on button "Lista Interna" at bounding box center [55, 138] width 66 height 13
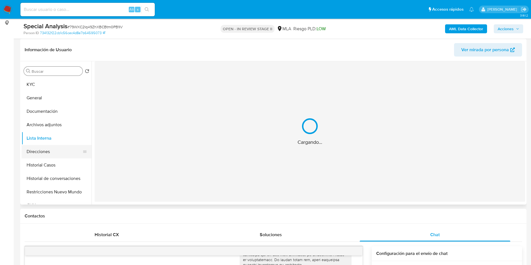
click at [25, 156] on button "Direcciones" at bounding box center [55, 151] width 66 height 13
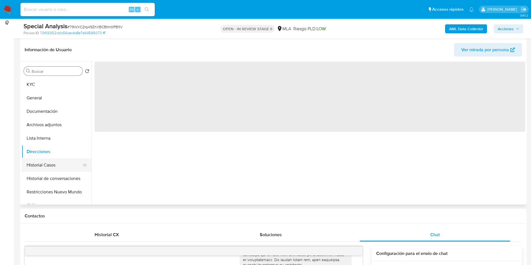
click at [49, 162] on button "Historial Casos" at bounding box center [55, 165] width 66 height 13
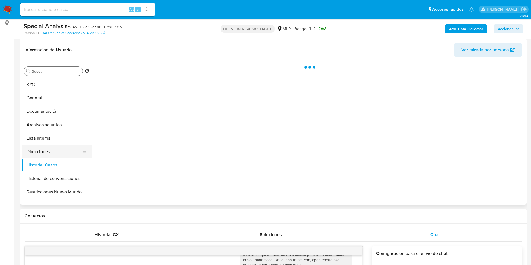
click at [45, 146] on button "Direcciones" at bounding box center [55, 151] width 66 height 13
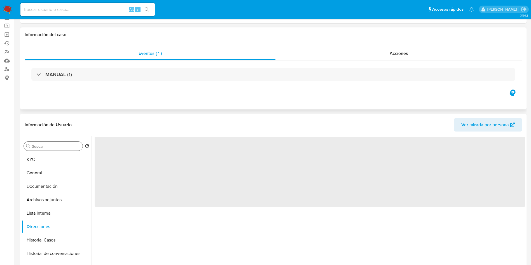
scroll to position [42, 0]
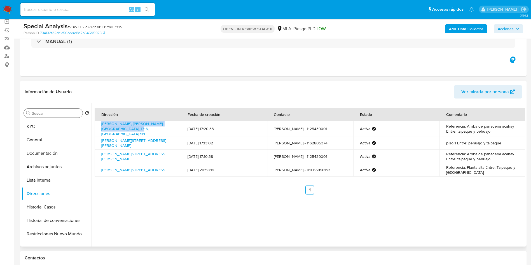
drag, startPoint x: 131, startPoint y: 132, endPoint x: 100, endPoint y: 127, distance: 31.1
click at [100, 127] on td "Obarrio Sn, Merlo, Buenos Aires, 1716, Argentina SN" at bounding box center [138, 128] width 86 height 15
copy link "Obarrio Sn, Merlo, Buenos Aires, 1716, Argentina SN"
drag, startPoint x: 129, startPoint y: 157, endPoint x: 96, endPoint y: 151, distance: 34.2
click at [96, 151] on td "Obarrio 2142, Merlo, Buenos Aires, 1716, Argentina 2142" at bounding box center [138, 156] width 86 height 13
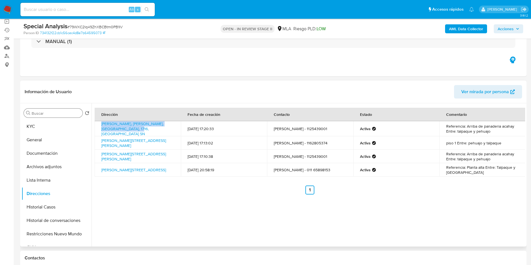
copy link "Obarrio 2142, Merlo, Buenos Aires, 1716, Argentina 2142"
click at [66, 127] on button "KYC" at bounding box center [55, 126] width 66 height 13
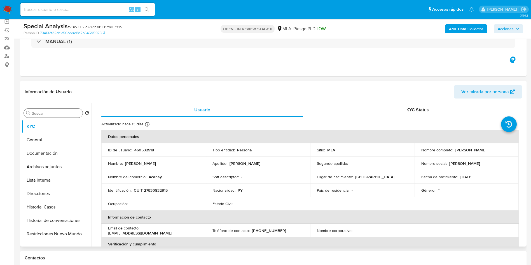
click at [159, 192] on p "CUIT 27930832915" at bounding box center [151, 190] width 34 height 5
copy p "27930832915"
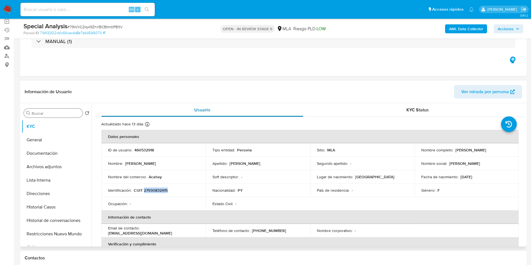
copy p "27930832915"
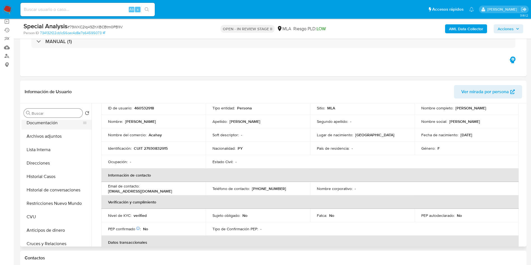
scroll to position [0, 0]
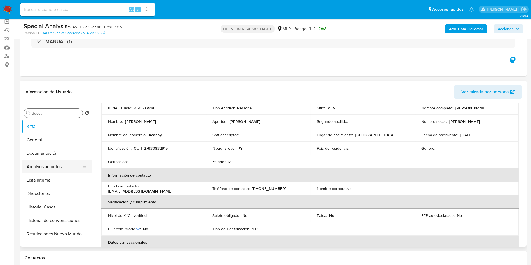
click at [44, 161] on button "Archivos adjuntos" at bounding box center [55, 166] width 66 height 13
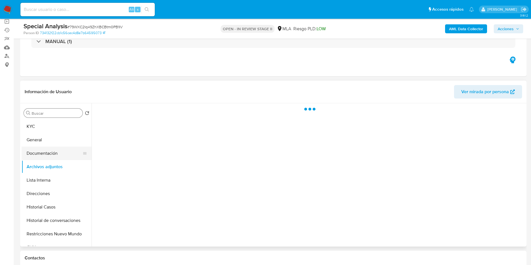
click at [49, 157] on button "Documentación" at bounding box center [55, 153] width 66 height 13
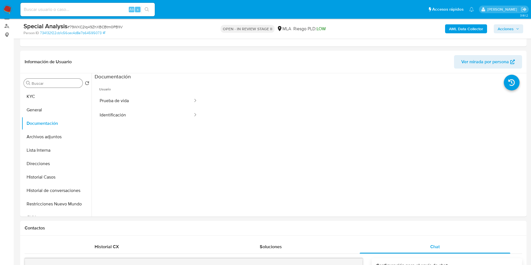
scroll to position [42, 0]
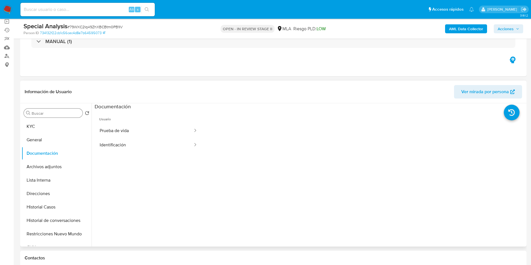
click at [45, 107] on div "Buscar Volver al orden por defecto KYC General Documentación Archivos adjuntos …" at bounding box center [57, 175] width 70 height 143
click at [44, 111] on input "Buscar" at bounding box center [56, 113] width 49 height 5
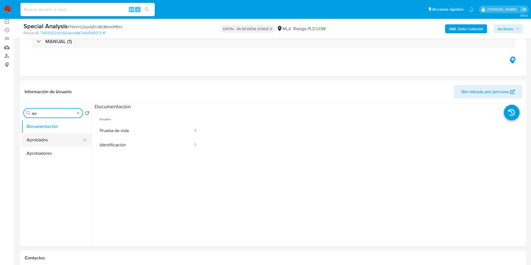
type input "apr"
click at [44, 140] on button "Aprobados" at bounding box center [55, 139] width 66 height 13
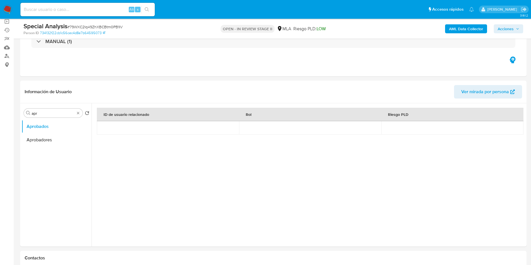
click at [86, 27] on span "# 79WXC2lq49ZhXBCBtm0PB1IV" at bounding box center [95, 27] width 55 height 6
click at [93, 10] on input at bounding box center [87, 9] width 134 height 7
paste input "ap8R69MaeXUPDoP5CAfFsDIZ"
click at [153, 6] on input "ap8R69MaeXUPDoP5CAfFsDIZ" at bounding box center [87, 9] width 134 height 7
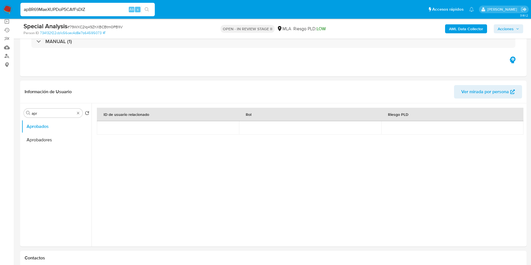
type input "ap8R69MaeXUPDoP5CAfFsDIZ"
click at [152, 8] on button "search-icon" at bounding box center [146, 10] width 11 height 8
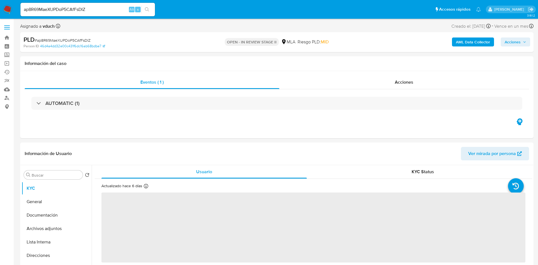
select select "10"
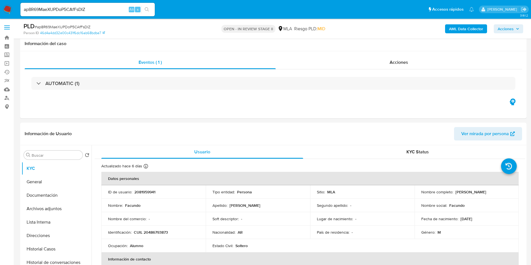
scroll to position [84, 0]
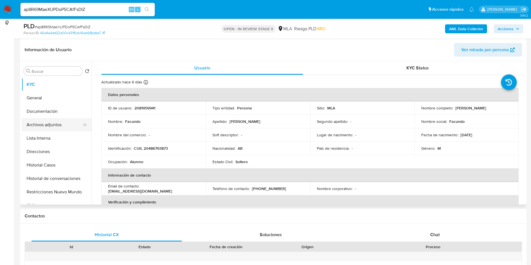
click at [45, 125] on button "Archivos adjuntos" at bounding box center [55, 124] width 66 height 13
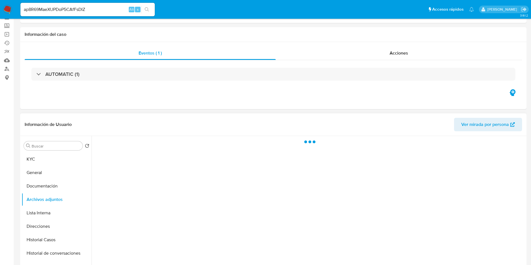
scroll to position [42, 0]
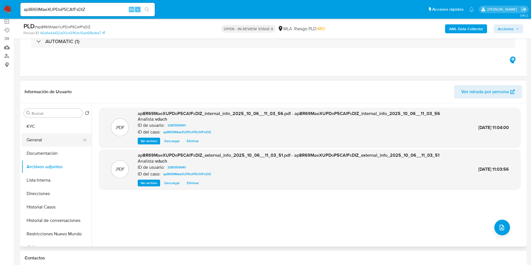
click at [44, 141] on button "General" at bounding box center [55, 139] width 66 height 13
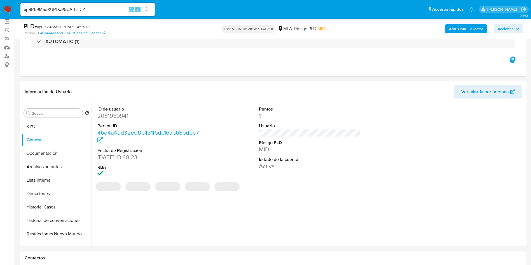
click at [84, 25] on span "# ap8R69MaeXUPDoP5CAfFsDIZ" at bounding box center [63, 27] width 56 height 6
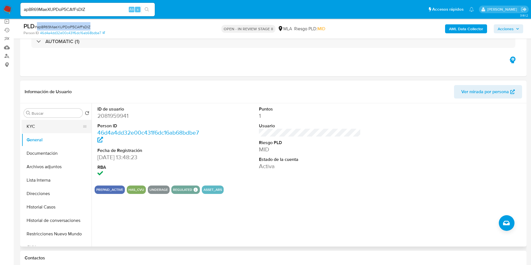
drag, startPoint x: 45, startPoint y: 139, endPoint x: 48, endPoint y: 132, distance: 7.5
click at [45, 139] on button "General" at bounding box center [57, 139] width 70 height 13
drag, startPoint x: 48, startPoint y: 132, endPoint x: 94, endPoint y: 111, distance: 50.6
click at [48, 132] on button "KYC" at bounding box center [57, 126] width 70 height 13
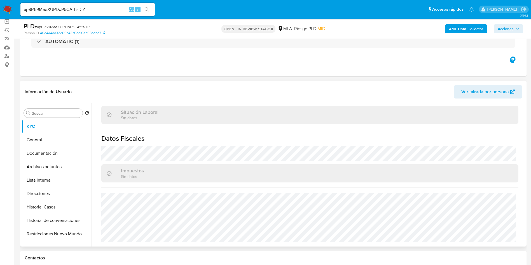
scroll to position [290, 0]
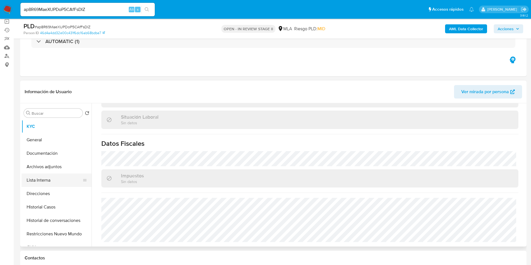
click at [40, 180] on button "Lista Interna" at bounding box center [55, 180] width 66 height 13
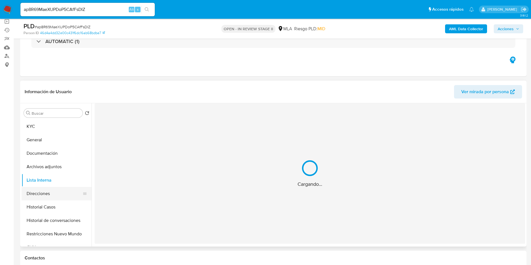
scroll to position [0, 0]
click at [48, 193] on button "Direcciones" at bounding box center [55, 193] width 66 height 13
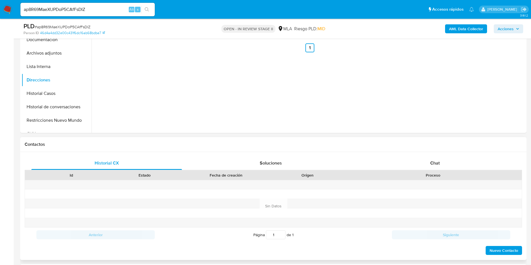
scroll to position [210, 0]
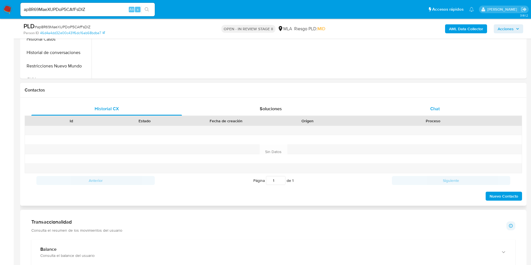
click at [463, 111] on div "Chat" at bounding box center [435, 108] width 151 height 13
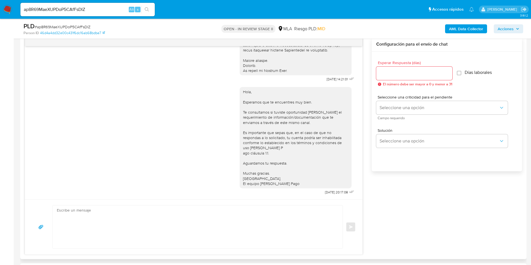
scroll to position [294, 0]
click at [180, 217] on textarea at bounding box center [196, 226] width 279 height 43
paste textarea "Hola XXX, ¡Gracias por tu respuesta! Queremos informarte que el uso de la cuent…"
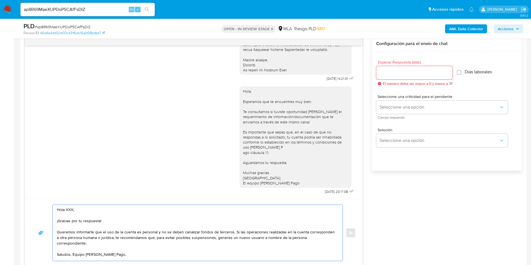
scroll to position [2, 0]
click at [68, 209] on textarea "Hola XXX, ¡Gracias por tu respuesta! Queremos informarte que el uso de la cuent…" at bounding box center [196, 233] width 279 height 56
click at [68, 208] on textarea "Hola XXX, ¡Gracias por tu respuesta! Queremos informarte que el uso de la cuent…" at bounding box center [196, 233] width 279 height 56
click at [91, 217] on textarea "Hola, ¡Gracias por tu respuesta! Queremos informarte que el uso de la cuenta es…" at bounding box center [196, 233] width 279 height 56
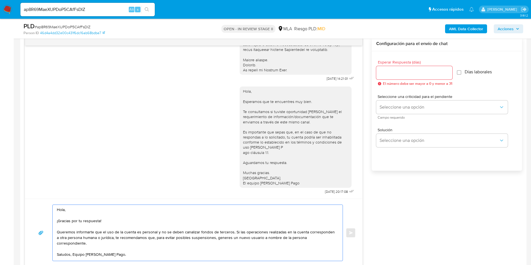
click at [91, 217] on textarea "Hola, ¡Gracias por tu respuesta! Queremos informarte que el uso de la cuenta es…" at bounding box center [196, 233] width 279 height 56
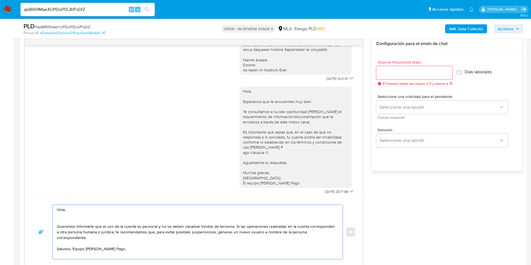
scroll to position [0, 0]
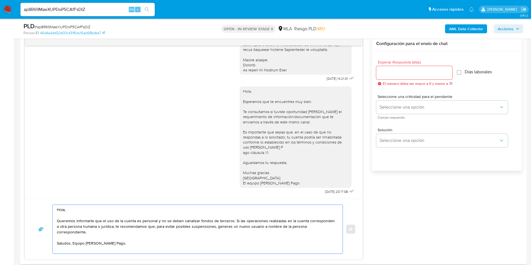
click at [73, 239] on textarea "Hola, Queremos informarte que el uso de la cuenta es personal y no se deben can…" at bounding box center [196, 229] width 279 height 49
click at [115, 254] on textarea "Hola, Queremos informarte que el uso de la cuenta es personal y no se deben can…" at bounding box center [196, 232] width 279 height 54
drag, startPoint x: 110, startPoint y: 227, endPoint x: 93, endPoint y: 227, distance: 16.8
click at [93, 227] on textarea "Hola, Queremos informarte que el uso de la cuenta es personal y no se deben can…" at bounding box center [196, 229] width 279 height 49
click at [188, 234] on textarea "Hola, Queremos informarte que el uso de la cuenta es personal y no se deben can…" at bounding box center [196, 229] width 279 height 49
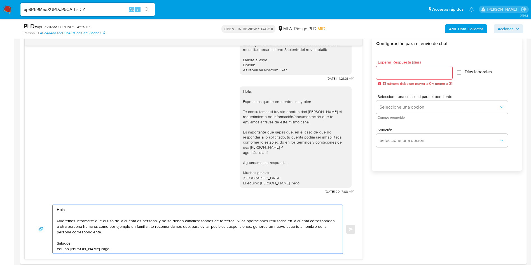
click at [164, 253] on textarea "Hola, Queremos informarte que el uso de la cuenta es personal y no se deben can…" at bounding box center [196, 229] width 279 height 49
type textarea "Hola, Queremos informarte que el uso de la cuenta es personal y no se deben can…"
click at [431, 69] on input "Esperar Respuesta (días)" at bounding box center [414, 72] width 76 height 7
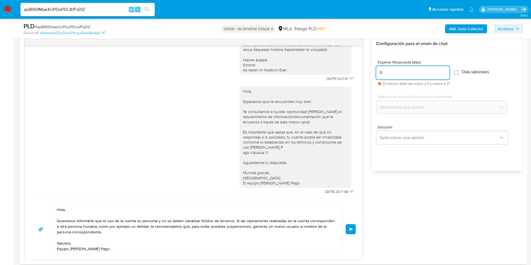
type input "0"
drag, startPoint x: 233, startPoint y: 218, endPoint x: 250, endPoint y: 225, distance: 18.8
click at [233, 218] on textarea "Hola, Queremos informarte que el uso de la cuenta es personal y no se deben can…" at bounding box center [196, 229] width 279 height 49
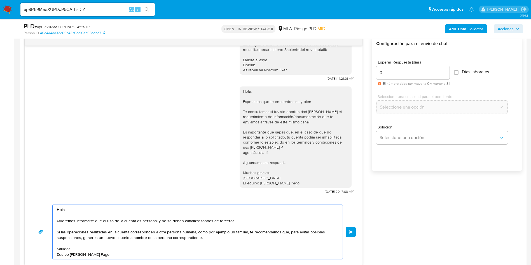
click at [234, 253] on textarea "Hola, Queremos informarte que el uso de la cuenta es personal y no se deben can…" at bounding box center [196, 232] width 279 height 54
click at [228, 231] on textarea "Hola, Queremos informarte que el uso de la cuenta es personal y no se deben can…" at bounding box center [196, 232] width 279 height 54
click at [271, 252] on textarea "Hola, Queremos informarte que el uso de la cuenta es personal y no se deben can…" at bounding box center [196, 232] width 279 height 54
type textarea "Hola, Queremos informarte que el uso de la cuenta es personal y no se deben can…"
click at [348, 230] on button "Enviar" at bounding box center [351, 232] width 10 height 10
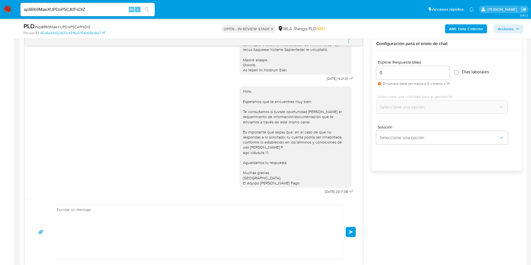
scroll to position [309, 0]
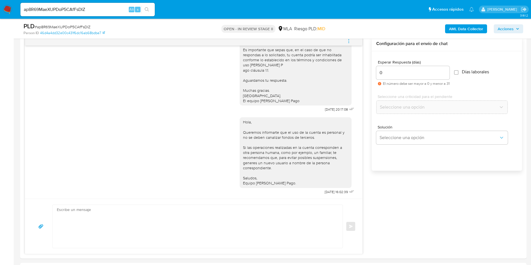
click at [80, 23] on div "PLD # ap8R69MaeXUPDoP5CAfFsDIZ" at bounding box center [106, 26] width 165 height 8
click at [94, 8] on input "ap8R69MaeXUPDoP5CAfFsDIZ" at bounding box center [87, 9] width 134 height 7
click at [64, 12] on input "ap8R69MaeXUPDoP5CAfFsDIZ" at bounding box center [87, 9] width 134 height 7
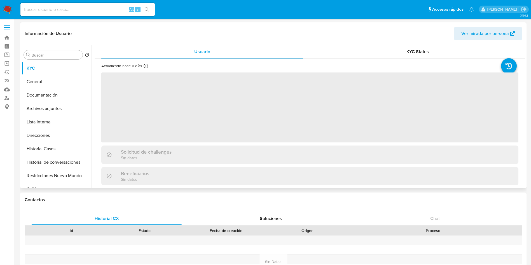
select select "10"
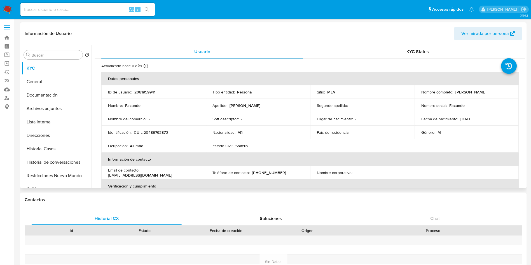
drag, startPoint x: 455, startPoint y: 94, endPoint x: 498, endPoint y: 102, distance: 44.2
click at [511, 95] on td "Nombre completo : [PERSON_NAME]" at bounding box center [467, 91] width 104 height 13
copy p "[PERSON_NAME]"
click at [106, 135] on td "Identificación : CUIL 20486793873" at bounding box center [153, 132] width 104 height 13
click at [151, 132] on p "CUIL 20486793873" at bounding box center [151, 132] width 34 height 5
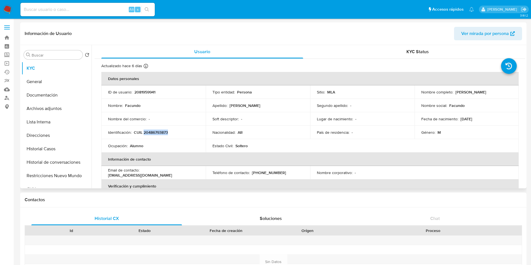
click at [151, 132] on p "CUIL 20486793873" at bounding box center [151, 132] width 34 height 5
copy p "20486793873"
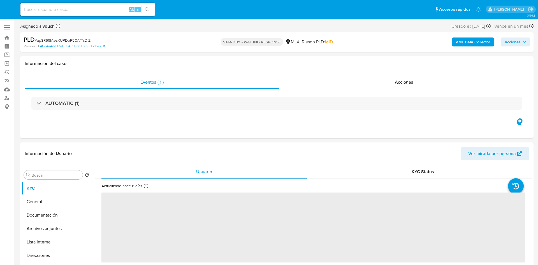
select select "10"
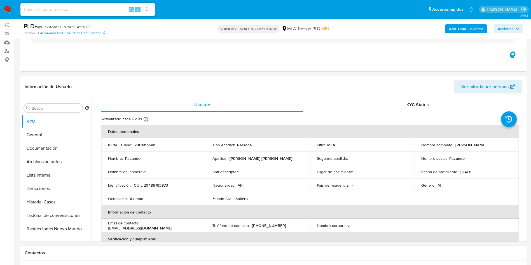
scroll to position [168, 0]
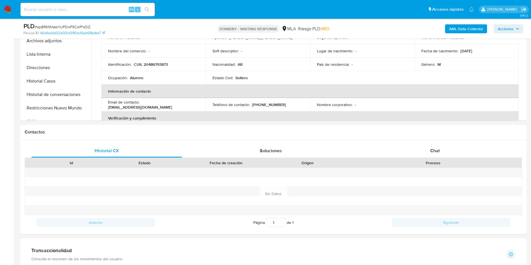
click at [61, 25] on span "# ap8R69MaeXUPDoP5CAfFsDIZ" at bounding box center [63, 27] width 56 height 6
copy span "ap8R69MaeXUPDoP5CAfFsDIZ"
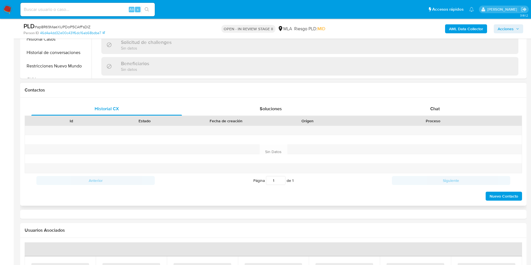
select select "10"
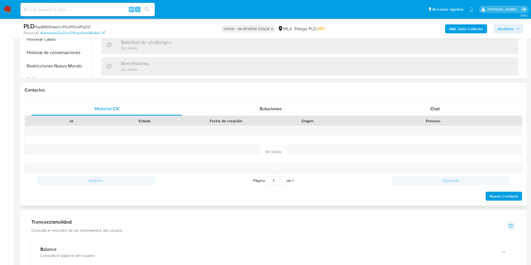
click at [465, 94] on div "Contactos" at bounding box center [273, 90] width 507 height 15
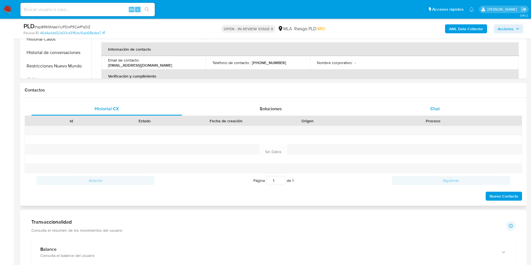
click at [466, 109] on div "Chat" at bounding box center [435, 108] width 151 height 13
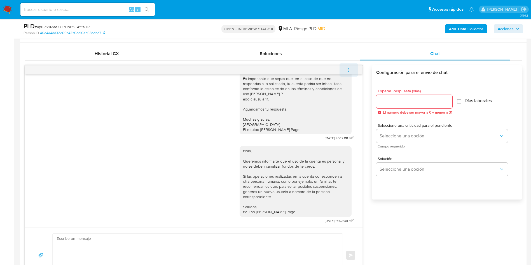
scroll to position [252, 0]
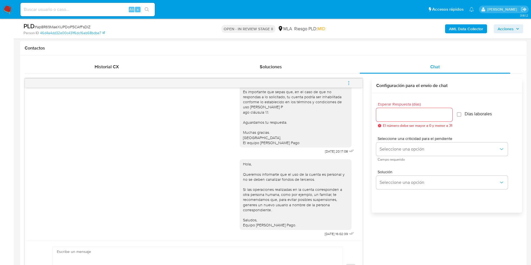
click at [347, 84] on icon "menu-action" at bounding box center [349, 83] width 5 height 5
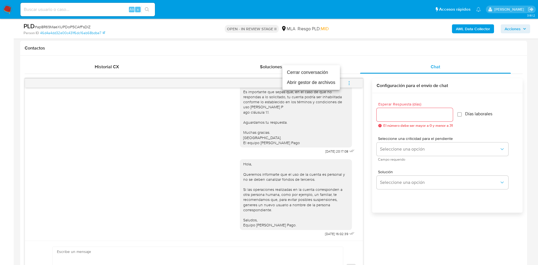
click at [323, 72] on li "Cerrar conversación" at bounding box center [310, 73] width 57 height 10
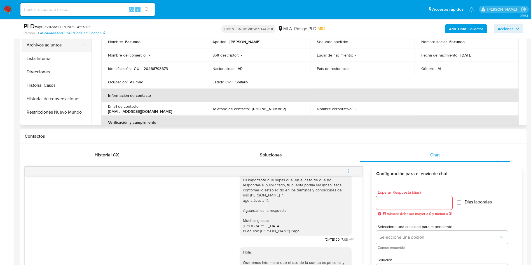
scroll to position [84, 0]
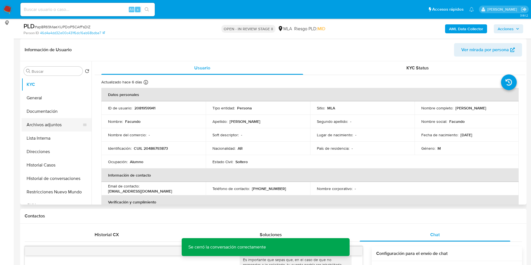
click at [62, 125] on button "Archivos adjuntos" at bounding box center [55, 124] width 66 height 13
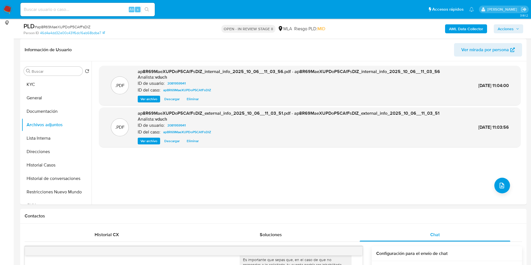
click at [78, 26] on span "# ap8R69MaeXUPDoP5CAfFsDIZ" at bounding box center [63, 27] width 56 height 6
copy span "ap8R69MaeXUPDoP5CAfFsDIZ"
click at [96, 10] on input at bounding box center [87, 9] width 134 height 7
paste input "Hhov02S80ZSM4dcSWKPpBlGT"
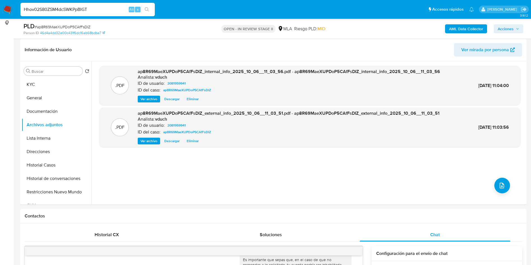
type input "Hhov02S80ZSM4dcSWKPpBlGT"
click at [152, 6] on button "search-icon" at bounding box center [146, 10] width 11 height 8
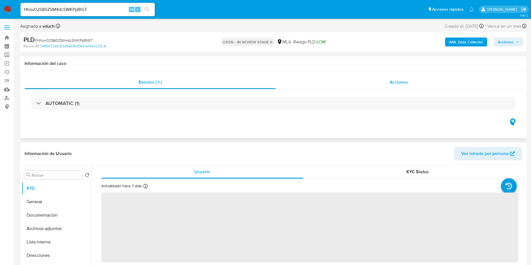
select select "10"
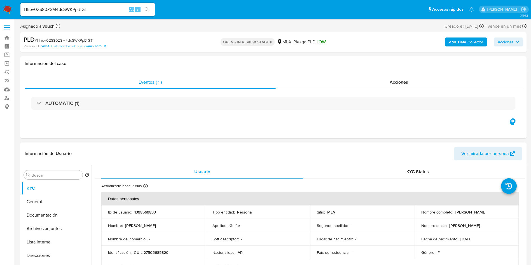
click at [155, 210] on p "1398569833" at bounding box center [145, 212] width 22 height 5
copy p "1398569833"
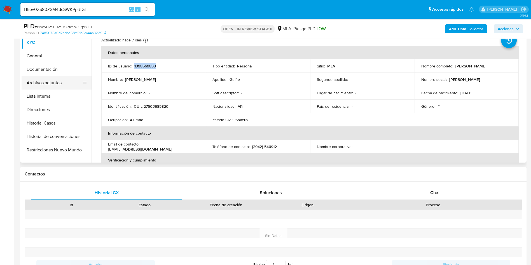
click at [65, 82] on button "Archivos adjuntos" at bounding box center [55, 82] width 66 height 13
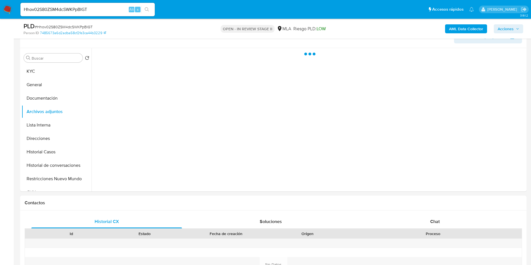
scroll to position [84, 0]
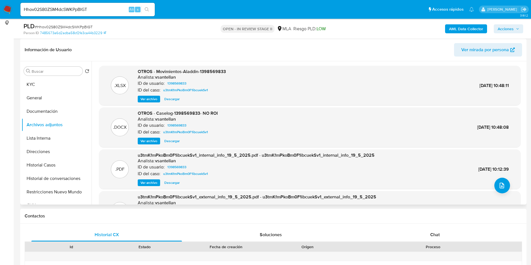
click at [153, 140] on span "Ver archivo" at bounding box center [149, 141] width 17 height 6
click at [154, 140] on span "Ver archivo" at bounding box center [149, 141] width 17 height 6
click at [170, 141] on div "Ver archivo Ver archivo Descargar" at bounding box center [178, 141] width 80 height 7
click at [38, 84] on button "KYC" at bounding box center [55, 84] width 66 height 13
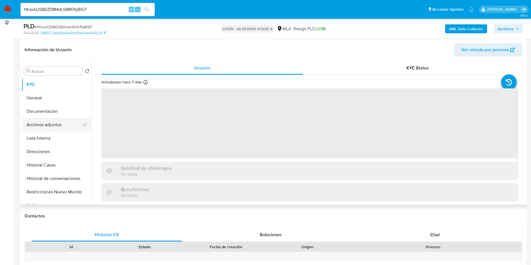
click at [66, 119] on button "Archivos adjuntos" at bounding box center [55, 124] width 66 height 13
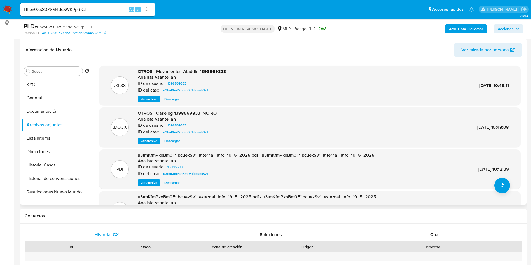
click at [173, 139] on span "Descargar" at bounding box center [171, 141] width 15 height 6
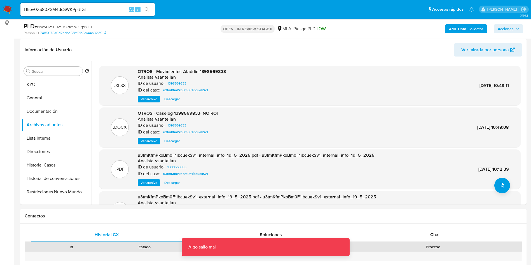
click at [111, 11] on input "Hhov02S80ZSM4dcSWKPpBlGT" at bounding box center [87, 9] width 134 height 7
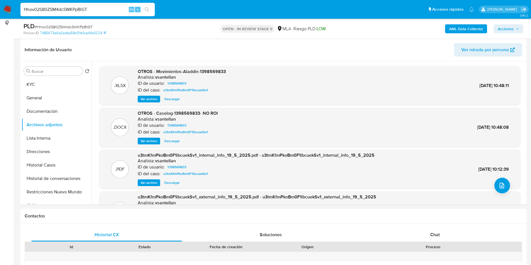
paste input "rocd8CncFu9fdwXV95JPYTgt"
type input "rocd8CncFu9fdwXV95JPYTgt"
click at [149, 6] on button "search-icon" at bounding box center [146, 10] width 11 height 8
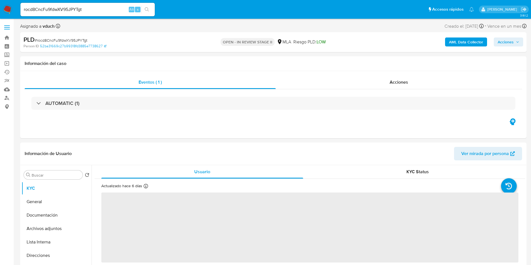
select select "10"
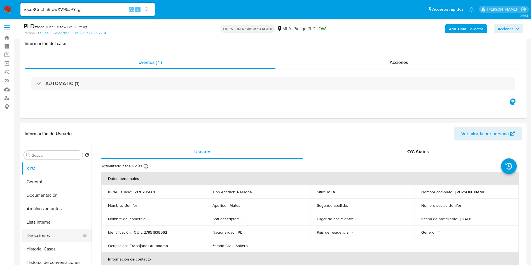
scroll to position [84, 0]
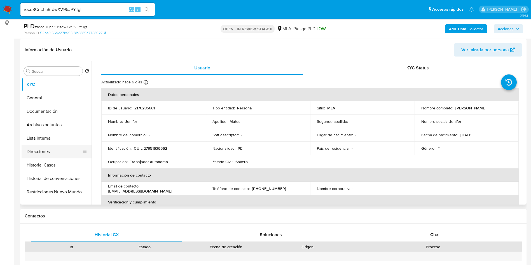
click at [47, 156] on button "Direcciones" at bounding box center [55, 151] width 66 height 13
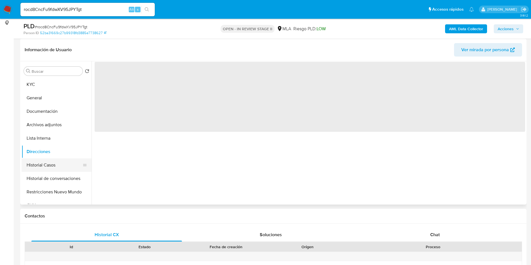
click at [51, 164] on button "Historial Casos" at bounding box center [55, 165] width 66 height 13
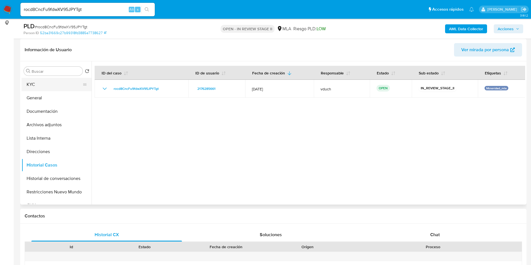
click at [44, 90] on button "KYC" at bounding box center [55, 84] width 66 height 13
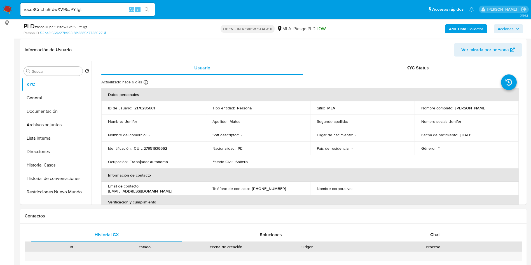
click at [118, 110] on p "ID de usuario :" at bounding box center [120, 108] width 24 height 5
click at [132, 108] on div "ID de usuario : 2176285661" at bounding box center [153, 108] width 91 height 5
click at [142, 107] on p "2176285661" at bounding box center [144, 108] width 20 height 5
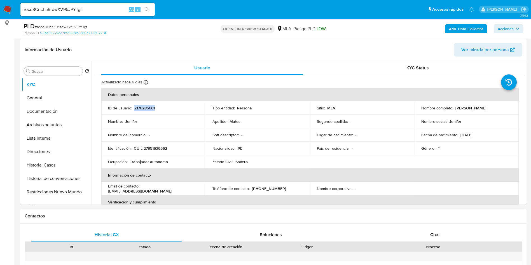
copy p "2176285661"
click at [445, 234] on div "Chat" at bounding box center [435, 234] width 151 height 13
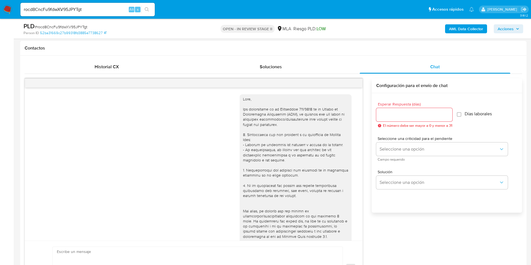
scroll to position [226, 0]
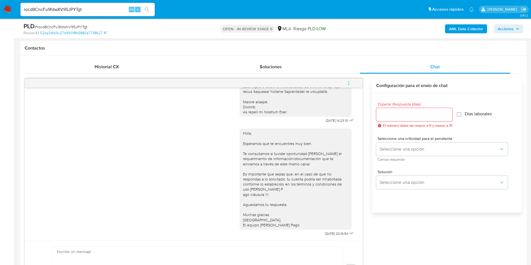
click at [350, 79] on span "menu-action" at bounding box center [349, 82] width 5 height 13
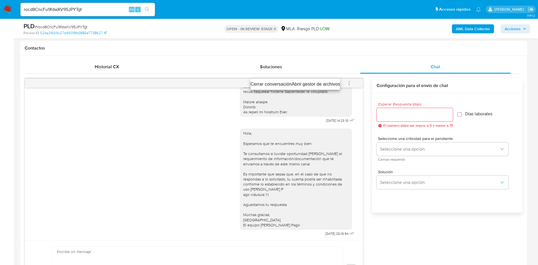
drag, startPoint x: 328, startPoint y: 75, endPoint x: 302, endPoint y: 81, distance: 27.0
click at [328, 75] on div at bounding box center [269, 132] width 538 height 265
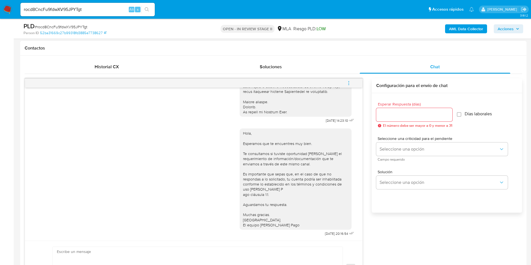
click at [356, 82] on button "menu-action" at bounding box center [349, 82] width 18 height 13
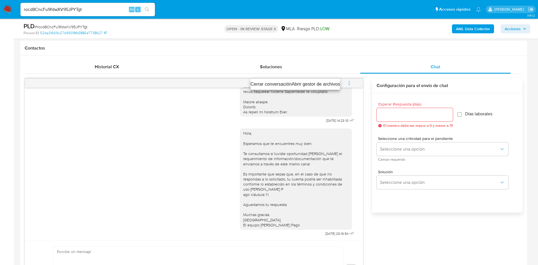
click at [270, 83] on li "Cerrar conversación" at bounding box center [270, 84] width 41 height 7
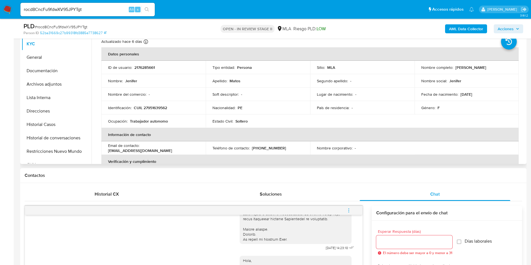
scroll to position [42, 0]
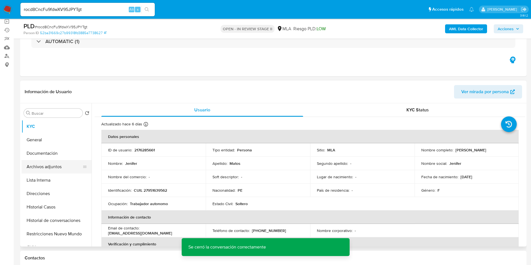
click at [56, 169] on button "Archivos adjuntos" at bounding box center [55, 166] width 66 height 13
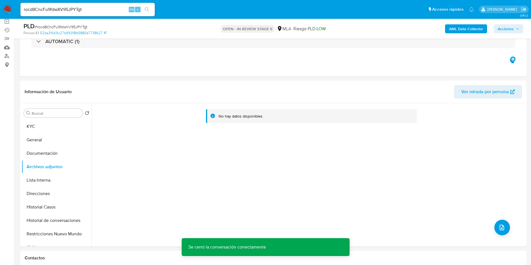
click at [458, 28] on b "AML Data Collector" at bounding box center [466, 28] width 34 height 9
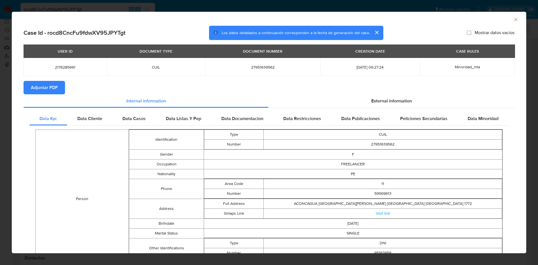
click at [45, 83] on span "Adjuntar PDF" at bounding box center [44, 88] width 27 height 12
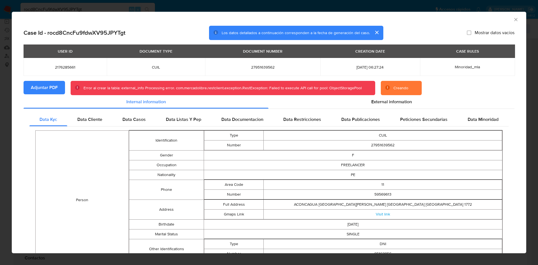
click at [513, 20] on icon "Cerrar ventana" at bounding box center [516, 20] width 6 height 6
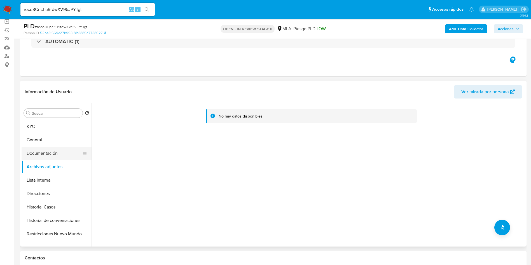
click at [61, 150] on button "Documentación" at bounding box center [55, 153] width 66 height 13
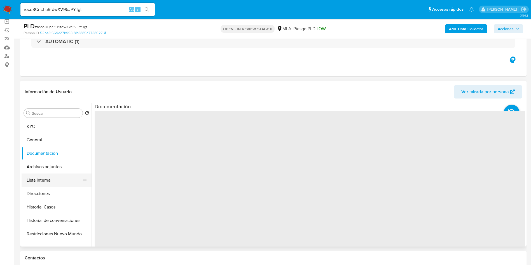
click at [52, 173] on button "Archivos adjuntos" at bounding box center [57, 166] width 70 height 13
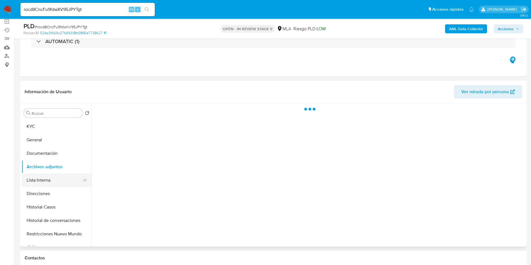
click at [55, 178] on button "Lista Interna" at bounding box center [55, 180] width 66 height 13
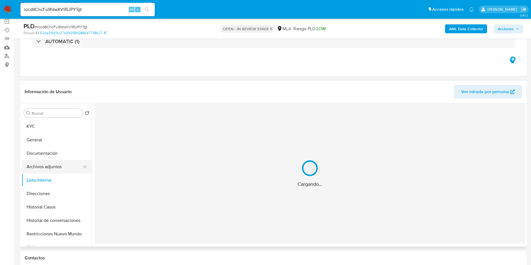
click at [58, 171] on button "Archivos adjuntos" at bounding box center [55, 166] width 66 height 13
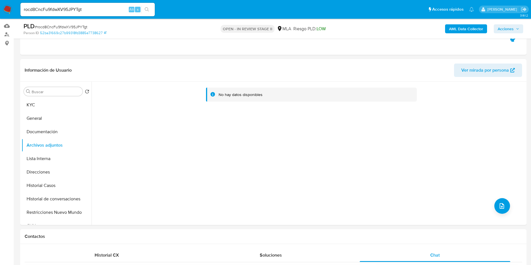
scroll to position [0, 0]
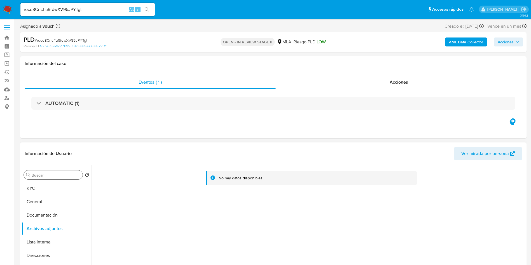
click at [57, 174] on input "Buscar" at bounding box center [56, 175] width 49 height 5
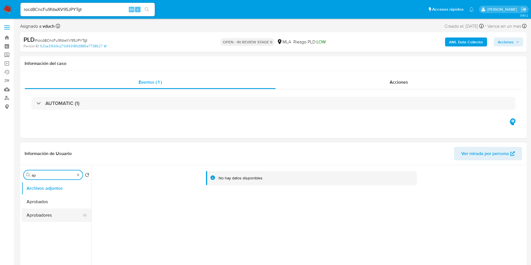
type input "ap"
click at [36, 210] on button "Aprobadores" at bounding box center [55, 215] width 66 height 13
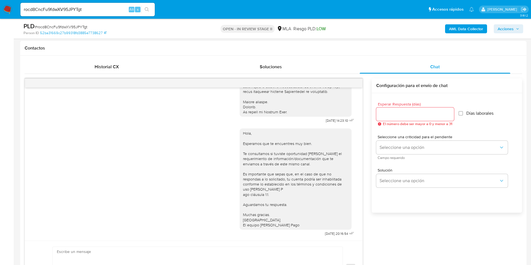
scroll to position [126, 0]
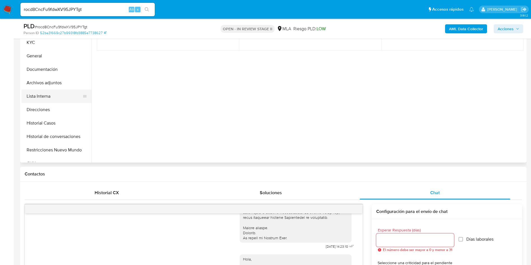
click at [64, 92] on button "Lista Interna" at bounding box center [55, 96] width 66 height 13
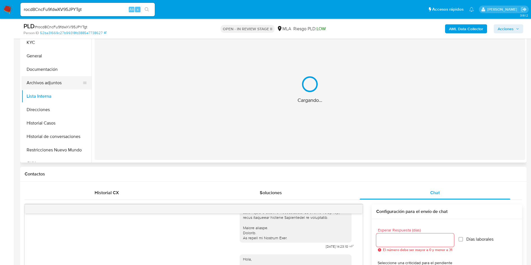
click at [74, 81] on button "Archivos adjuntos" at bounding box center [55, 82] width 66 height 13
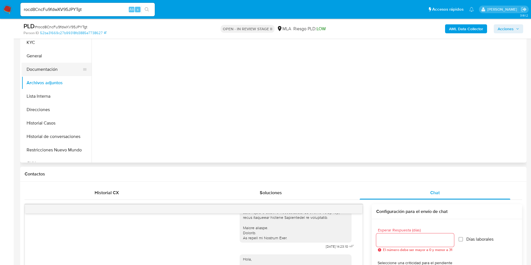
click at [39, 70] on button "Documentación" at bounding box center [55, 69] width 66 height 13
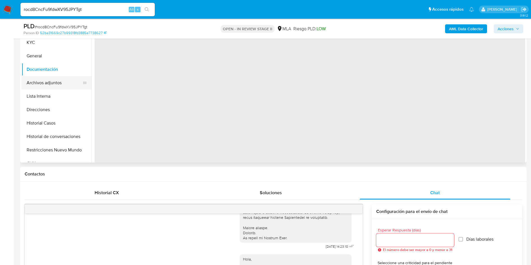
click at [36, 80] on button "Archivos adjuntos" at bounding box center [55, 82] width 66 height 13
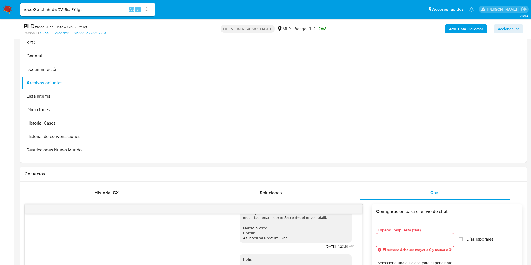
scroll to position [42, 0]
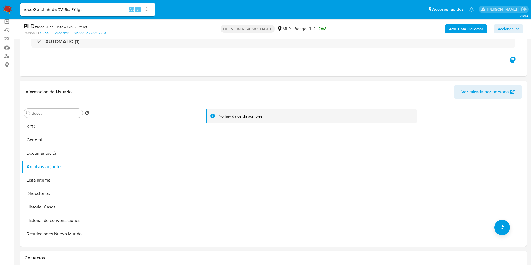
click at [78, 20] on div "PLD # rocd8CncFu9fdwXV95JPYTgt Person ID 52ba31669c27b99318fd3885e7738627 OPEN …" at bounding box center [273, 29] width 507 height 20
copy span "rocd8CncFu9fdwXV95JPYTgt"
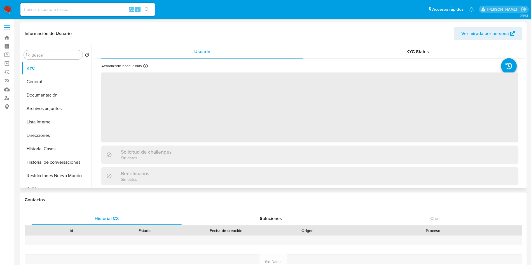
select select "10"
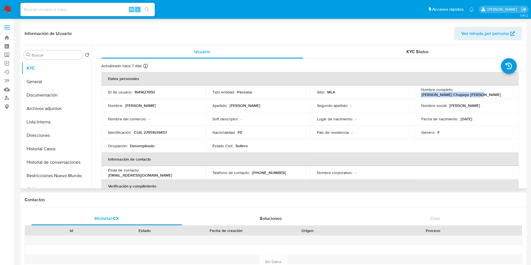
drag, startPoint x: 420, startPoint y: 95, endPoint x: 486, endPoint y: 94, distance: 65.6
click at [486, 94] on div "Nombre completo : [PERSON_NAME] Chupayo [PERSON_NAME]" at bounding box center [467, 92] width 91 height 10
copy p "[PERSON_NAME] Chupayo [PERSON_NAME]"
click at [152, 131] on p "CUIL 27951639457" at bounding box center [150, 132] width 33 height 5
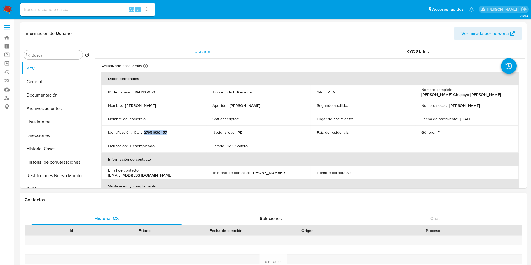
copy p "27951639457"
